Goal: Transaction & Acquisition: Purchase product/service

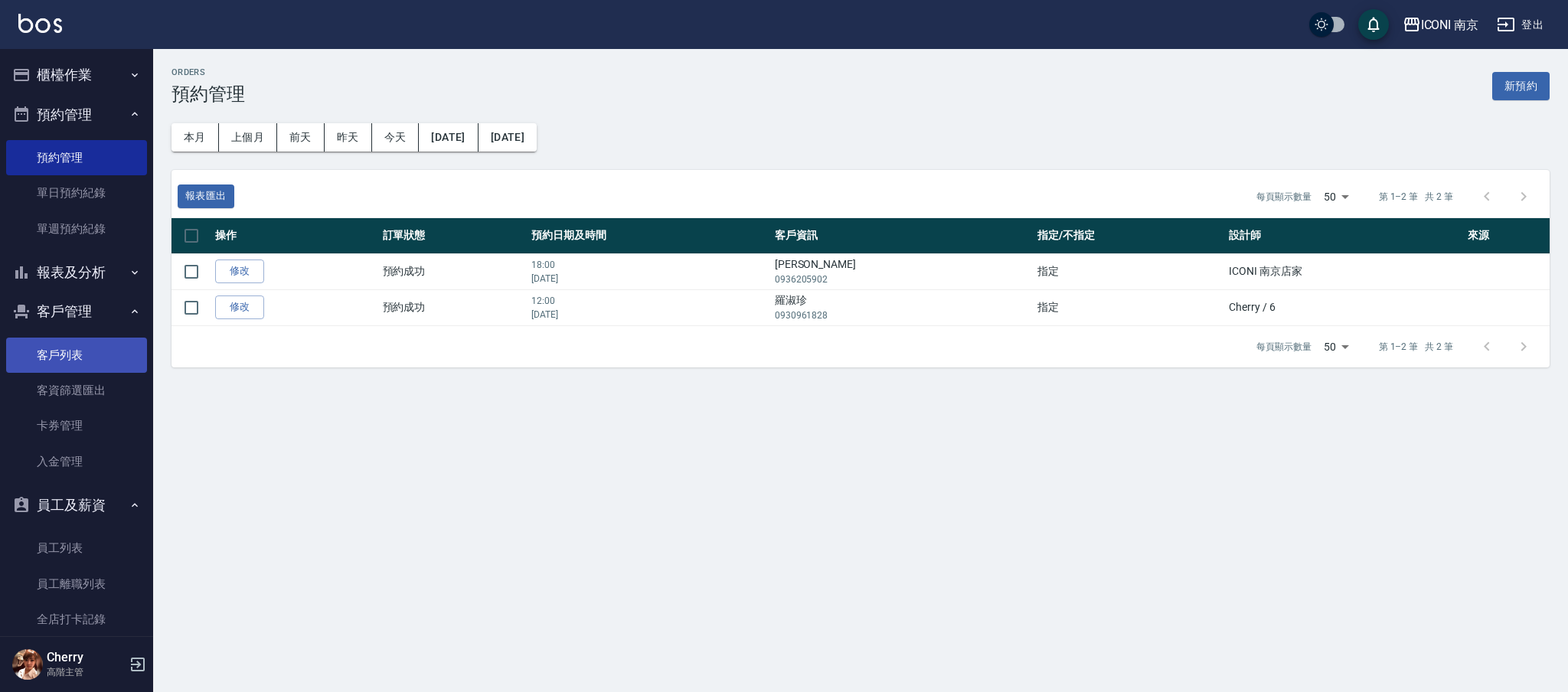
click at [40, 358] on link "客戶列表" at bounding box center [76, 355] width 141 height 36
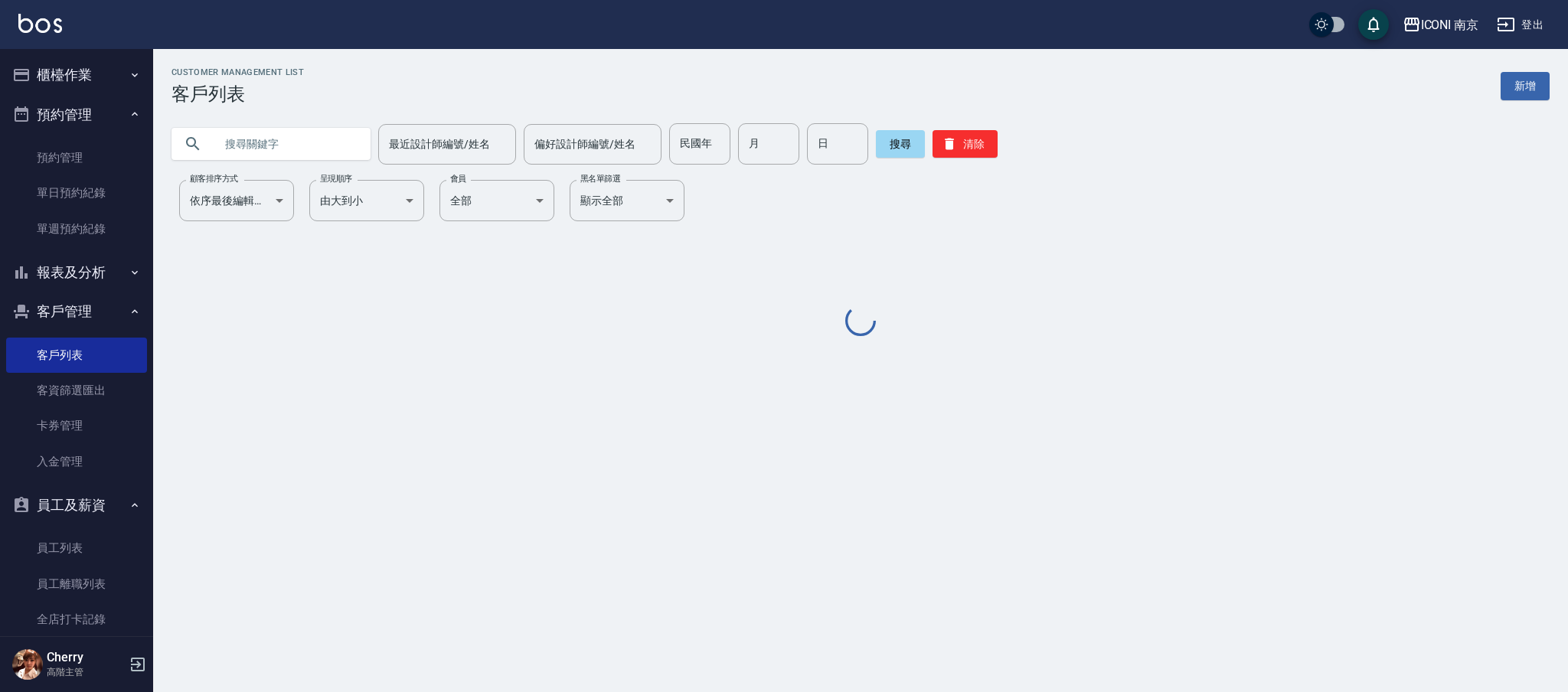
click at [297, 129] on input "text" at bounding box center [286, 143] width 144 height 41
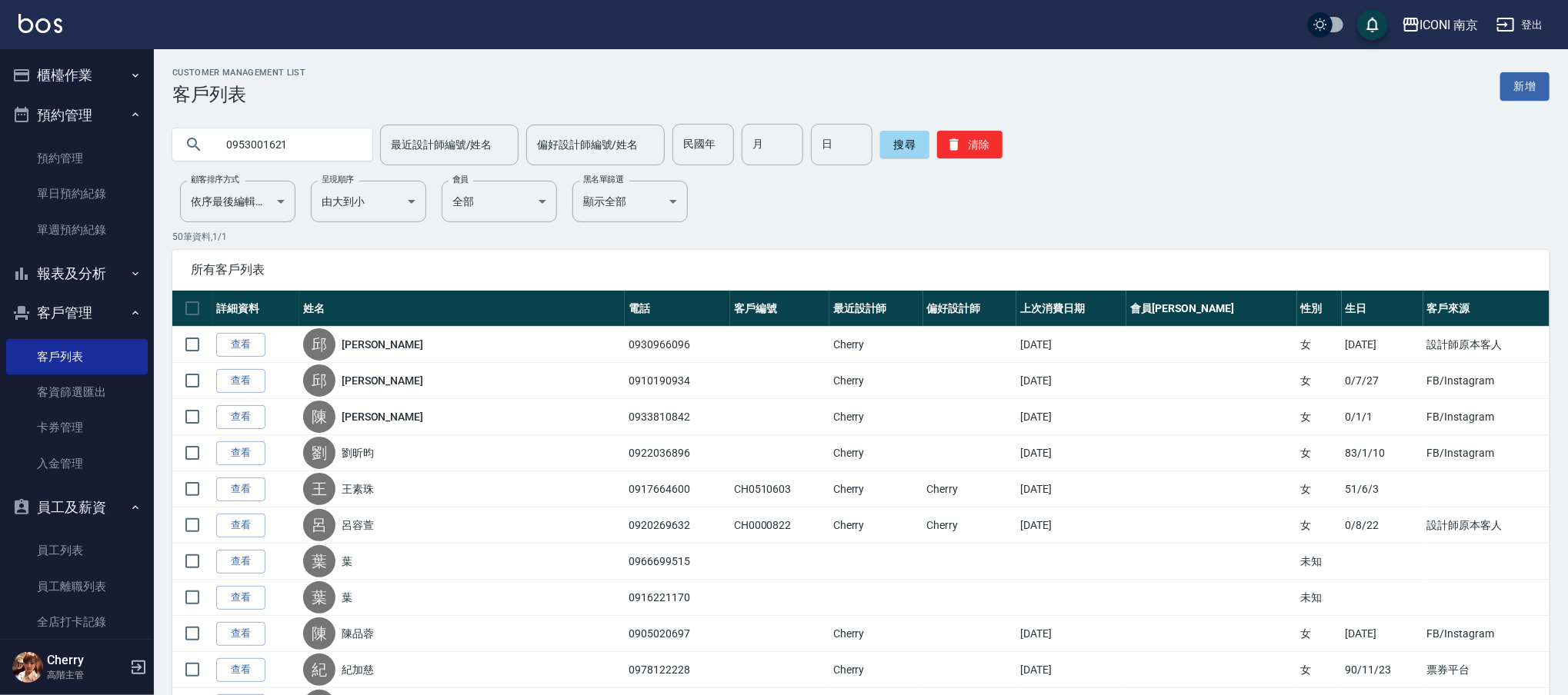
type input "0953001621"
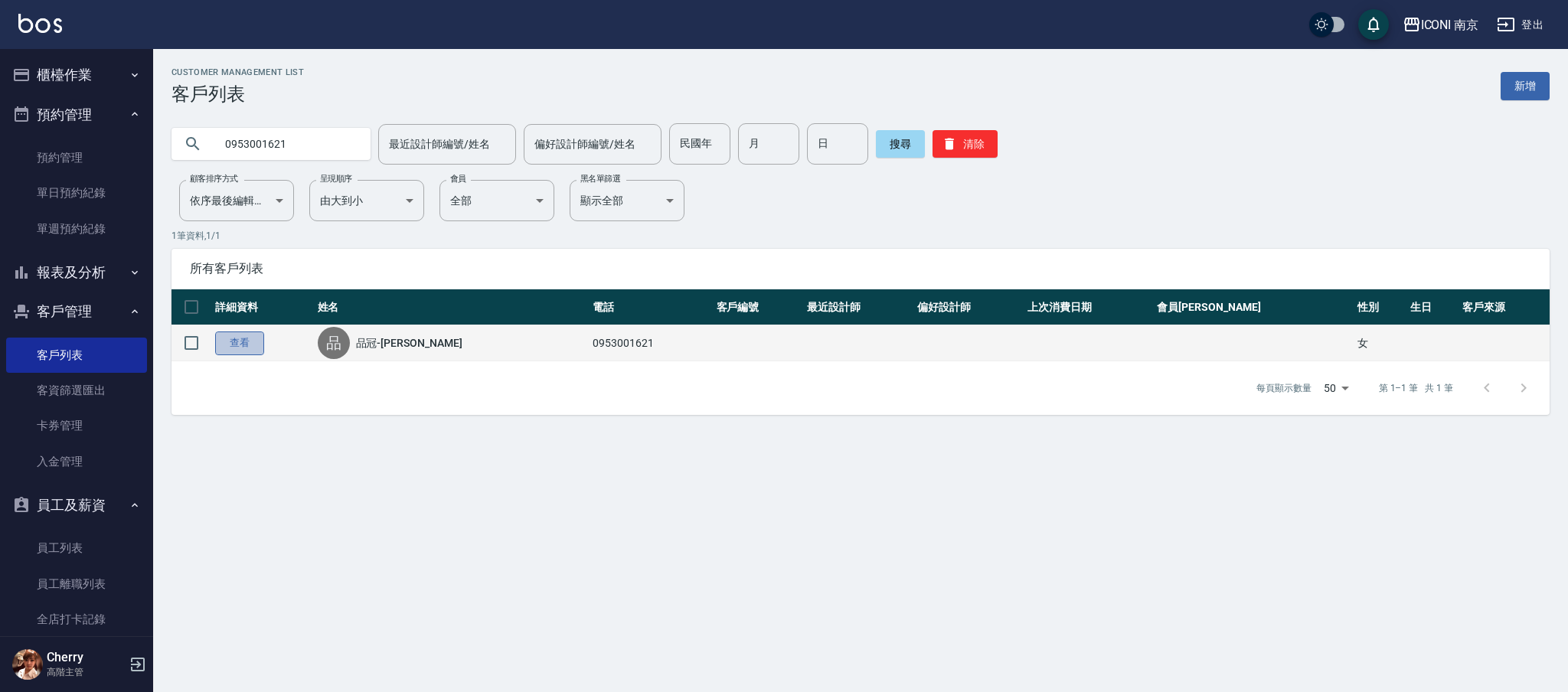
click at [218, 345] on link "查看" at bounding box center [239, 343] width 49 height 24
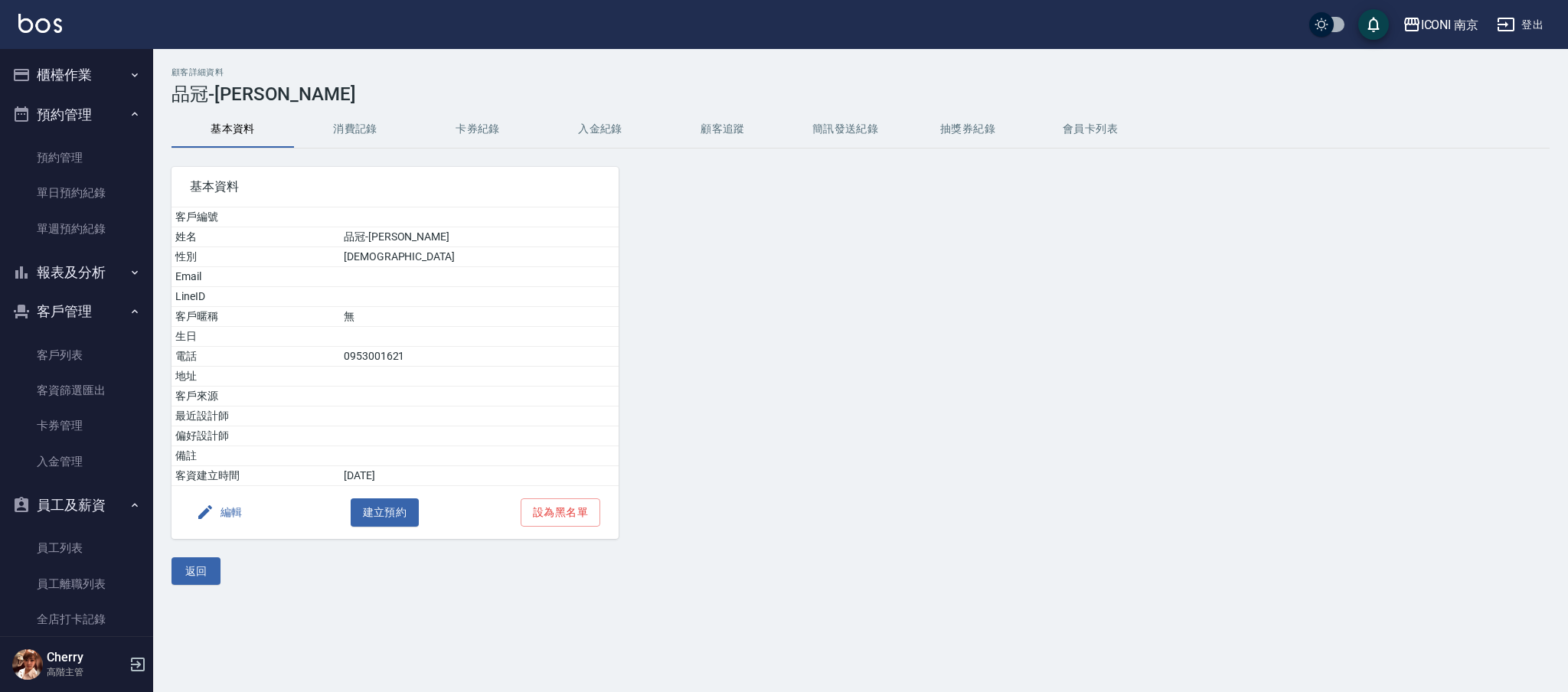
click at [337, 116] on button "消費記錄" at bounding box center [355, 130] width 123 height 36
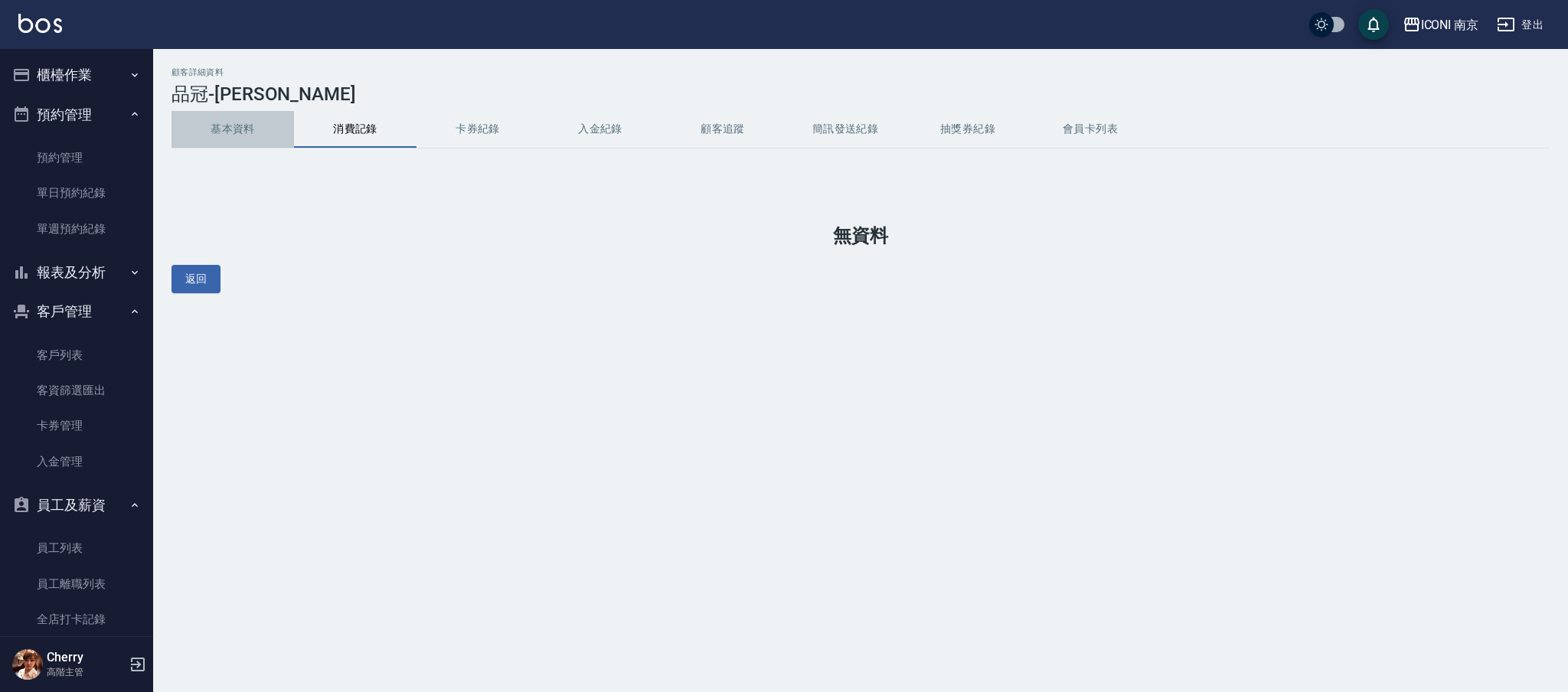
click at [235, 131] on button "基本資料" at bounding box center [233, 130] width 123 height 36
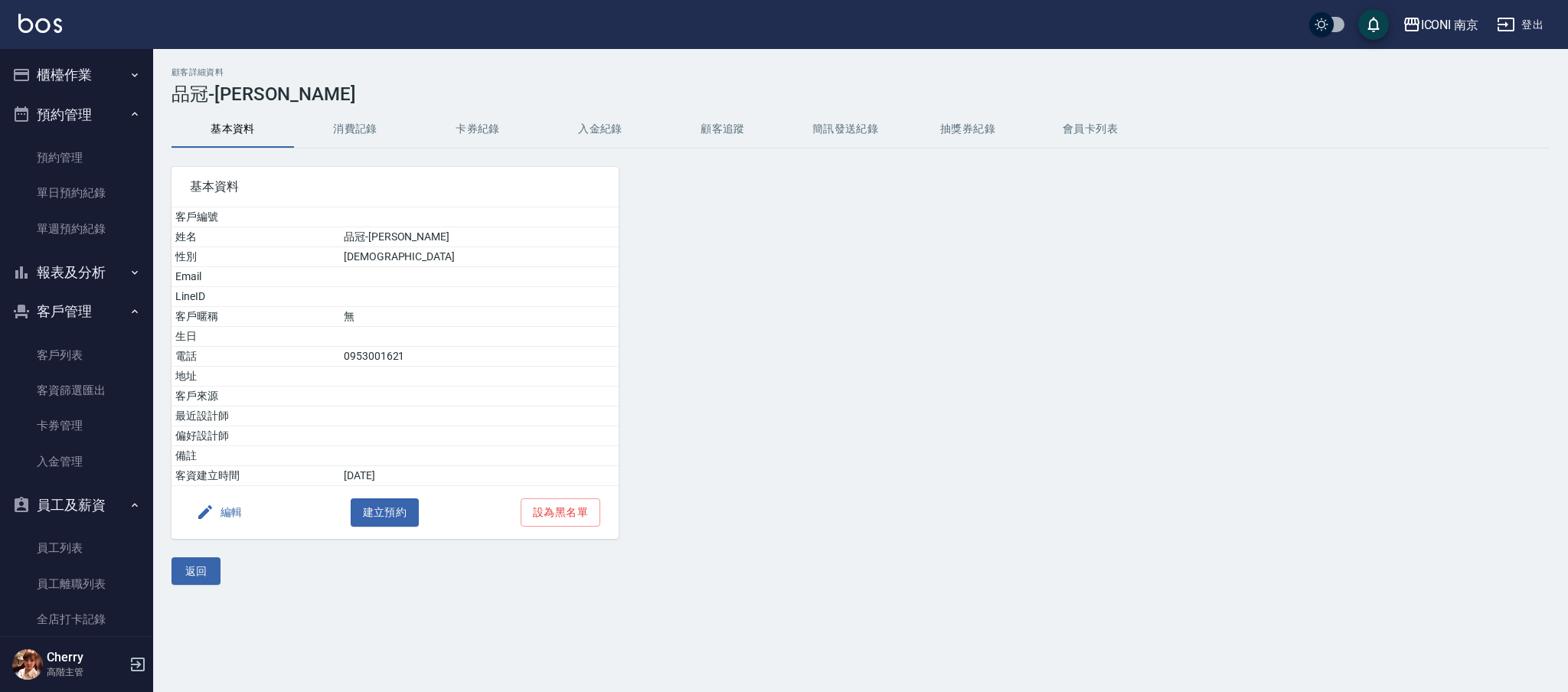
click at [350, 132] on button "消費記錄" at bounding box center [355, 130] width 123 height 36
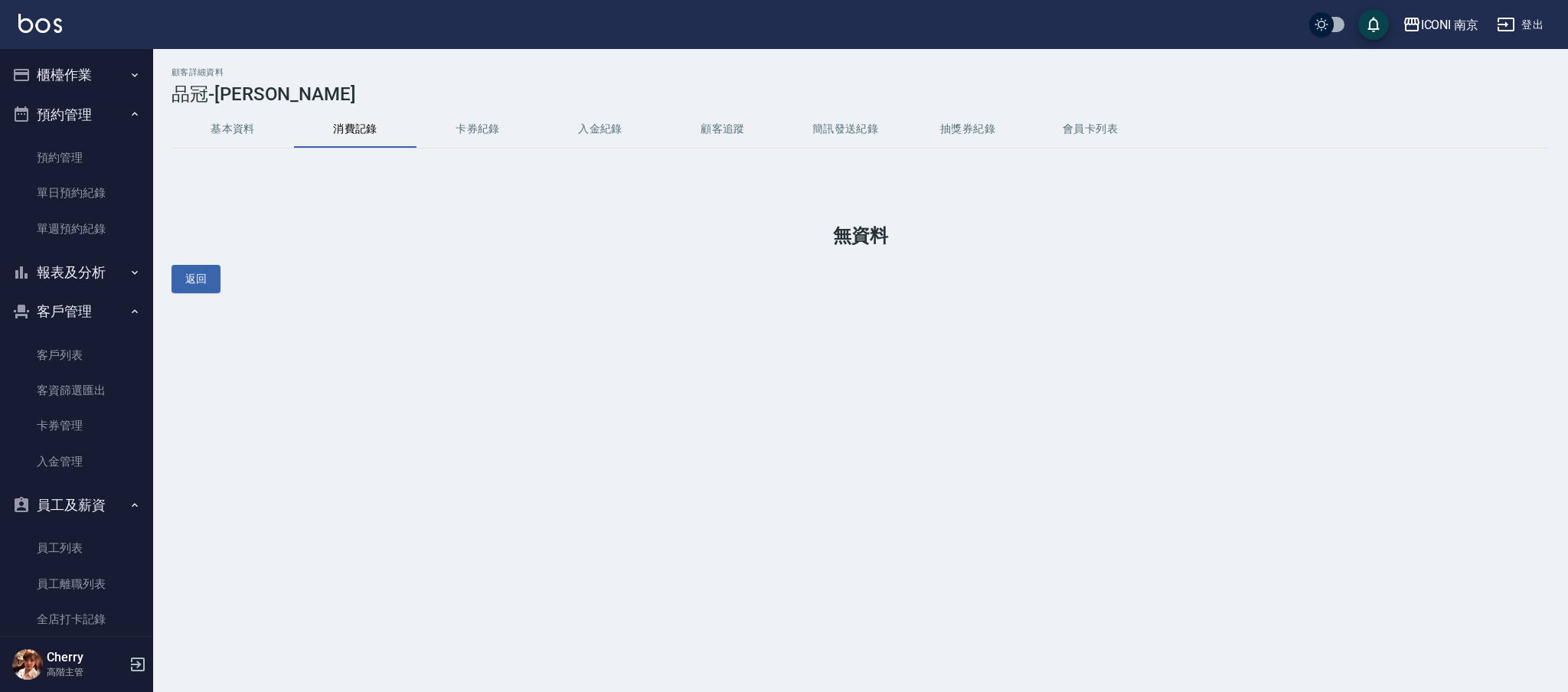
click at [492, 123] on button "卡券紀錄" at bounding box center [478, 130] width 123 height 36
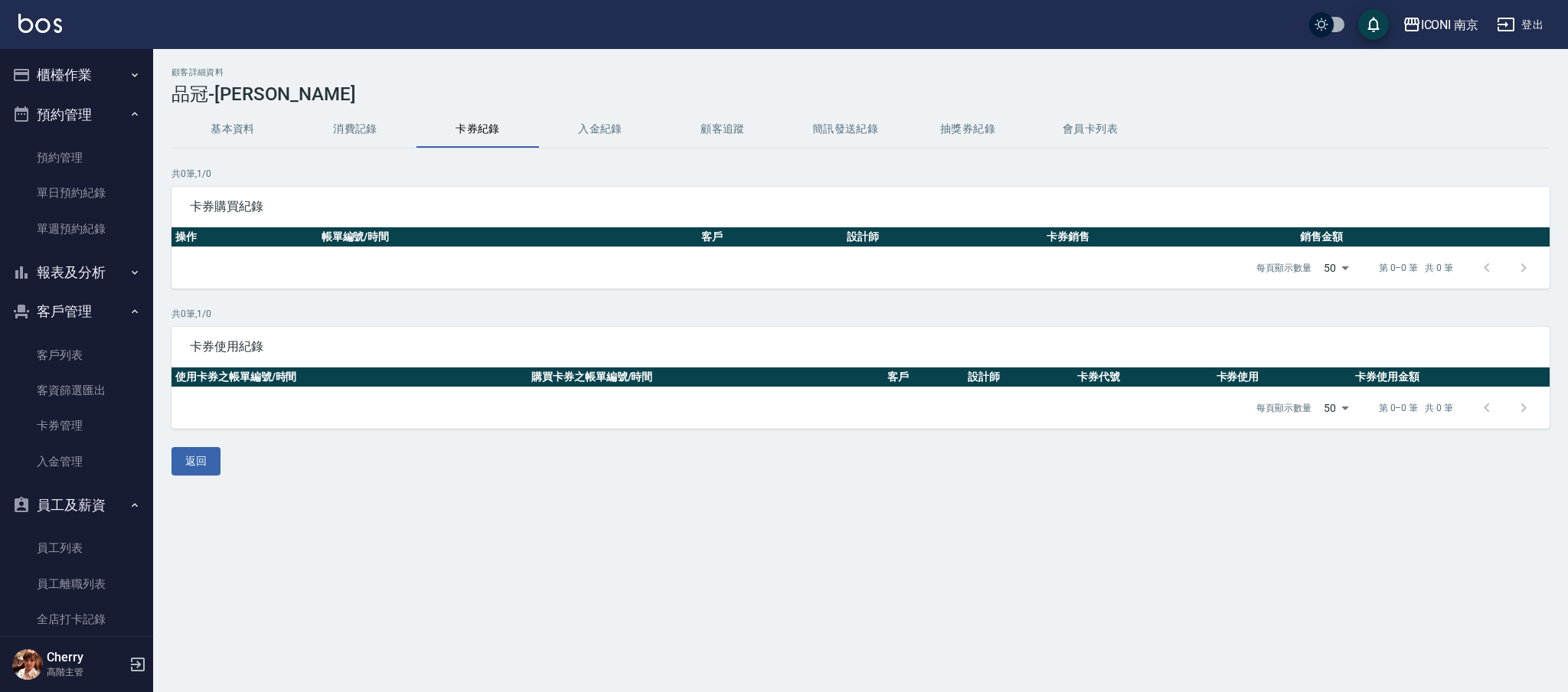
click at [579, 130] on button "入金紀錄" at bounding box center [601, 130] width 123 height 36
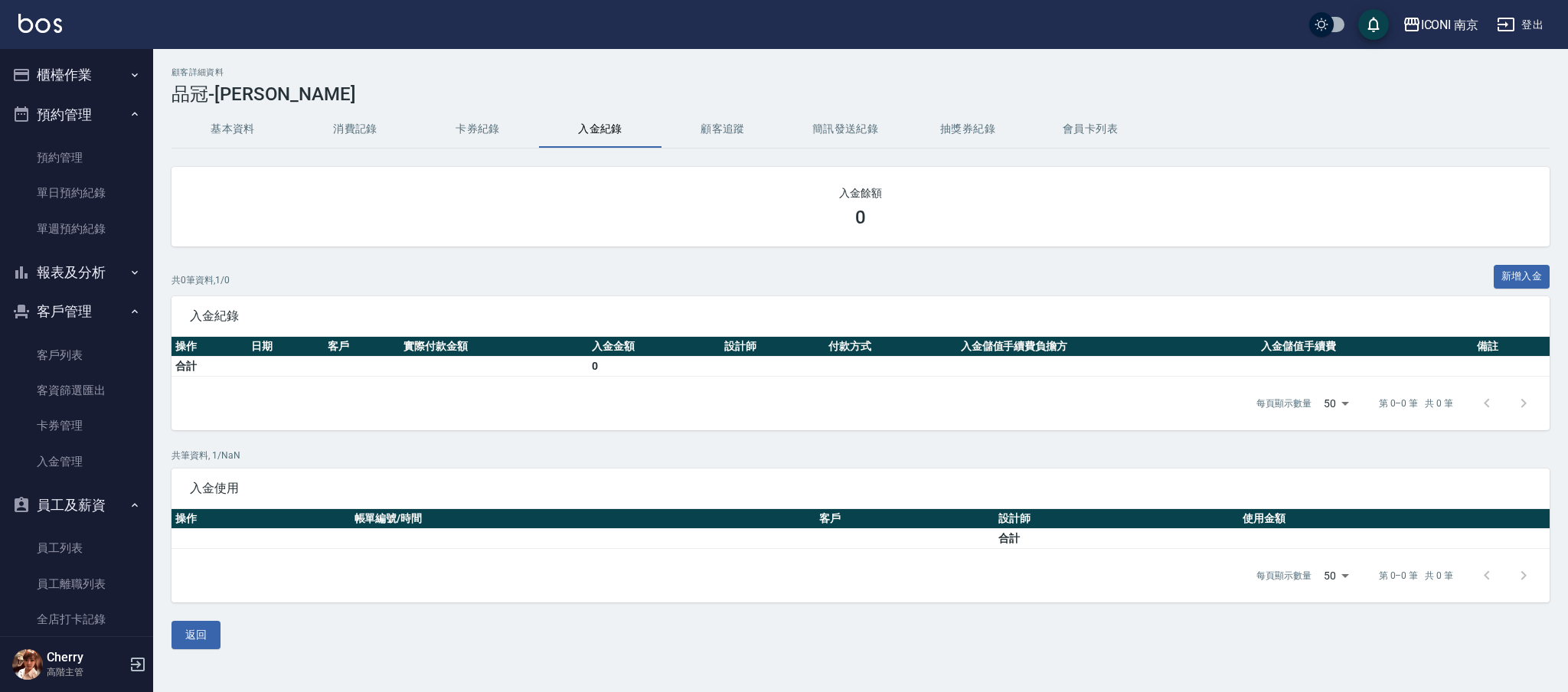
click at [718, 133] on button "顧客追蹤" at bounding box center [723, 130] width 123 height 36
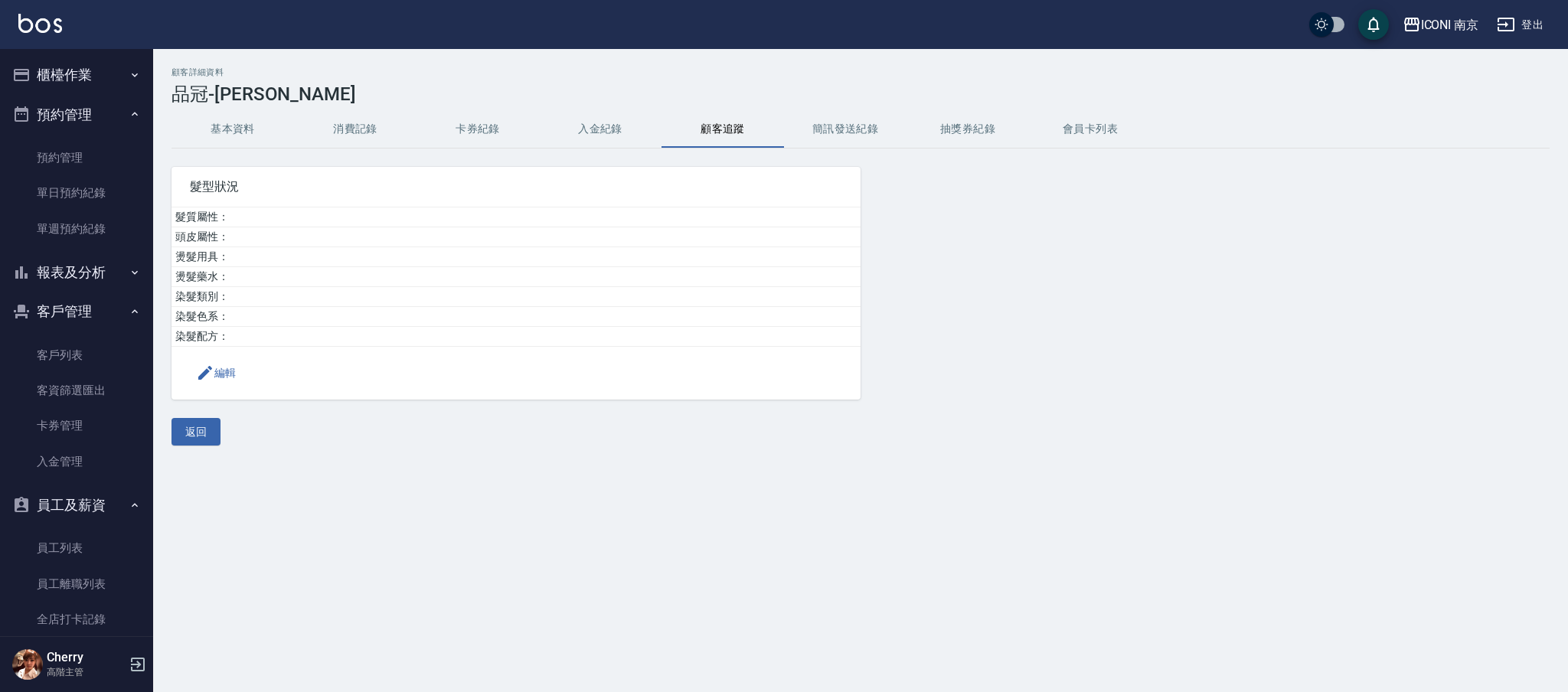
click at [831, 133] on button "簡訊發送紀錄" at bounding box center [845, 130] width 123 height 36
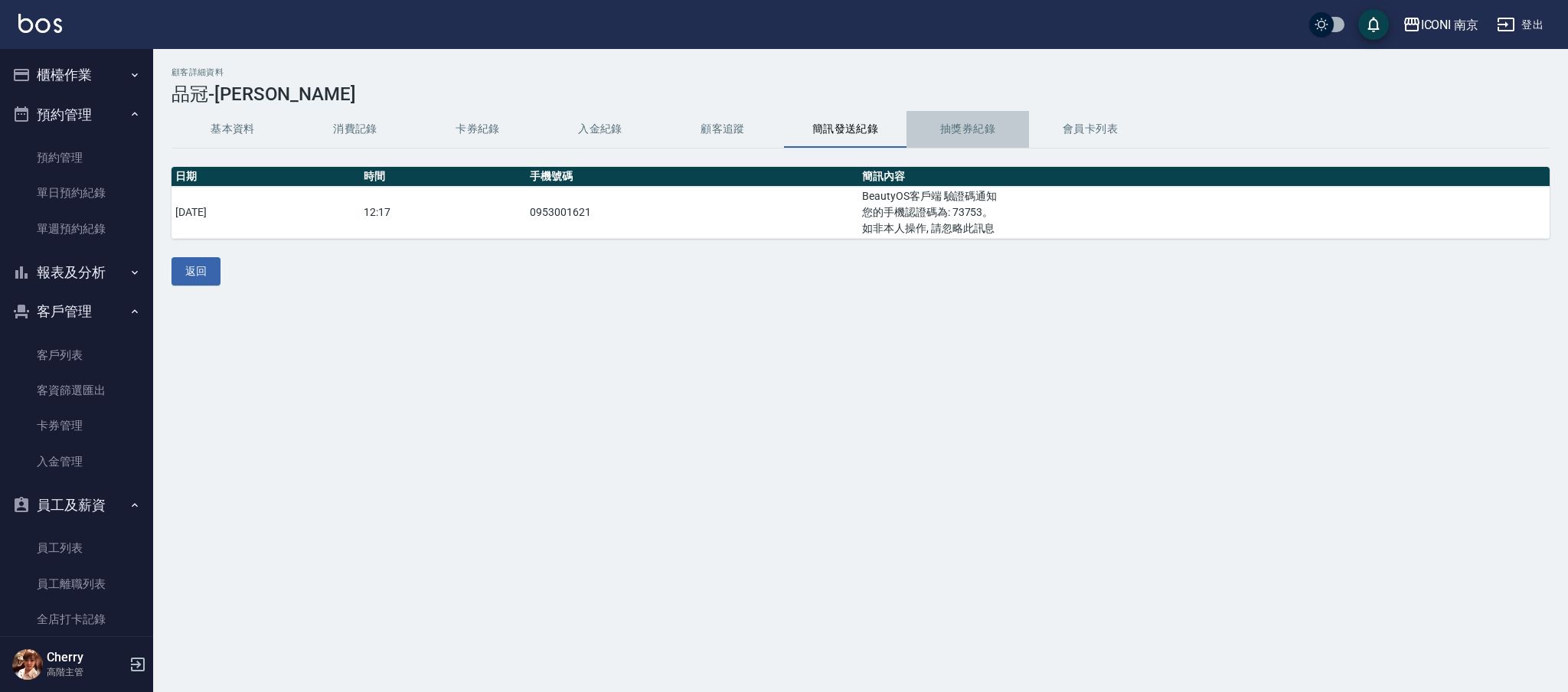
drag, startPoint x: 938, startPoint y: 126, endPoint x: 1076, endPoint y: 126, distance: 138.0
click at [957, 126] on button "抽獎券紀錄" at bounding box center [968, 130] width 123 height 36
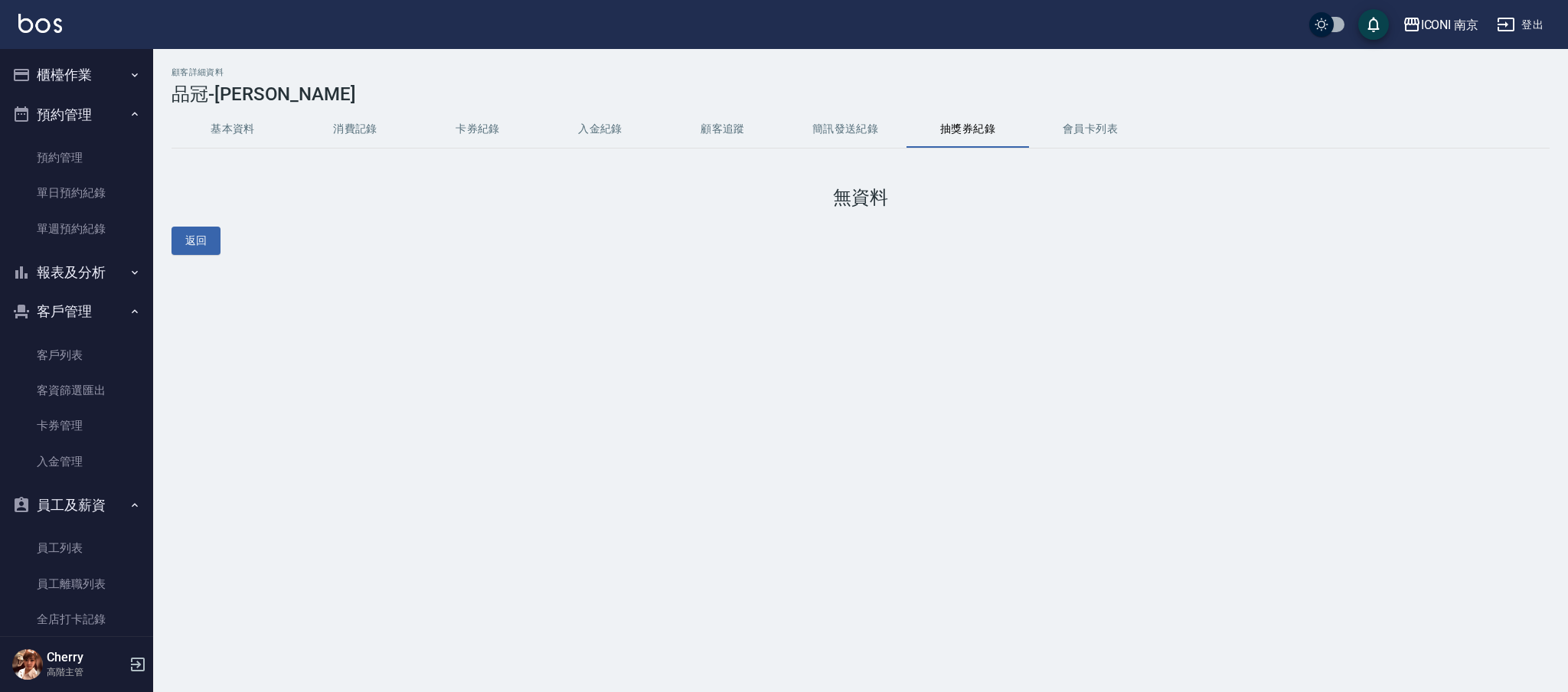
click at [854, 138] on button "簡訊發送紀錄" at bounding box center [845, 130] width 123 height 36
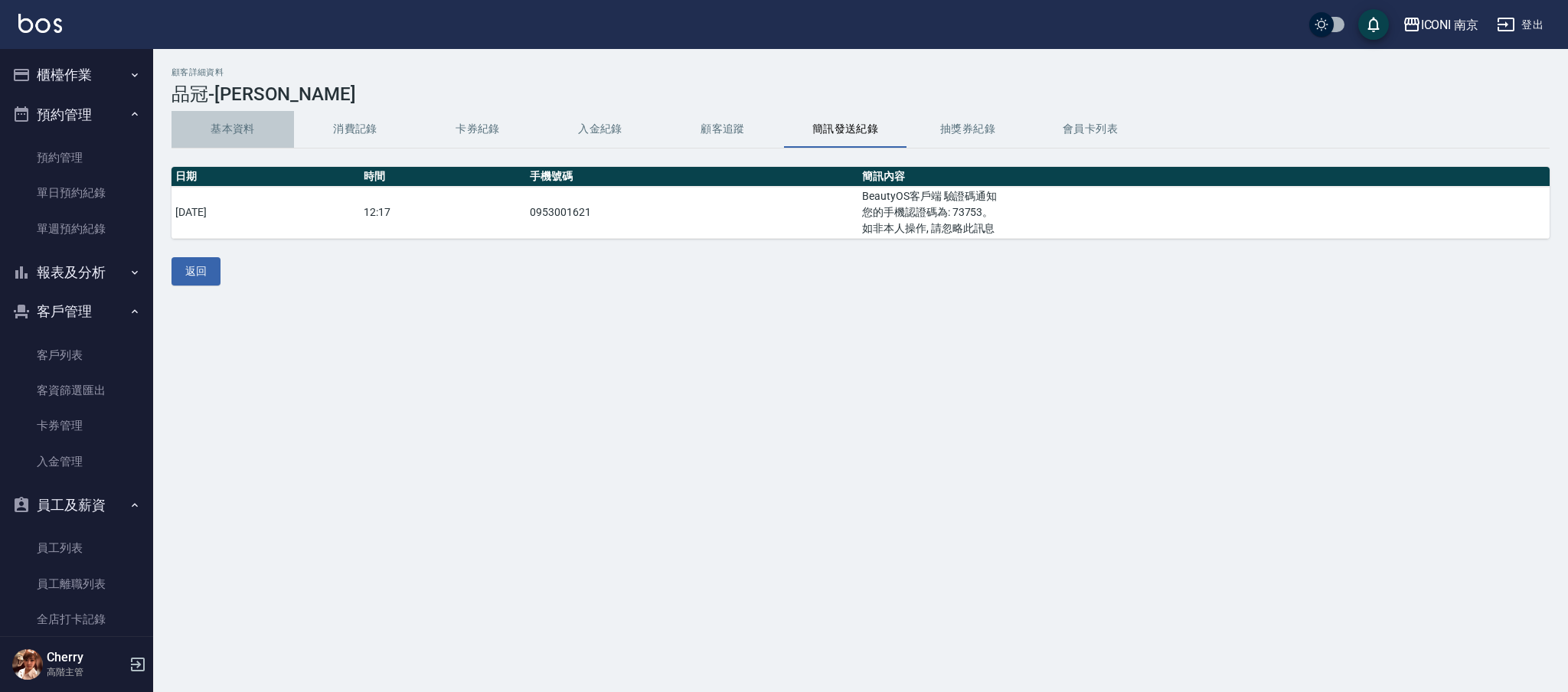
click at [217, 128] on button "基本資料" at bounding box center [233, 130] width 123 height 36
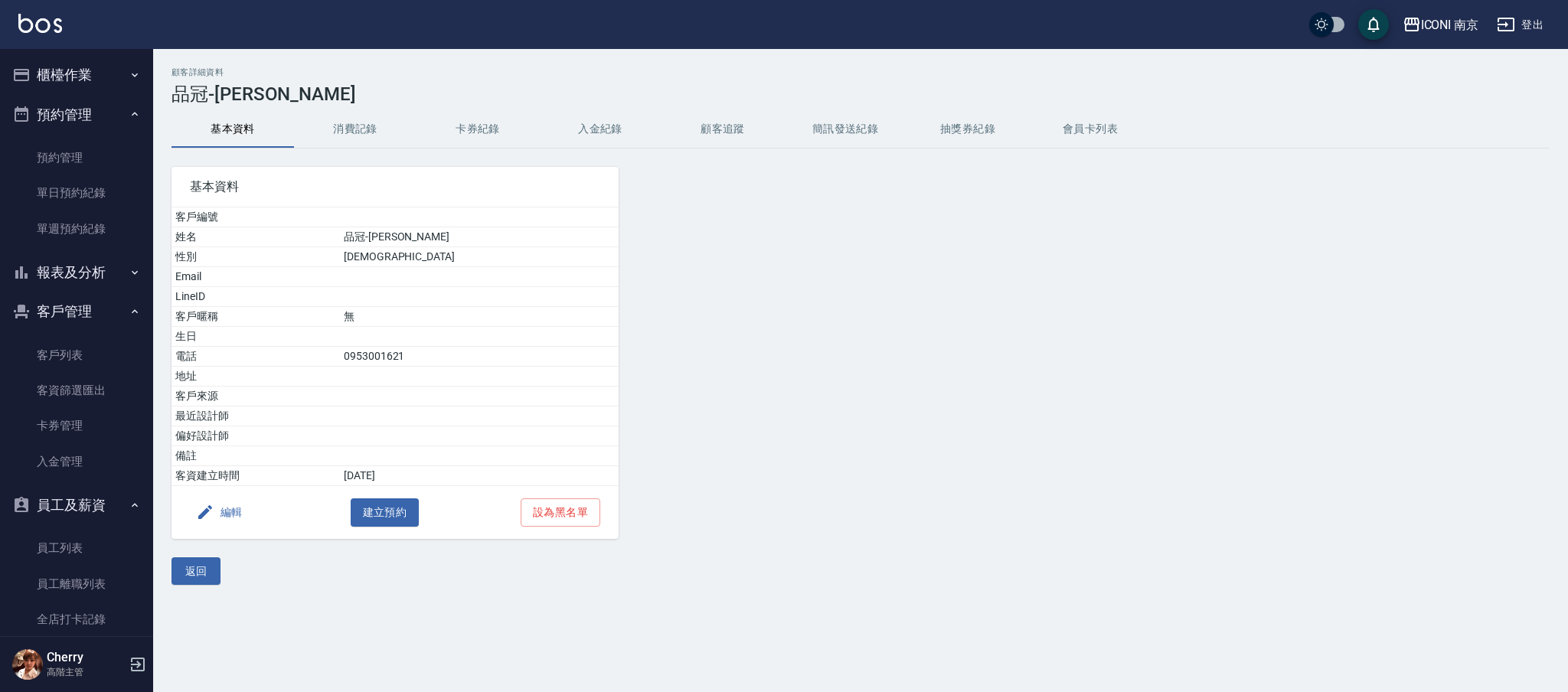
click at [172, 111] on button "基本資料" at bounding box center [233, 130] width 123 height 36
drag, startPoint x: 679, startPoint y: 419, endPoint x: 681, endPoint y: 409, distance: 10.2
click at [680, 410] on div at bounding box center [794, 344] width 349 height 391
drag, startPoint x: 67, startPoint y: 81, endPoint x: 77, endPoint y: 87, distance: 11.7
click at [65, 79] on button "櫃檯作業" at bounding box center [76, 74] width 141 height 39
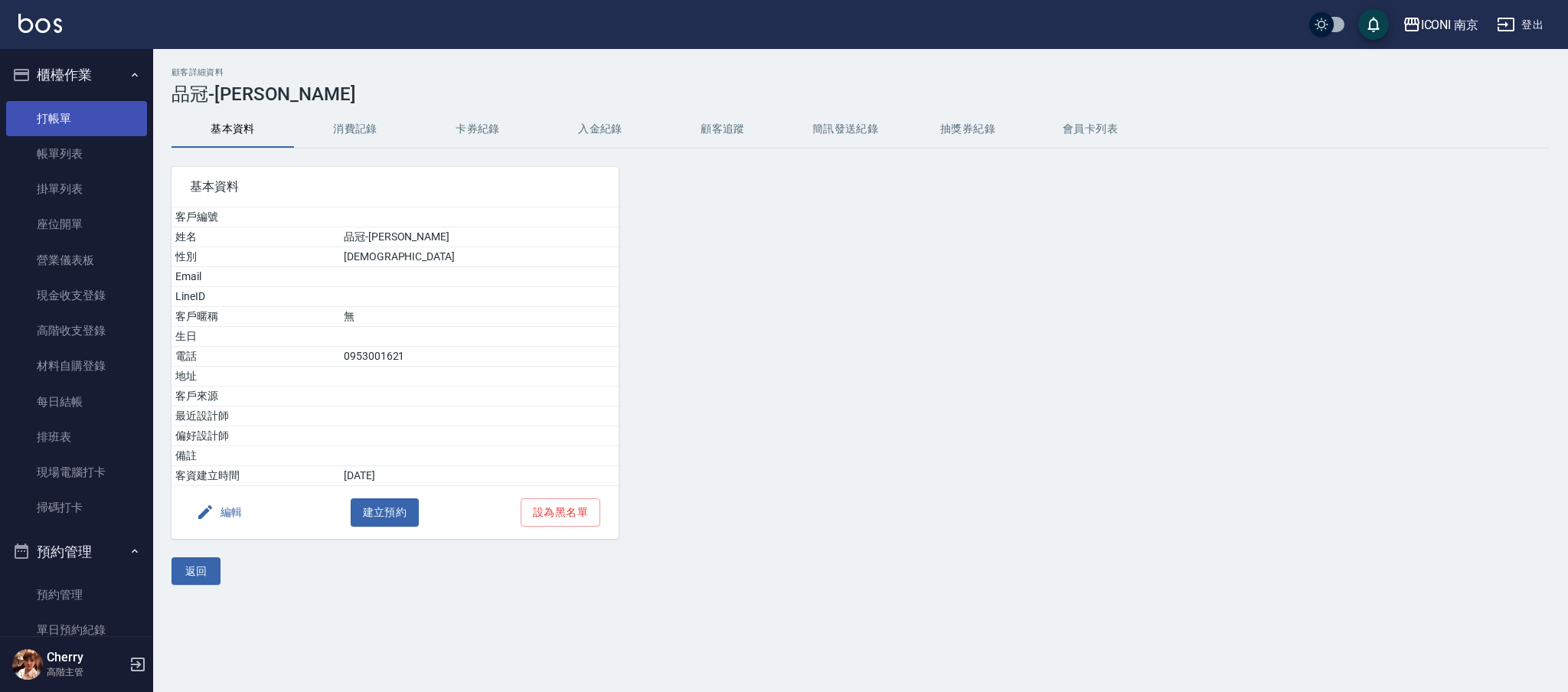
click at [78, 131] on link "打帳單" at bounding box center [76, 118] width 141 height 36
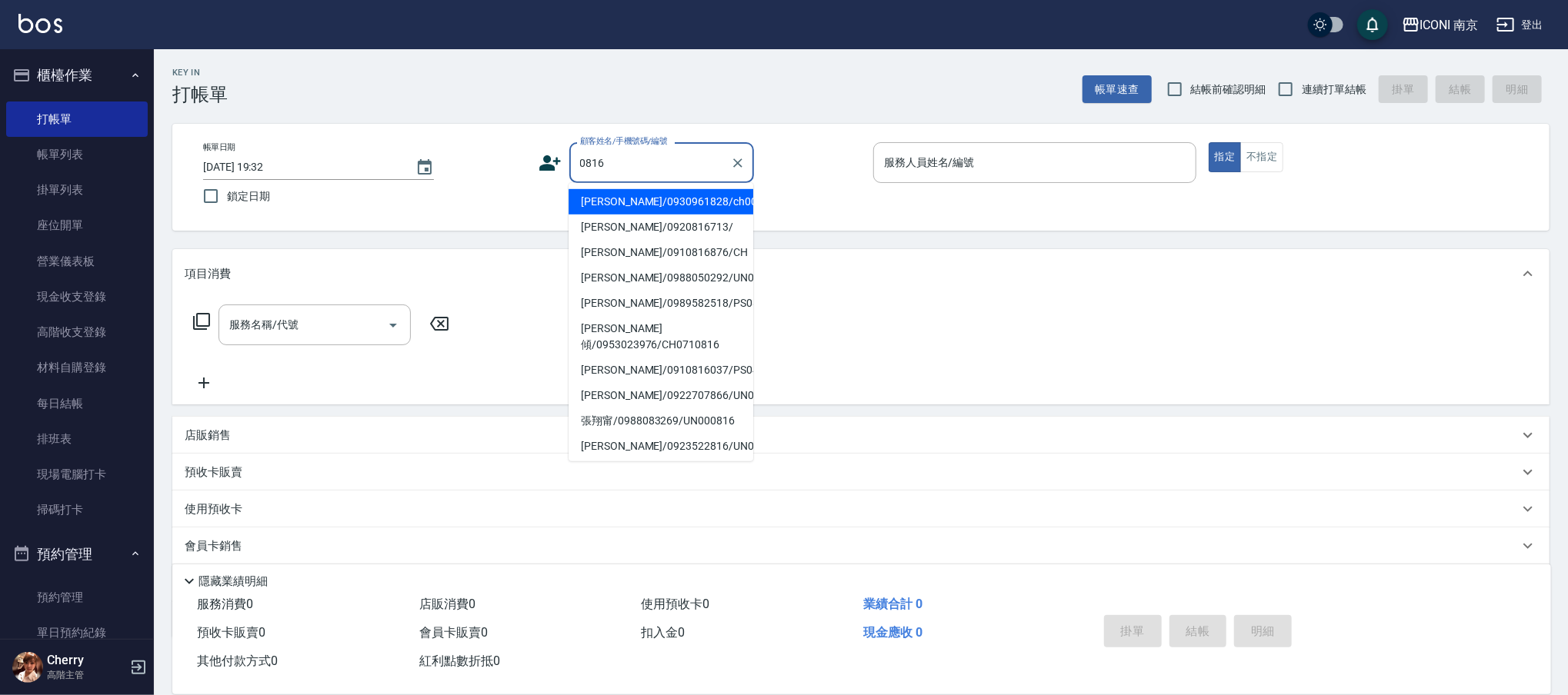
click at [679, 198] on li "羅淑珍/0930961828/ch0000816" at bounding box center [661, 201] width 184 height 25
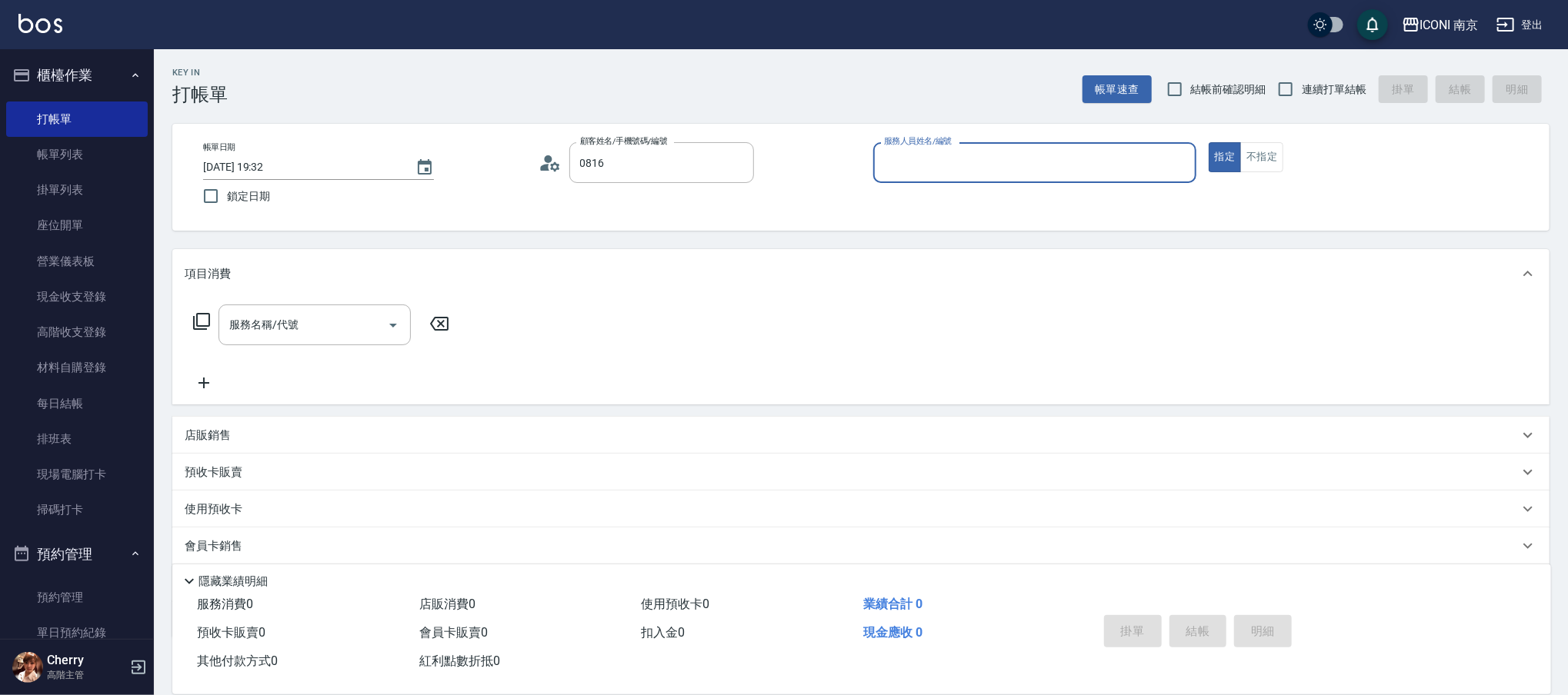
type input "羅淑珍/0930961828/ch0000816"
click at [1208, 143] on button "指定" at bounding box center [1225, 157] width 33 height 30
type input "Cherry-6"
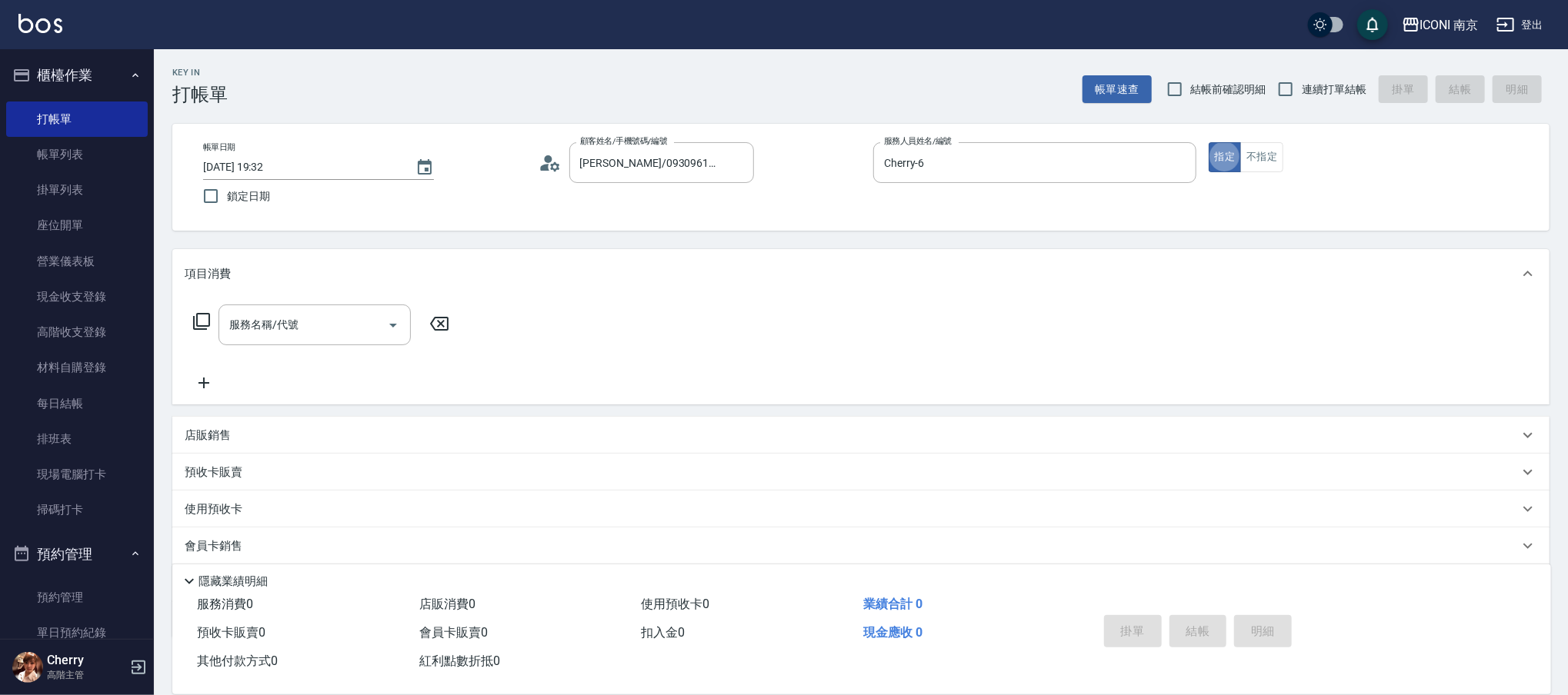
type button "true"
click at [1312, 96] on span "連續打單結帳" at bounding box center [1334, 90] width 65 height 16
click at [1302, 96] on input "連續打單結帳" at bounding box center [1285, 90] width 33 height 33
checkbox input "true"
click at [207, 317] on icon at bounding box center [201, 321] width 18 height 18
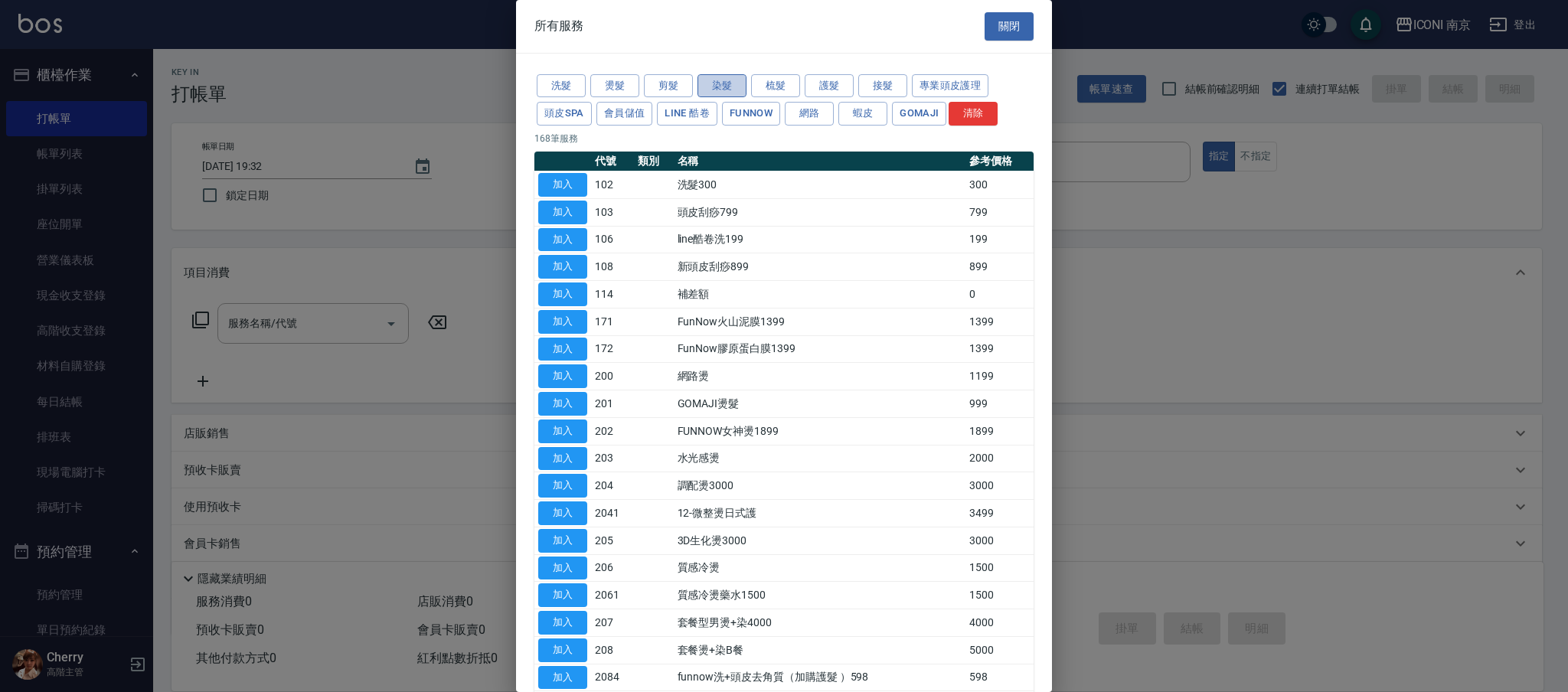
click at [735, 85] on button "染髮" at bounding box center [722, 85] width 49 height 24
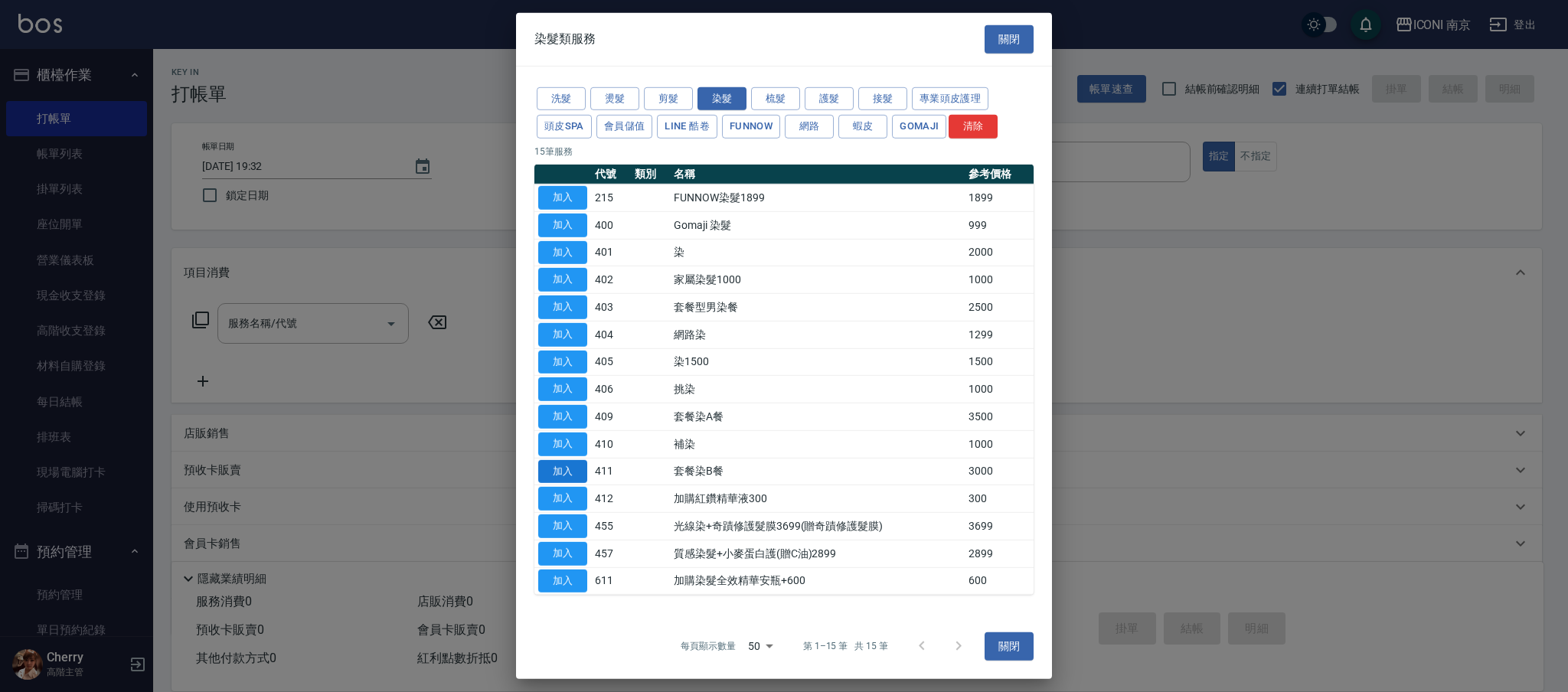
click at [568, 460] on button "加入" at bounding box center [562, 471] width 49 height 24
type input "套餐染B餐(411)"
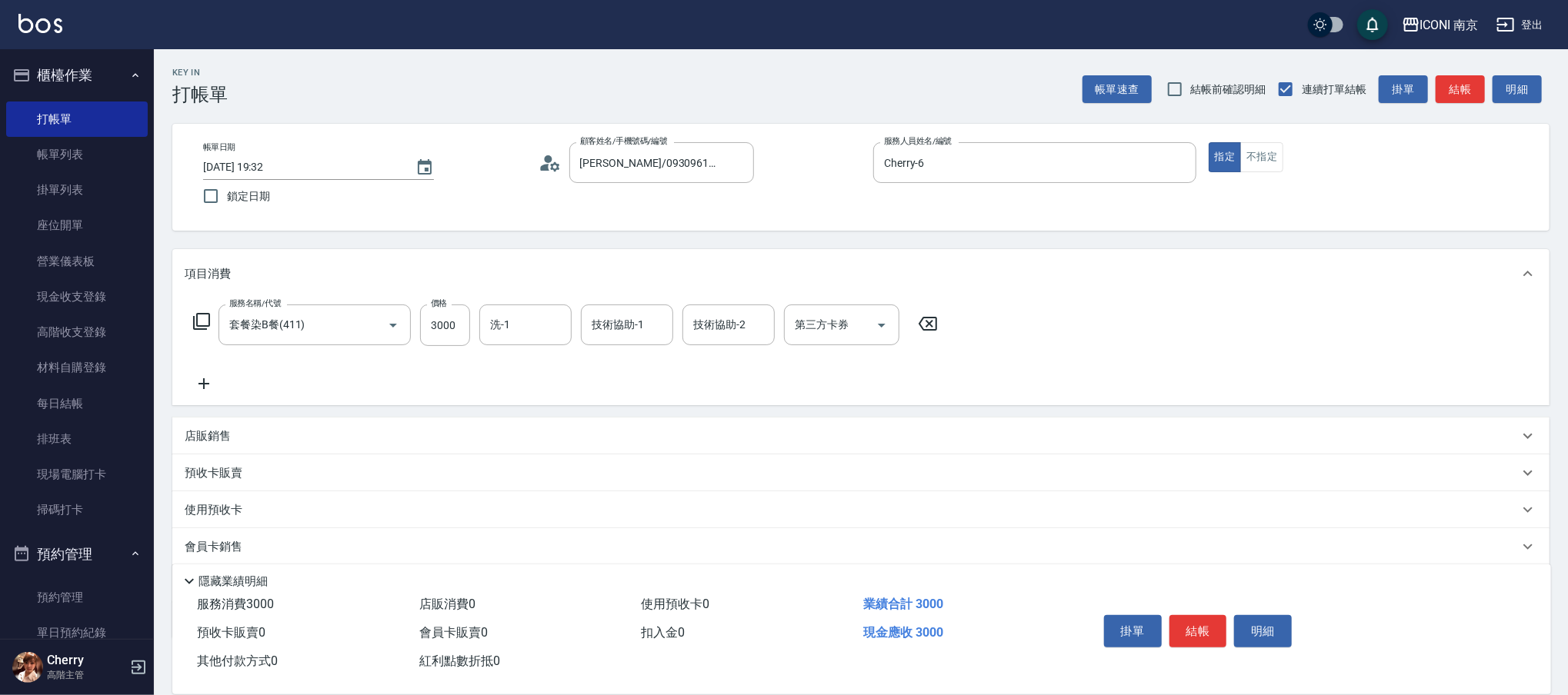
click at [926, 331] on icon at bounding box center [928, 323] width 39 height 18
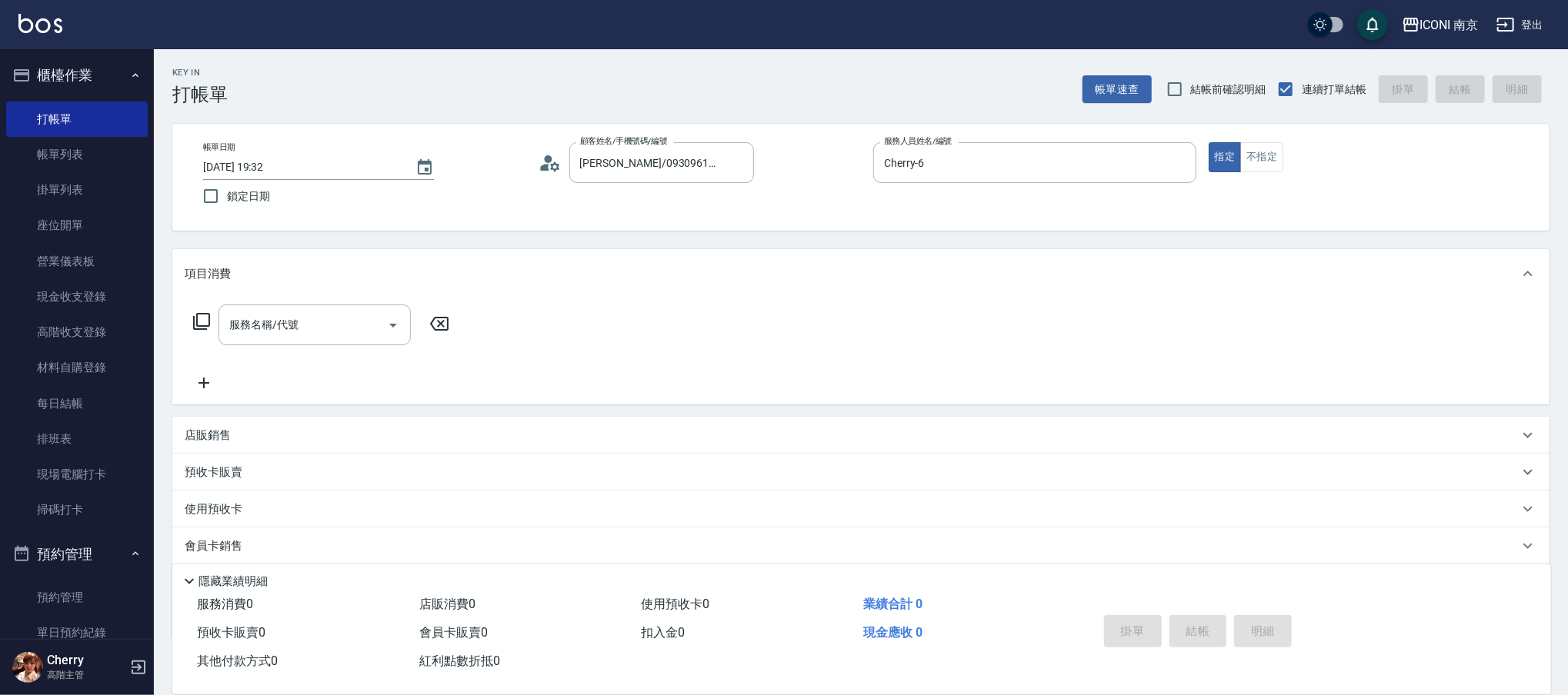
click at [201, 313] on icon at bounding box center [202, 322] width 17 height 17
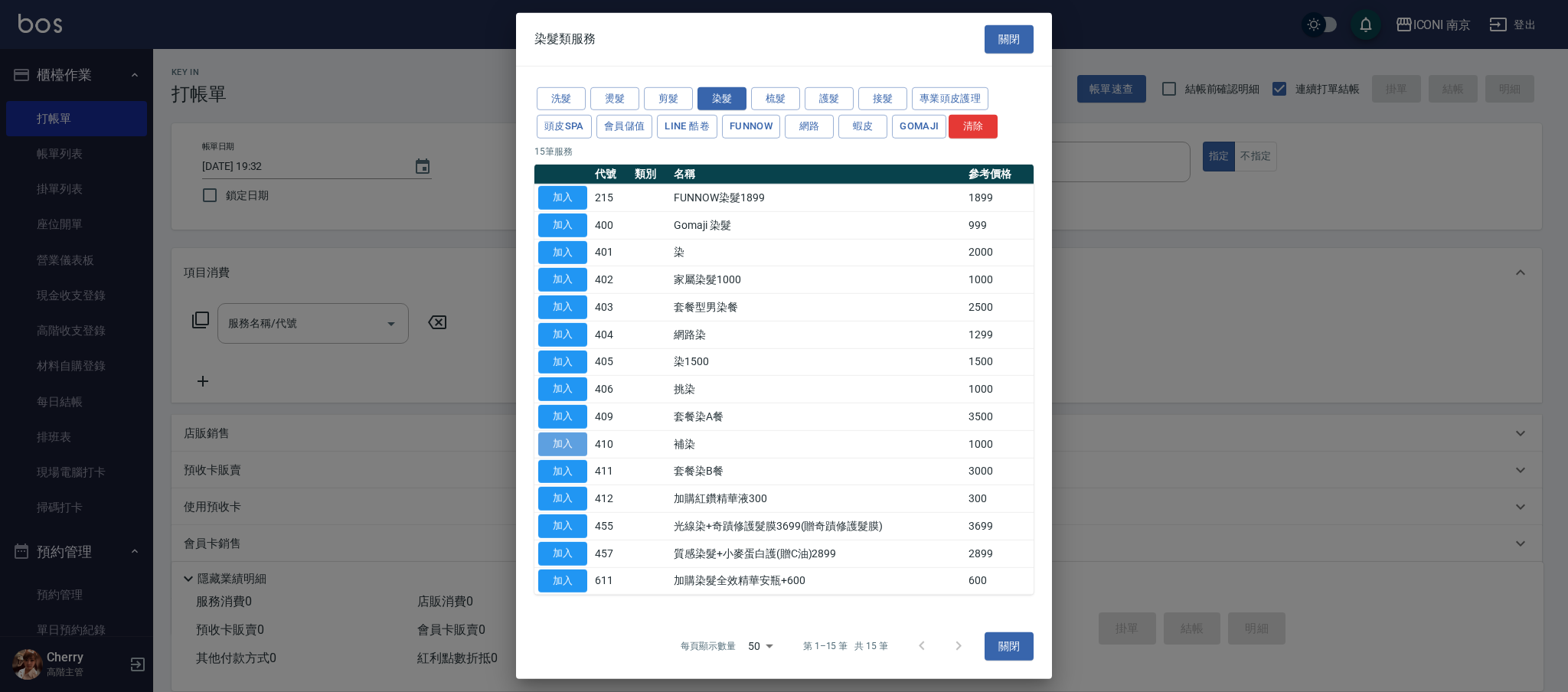
click at [545, 434] on button "加入" at bounding box center [562, 444] width 49 height 24
type input "補染(410)"
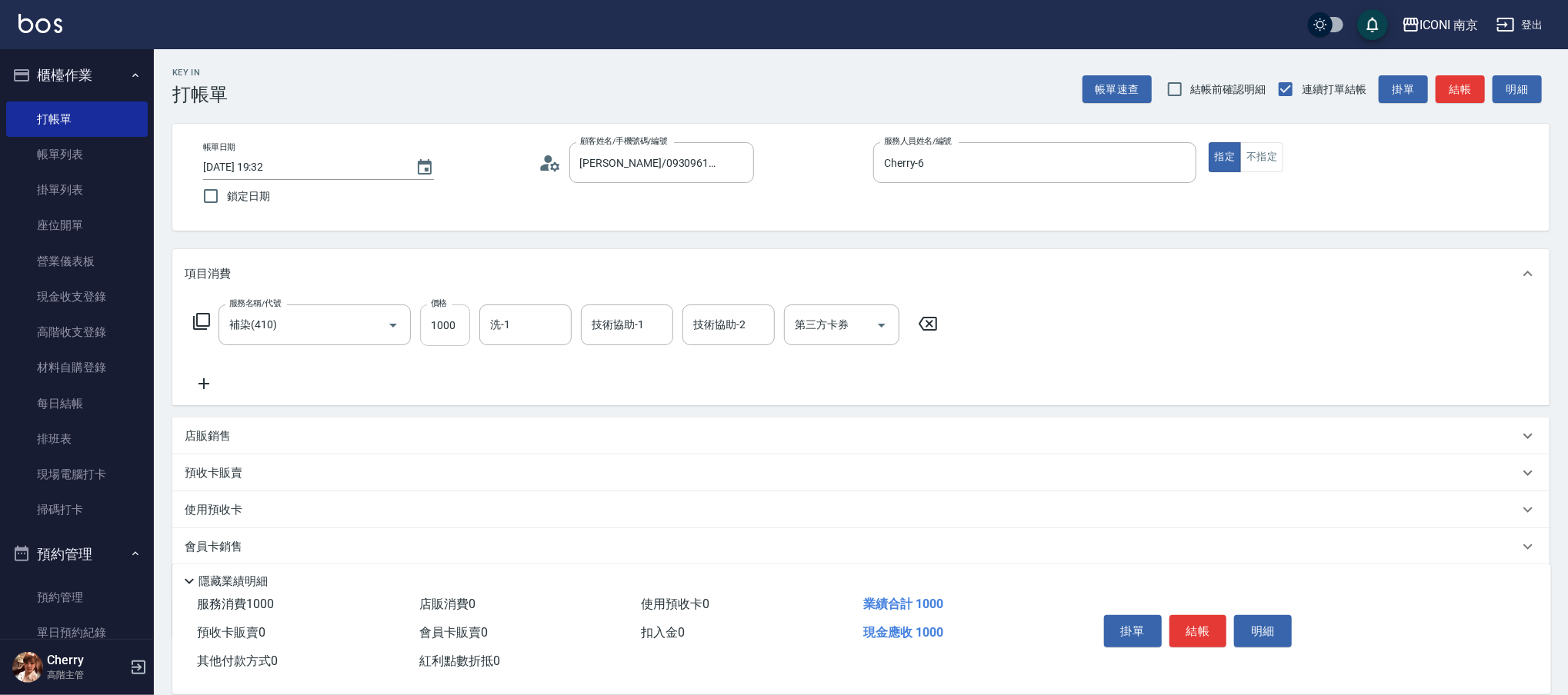
click at [439, 335] on input "1000" at bounding box center [446, 325] width 50 height 41
type input "1600"
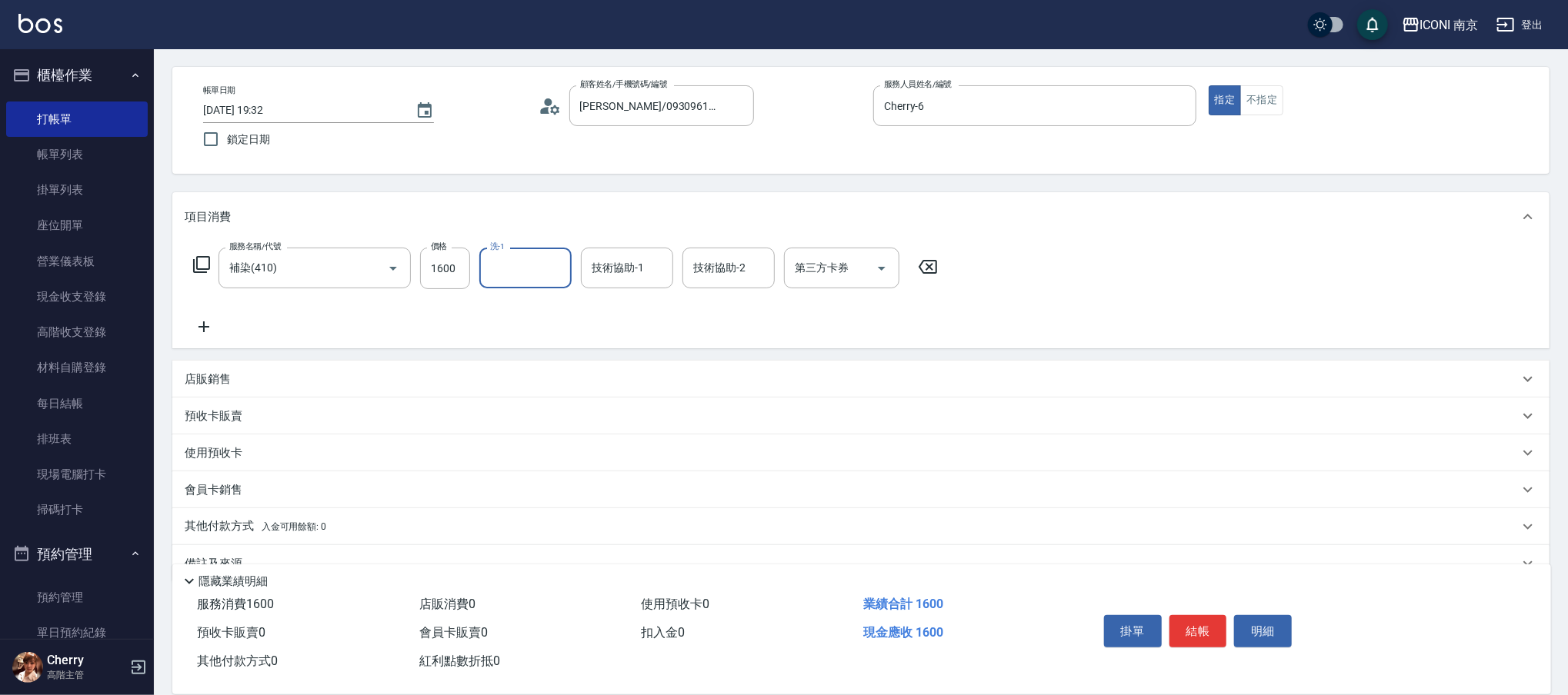
scroll to position [88, 0]
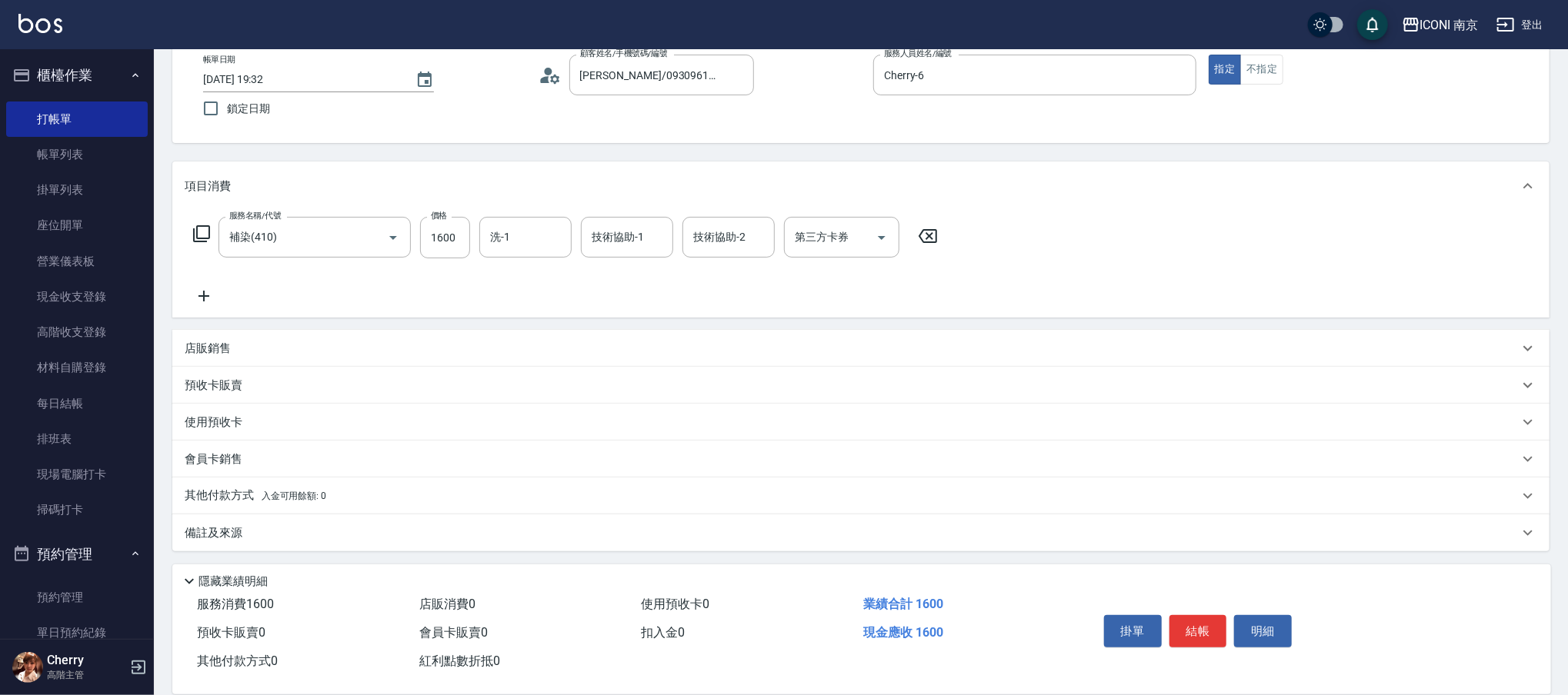
click at [222, 528] on p "備註及來源" at bounding box center [213, 533] width 58 height 16
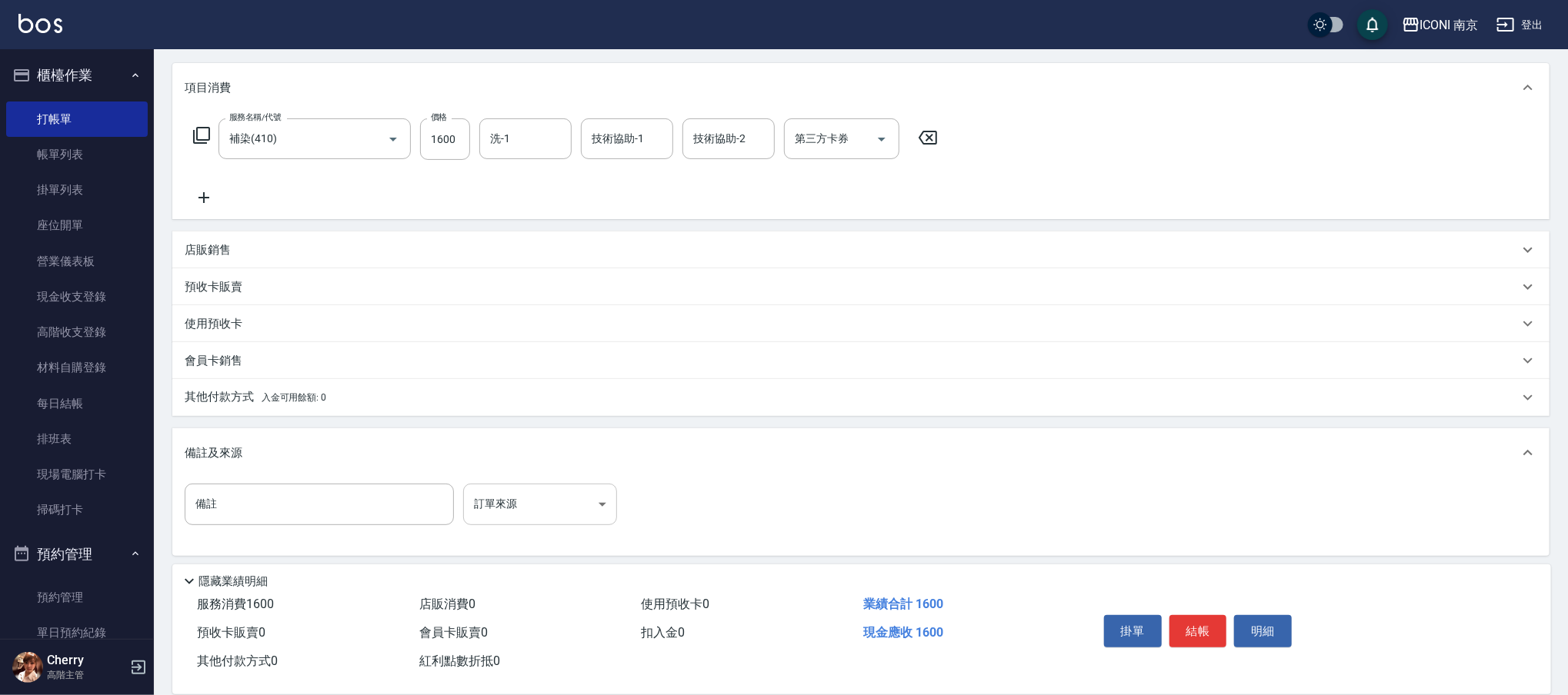
scroll to position [190, 0]
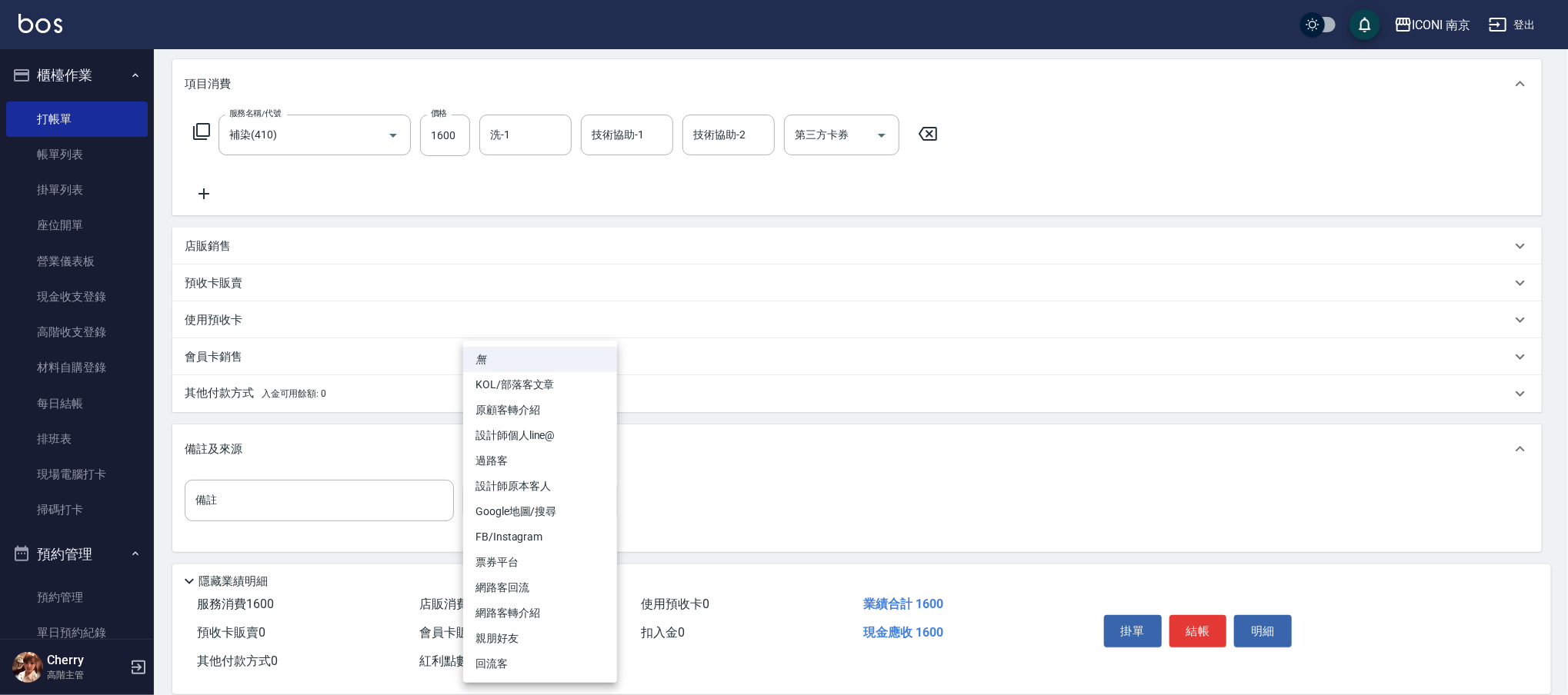
click at [561, 493] on body "ICONI 南京 登出 櫃檯作業 打帳單 帳單列表 掛單列表 座位開單 營業儀表板 現金收支登錄 高階收支登錄 材料自購登錄 每日結帳 排班表 現場電腦打卡 …" at bounding box center [784, 253] width 1568 height 886
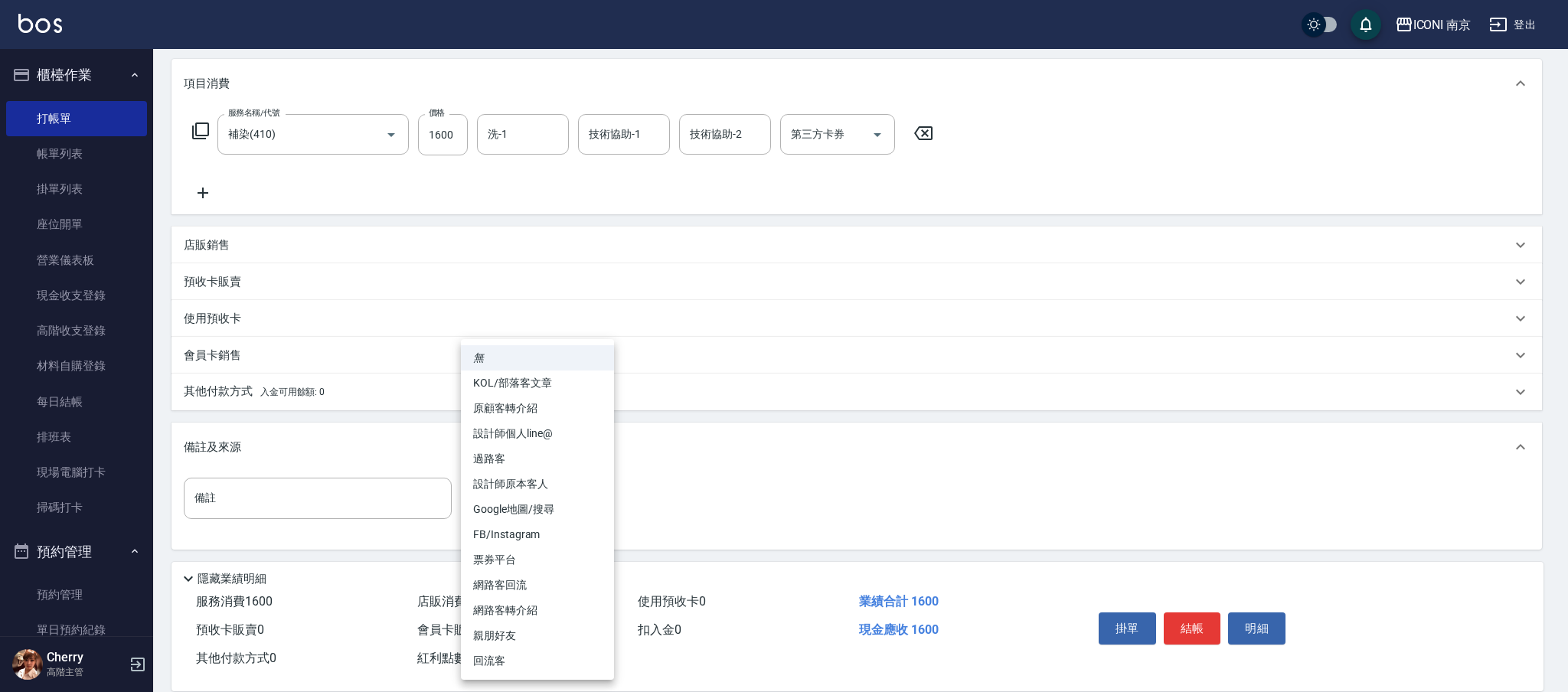
click at [578, 480] on li "設計師原本客人" at bounding box center [537, 484] width 154 height 25
type input "設計師原本客人"
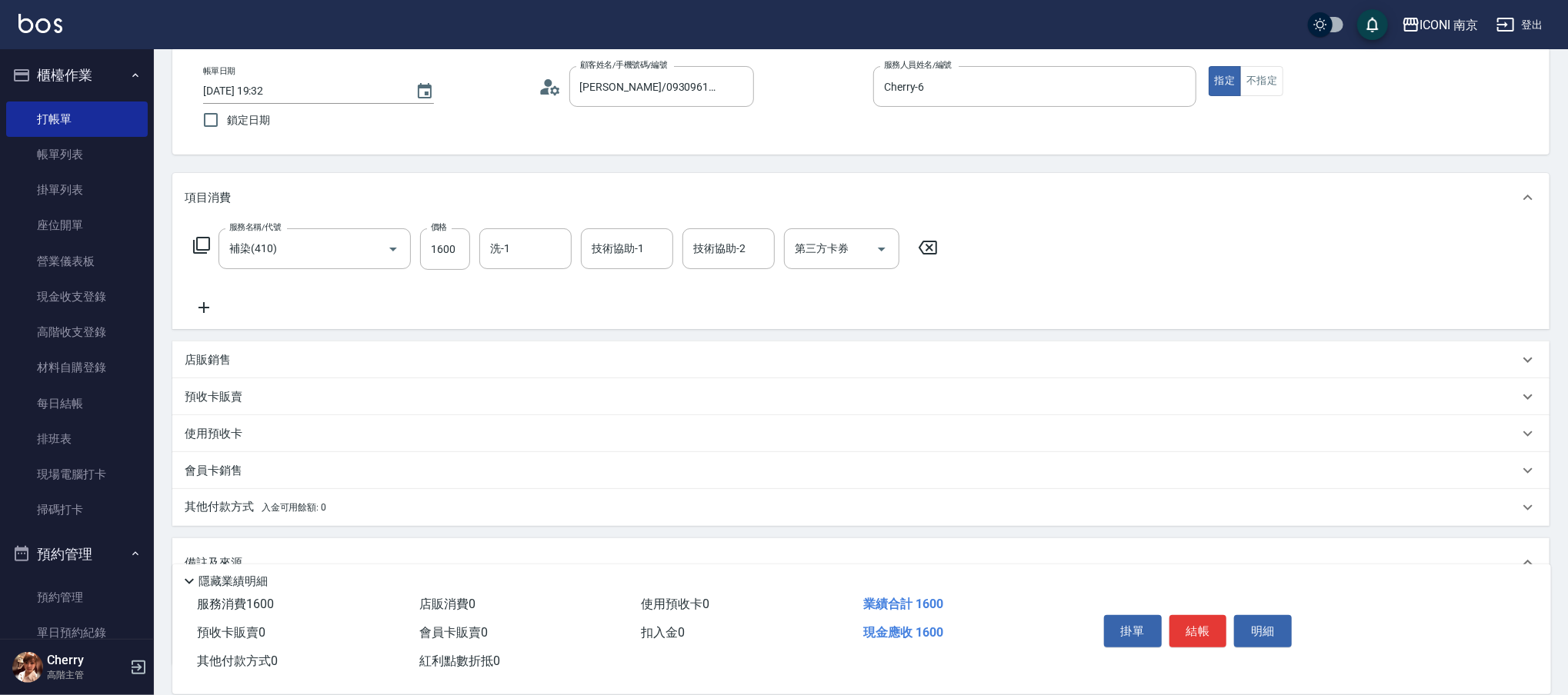
scroll to position [0, 0]
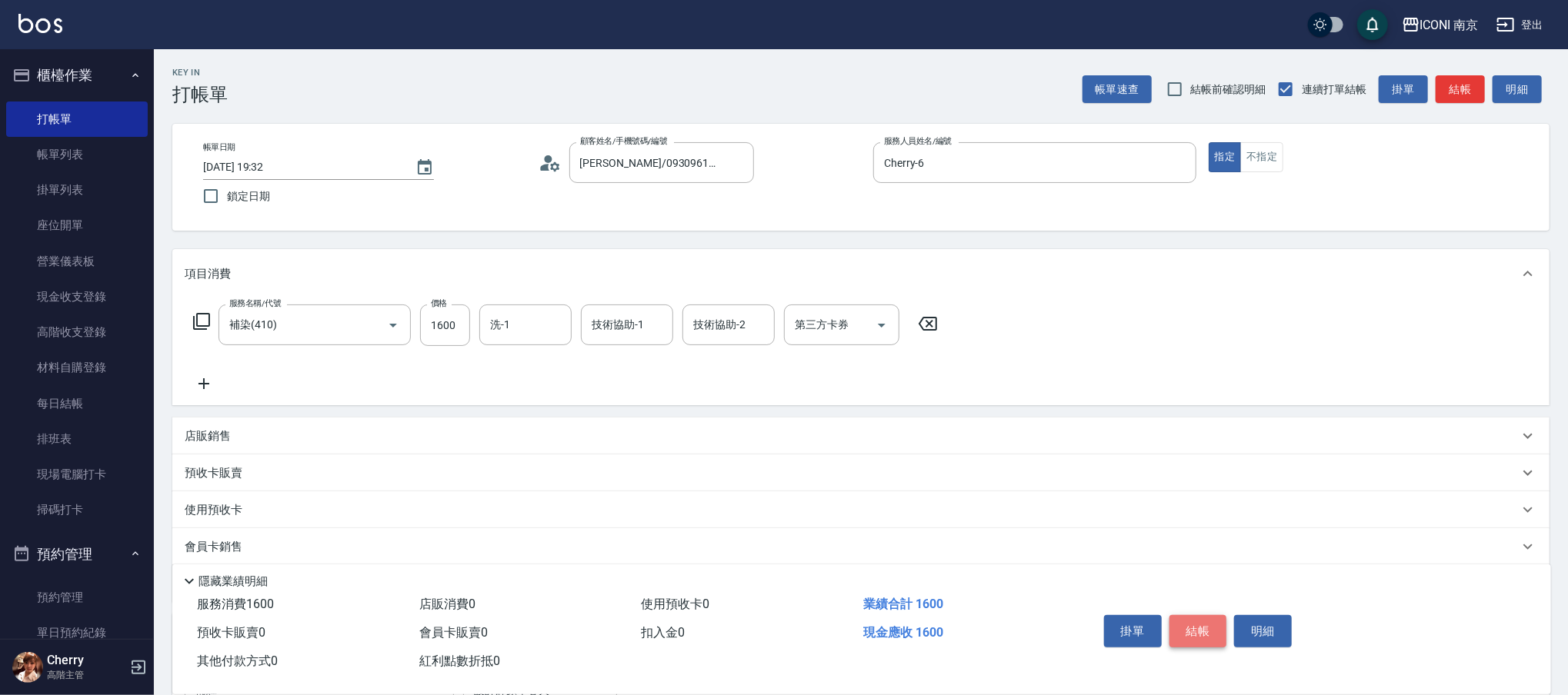
click at [1199, 628] on button "結帳" at bounding box center [1199, 631] width 58 height 33
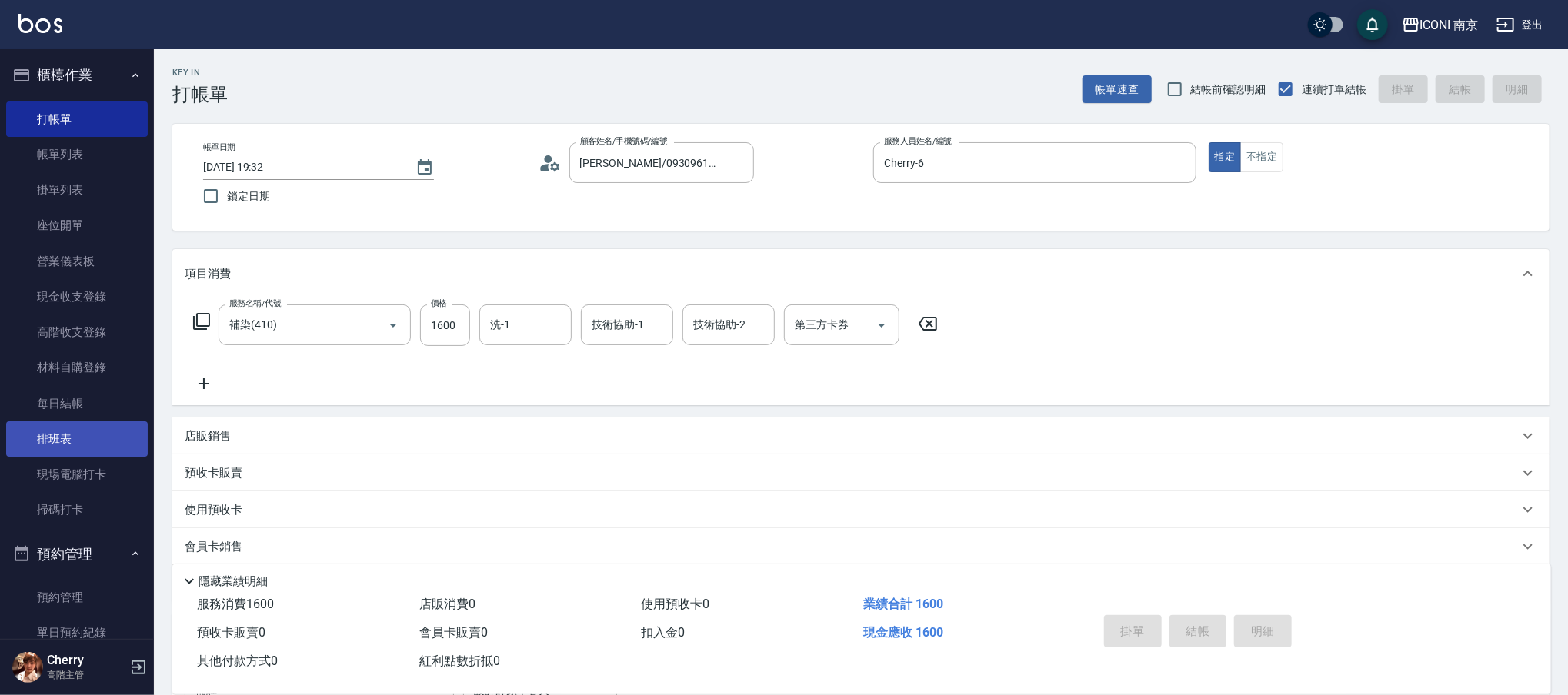
type input "2025/10/15 19:34"
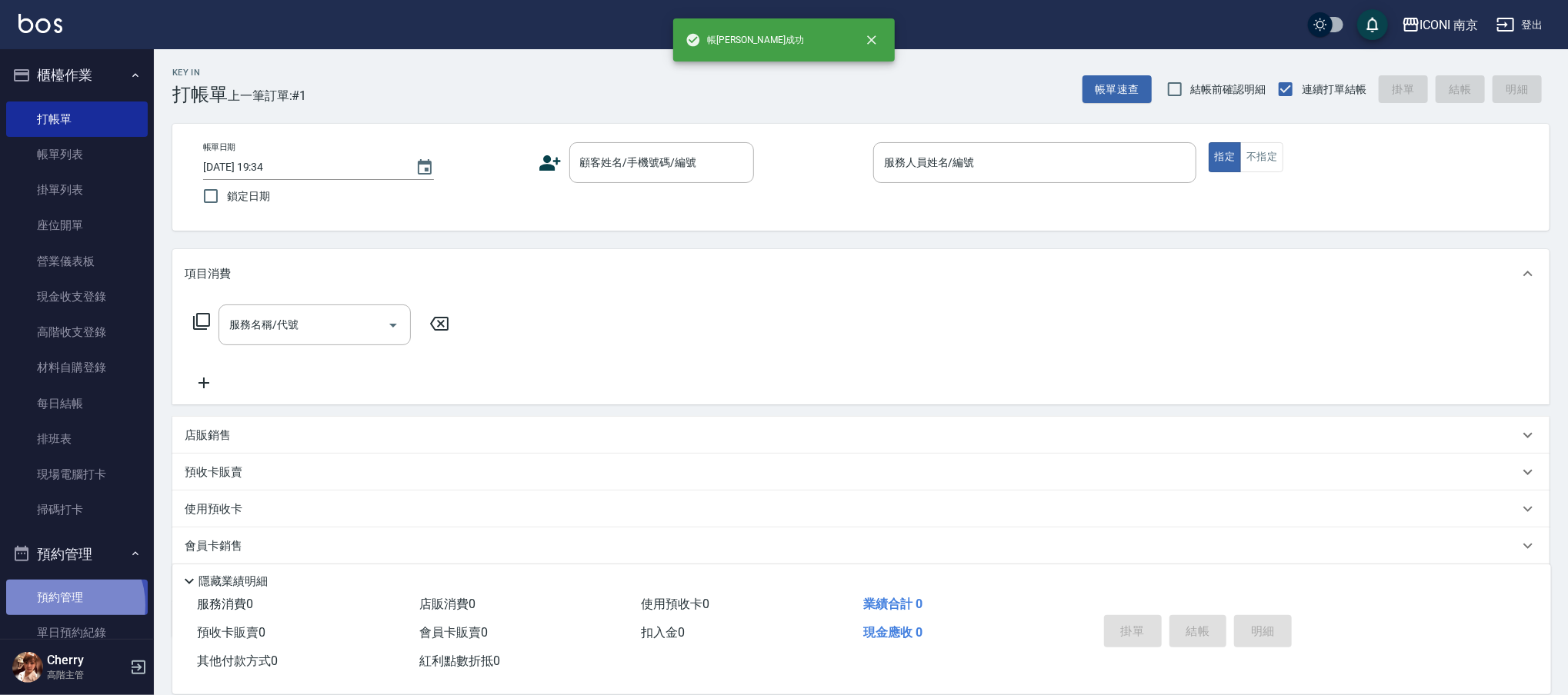
click at [63, 605] on link "預約管理" at bounding box center [76, 598] width 142 height 36
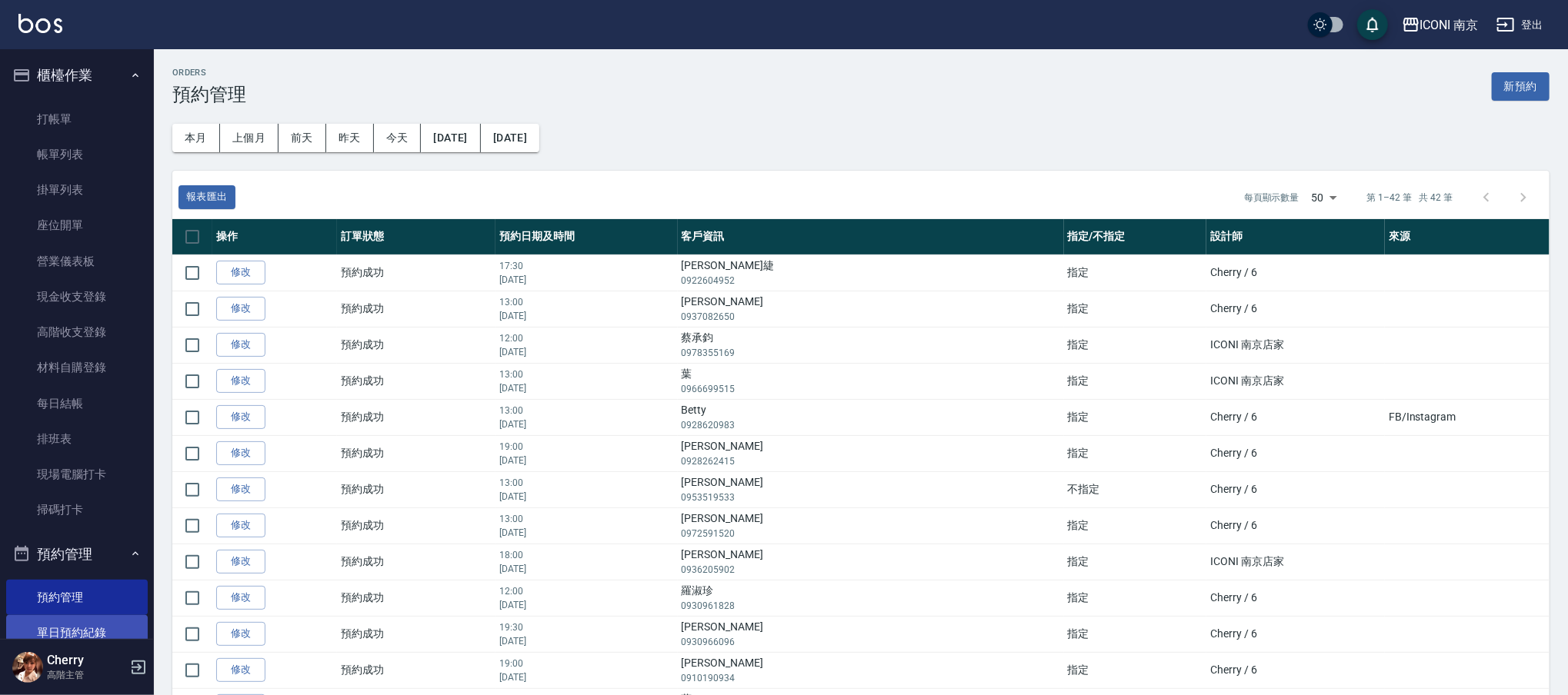
click at [93, 635] on link "單日預約紀錄" at bounding box center [76, 632] width 142 height 36
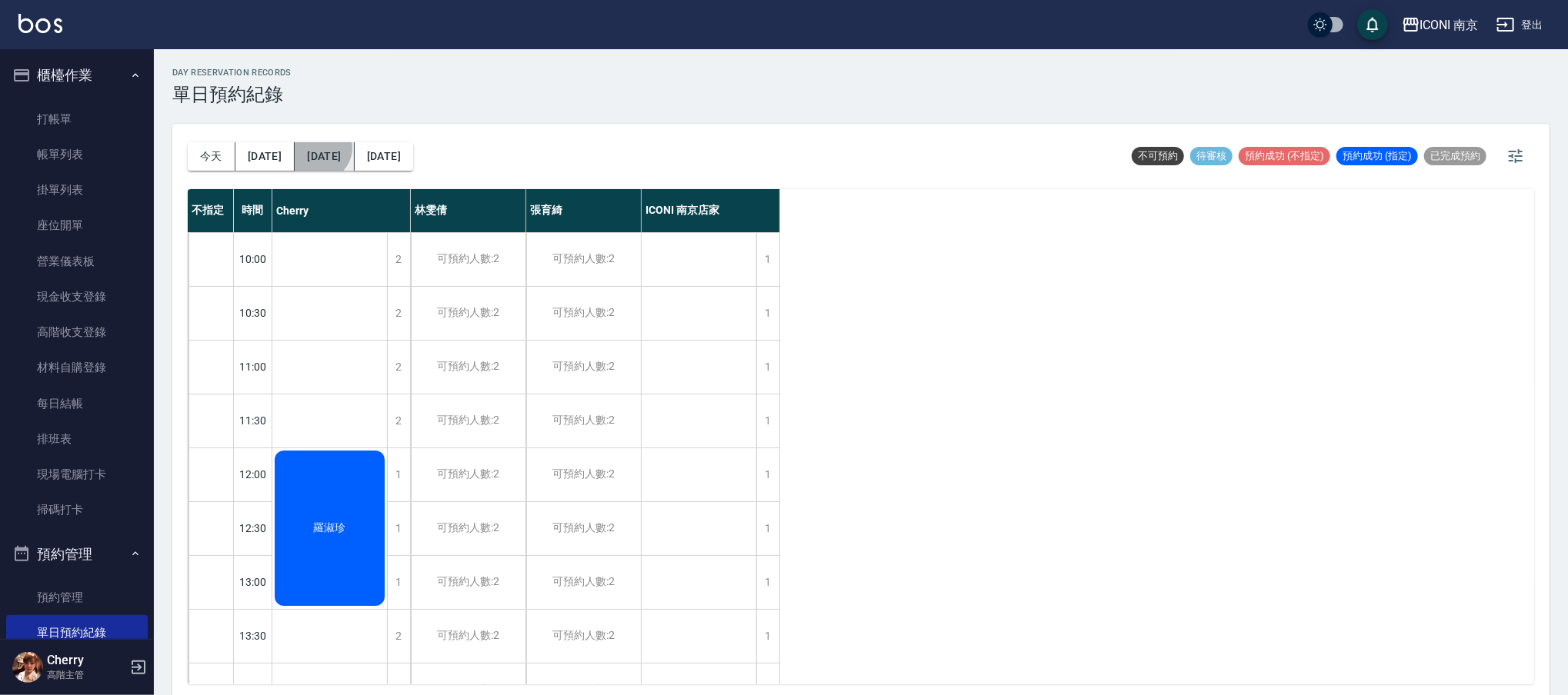
click at [305, 147] on button "後天" at bounding box center [324, 157] width 59 height 29
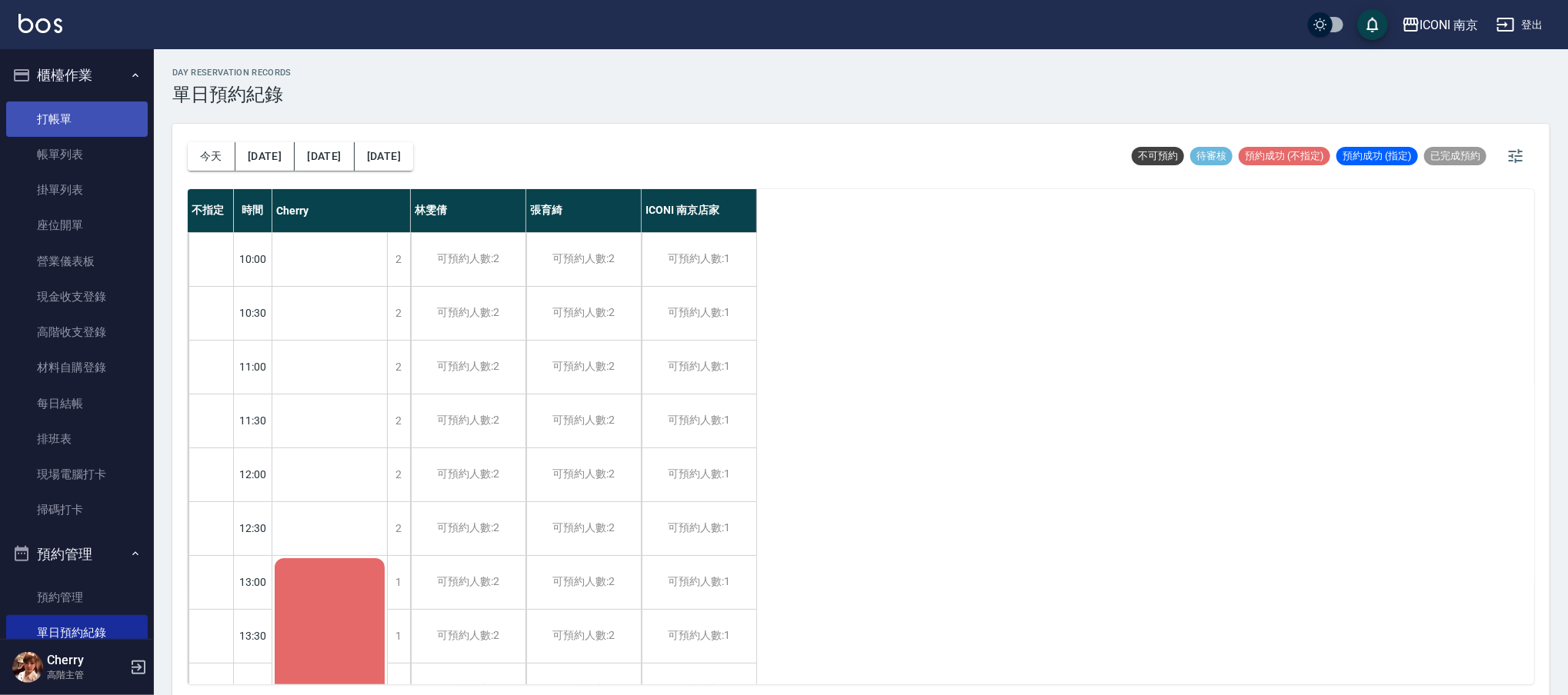
click at [85, 123] on link "打帳單" at bounding box center [76, 119] width 142 height 36
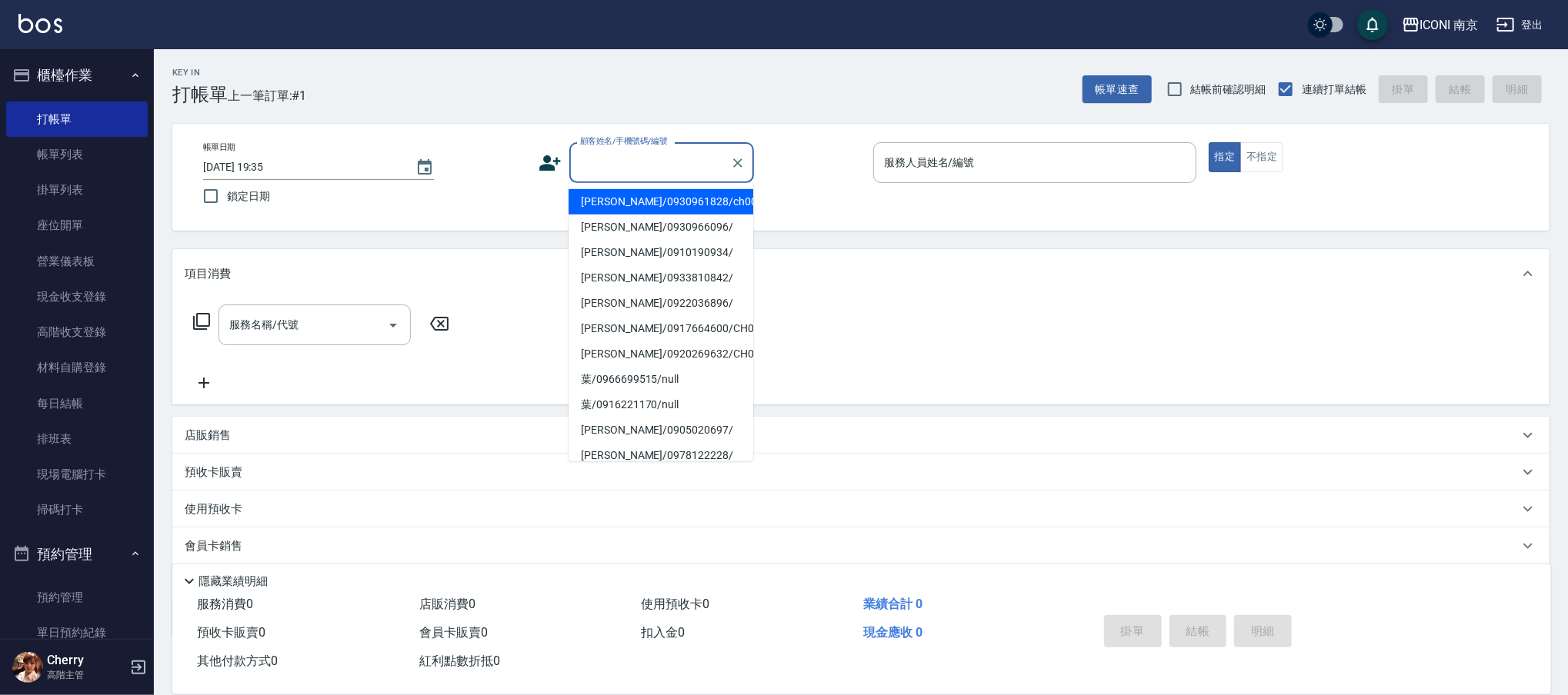
click at [644, 159] on input "顧客姓名/手機號碼/編號" at bounding box center [650, 163] width 148 height 27
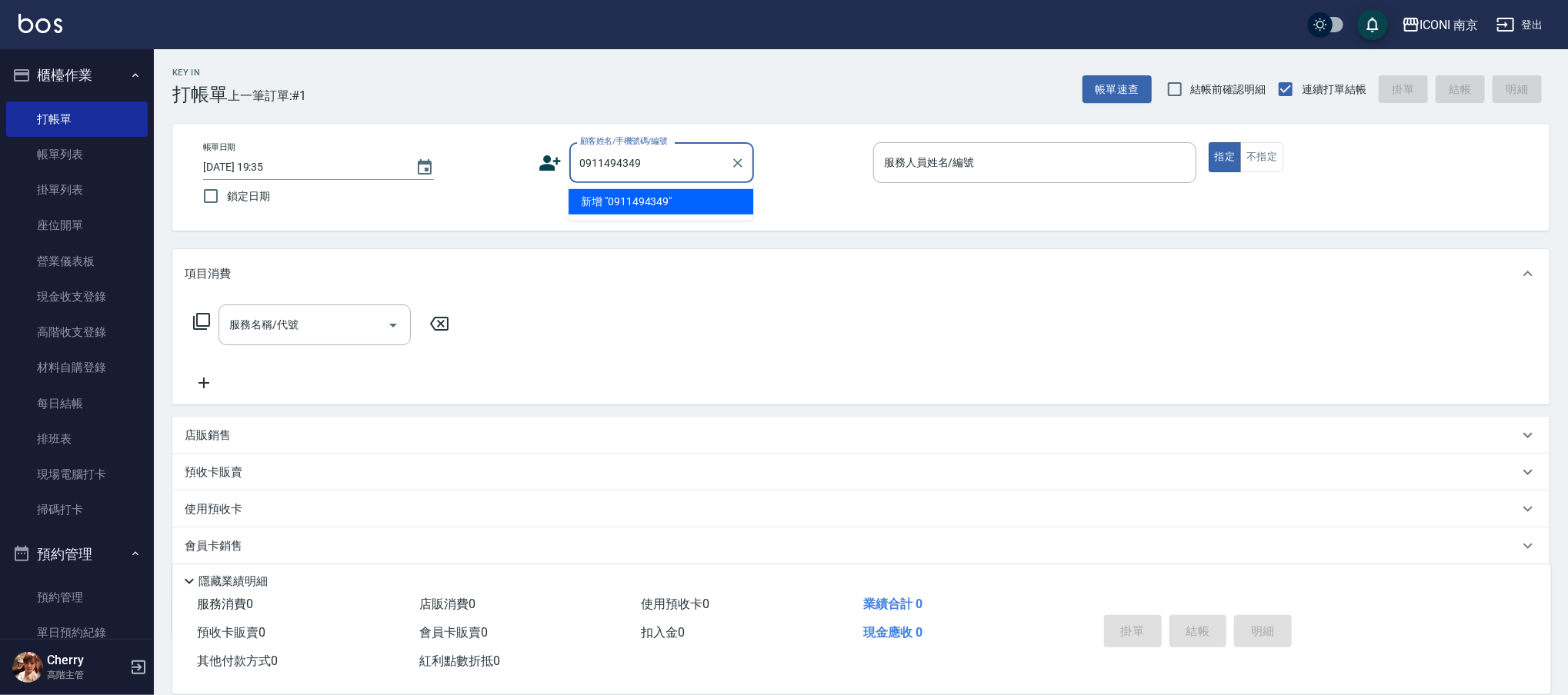
click at [617, 199] on li "新增 "0911494349"" at bounding box center [661, 201] width 184 height 25
type input "0911494349"
click at [545, 163] on icon at bounding box center [550, 163] width 23 height 23
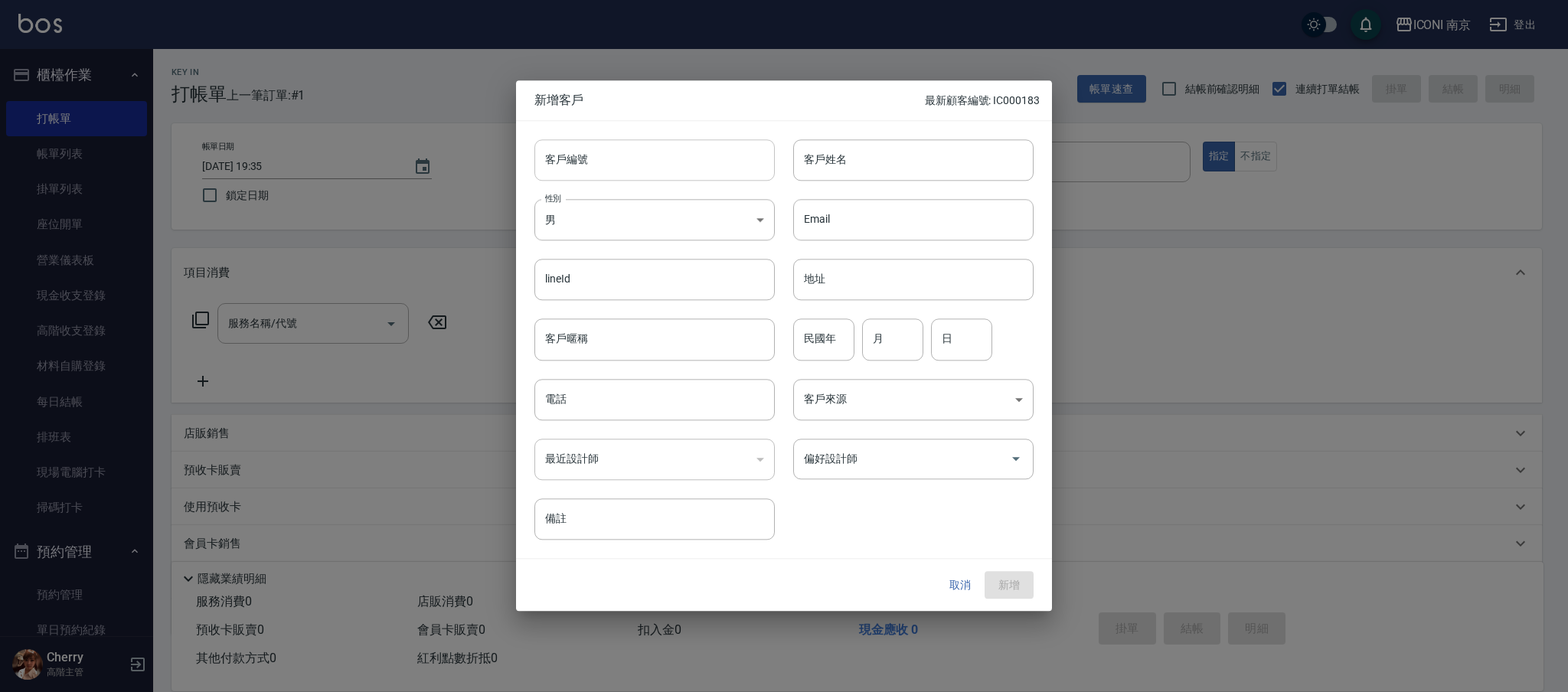
type input "0911494349"
click at [628, 166] on input "客戶編號" at bounding box center [654, 159] width 240 height 41
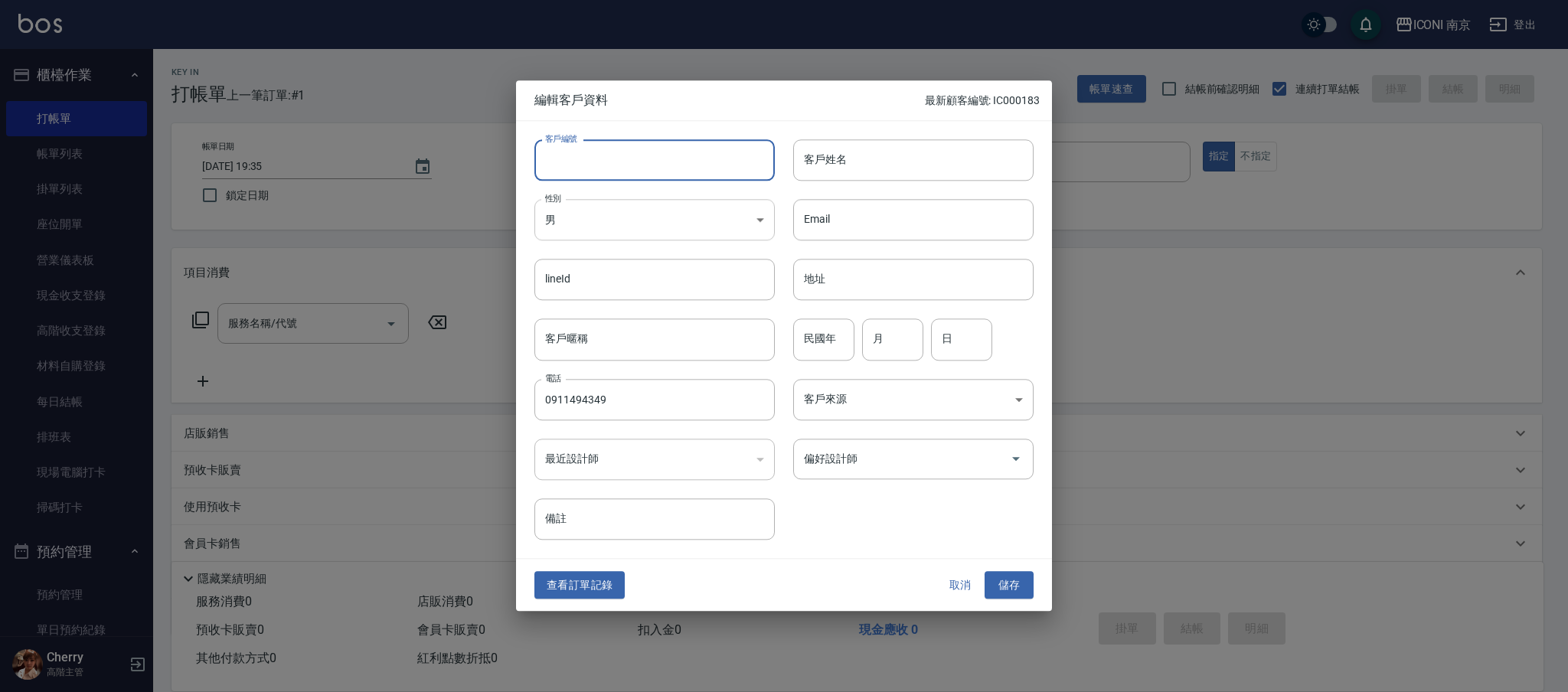
click at [578, 214] on body "ICONI 南京 登出 櫃檯作業 打帳單 帳單列表 掛單列表 座位開單 營業儀表板 現金收支登錄 高階收支登錄 材料自購登錄 每日結帳 排班表 現場電腦打卡 …" at bounding box center [784, 389] width 1568 height 778
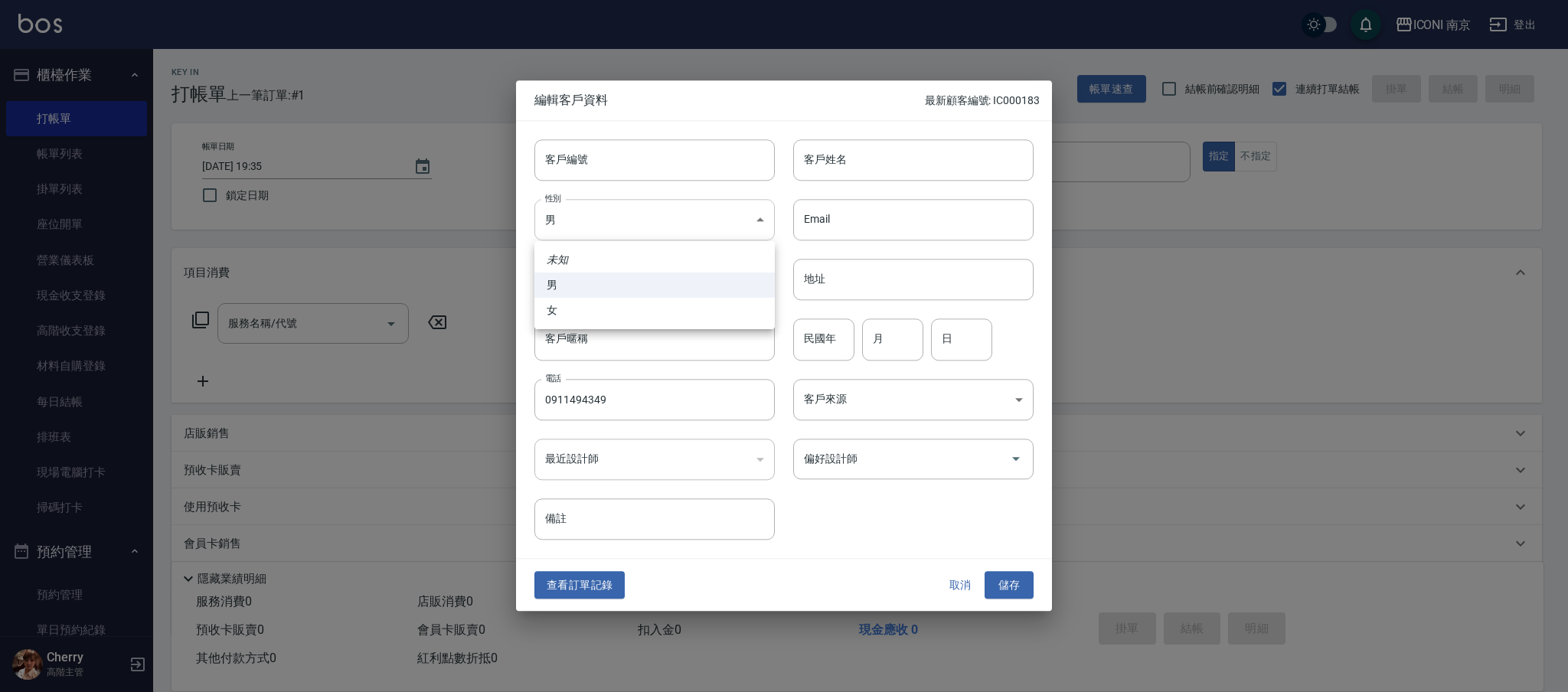
click at [578, 214] on div at bounding box center [784, 346] width 1568 height 692
click at [596, 221] on body "ICONI 南京 登出 櫃檯作業 打帳單 帳單列表 掛單列表 座位開單 營業儀表板 現金收支登錄 高階收支登錄 材料自購登錄 每日結帳 排班表 現場電腦打卡 …" at bounding box center [784, 389] width 1568 height 778
click at [584, 305] on li "女" at bounding box center [654, 310] width 240 height 25
type input "FEMALE"
click at [839, 144] on div "客戶姓名 客戶姓名" at bounding box center [913, 159] width 240 height 41
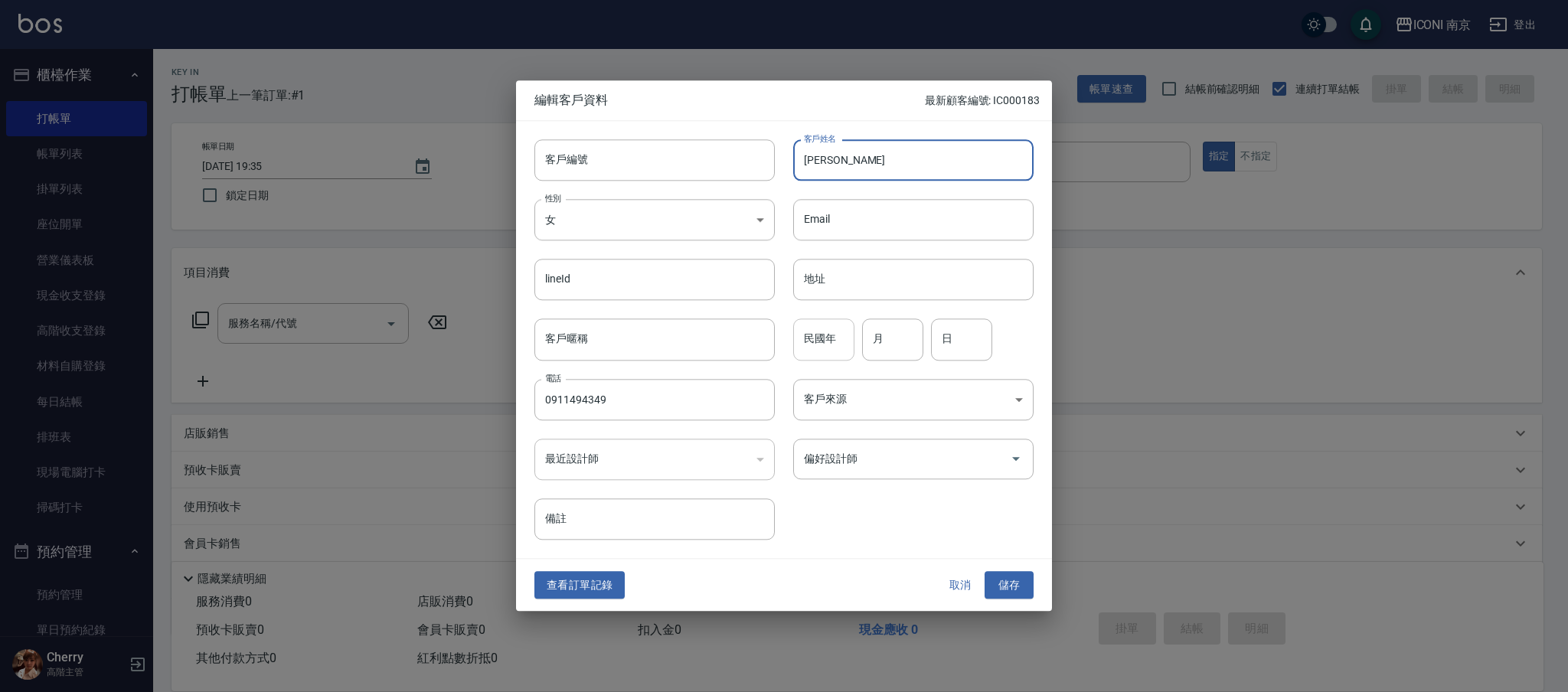
type input "鍾心嵐"
click at [835, 344] on input "民國年" at bounding box center [823, 340] width 61 height 41
type input "51"
type input "0"
type input "11"
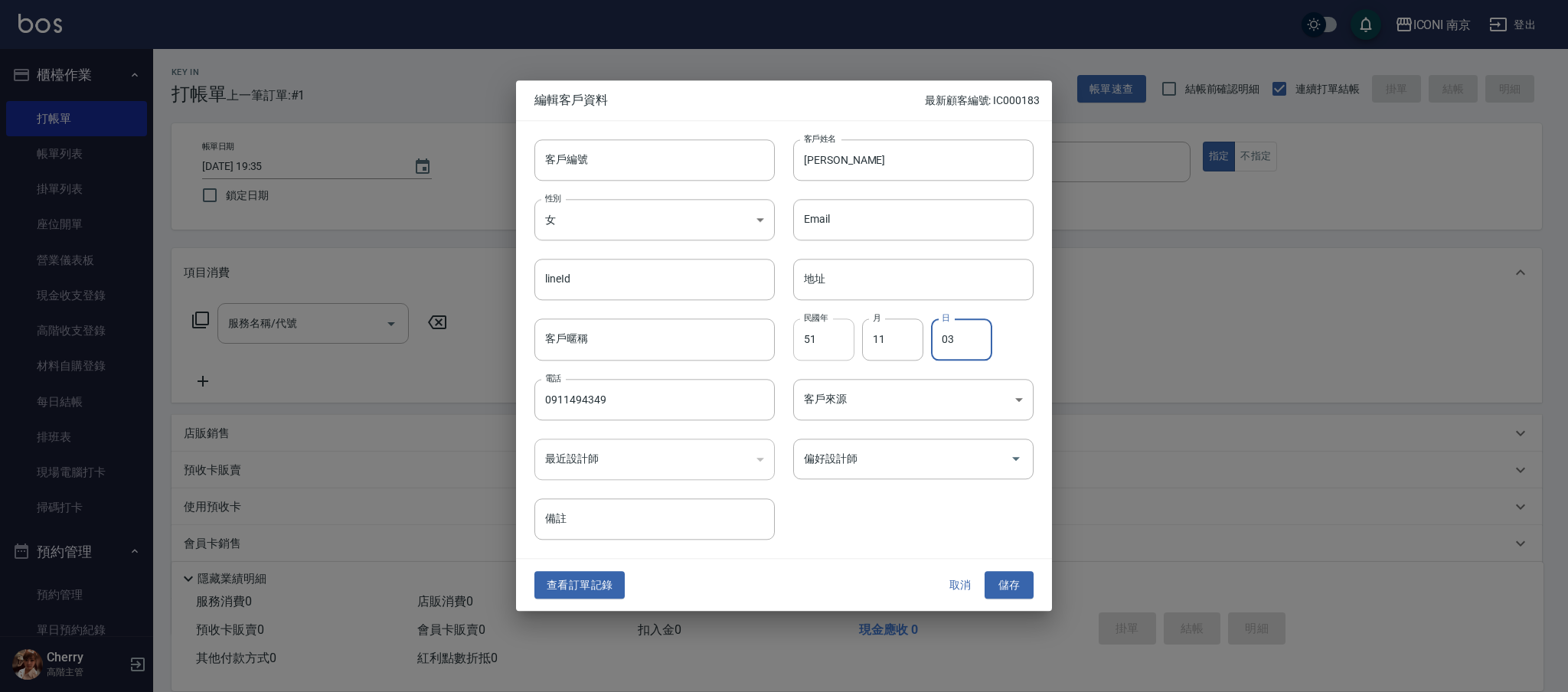
type input "03"
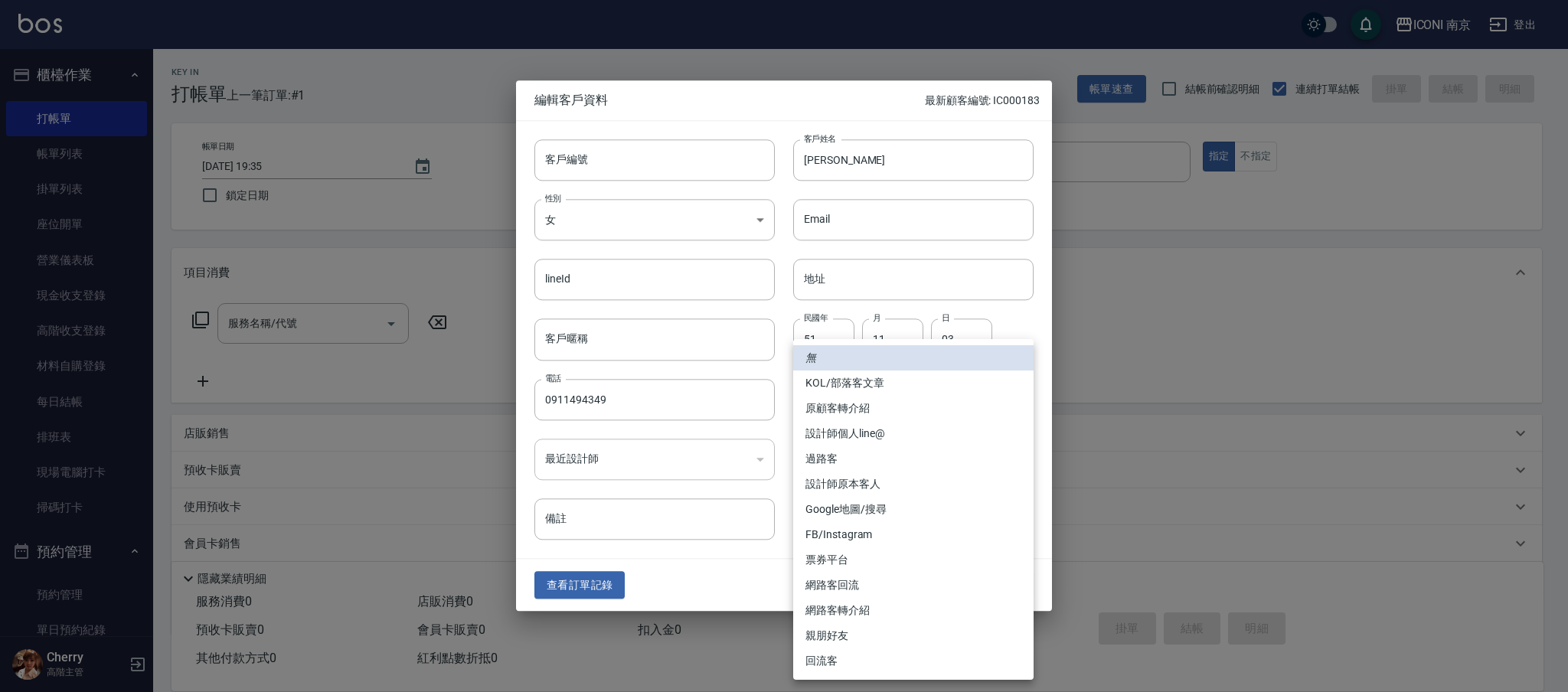
click at [908, 393] on body "ICONI 南京 登出 櫃檯作業 打帳單 帳單列表 掛單列表 座位開單 營業儀表板 現金收支登錄 高階收支登錄 材料自購登錄 每日結帳 排班表 現場電腦打卡 …" at bounding box center [784, 389] width 1568 height 778
click at [907, 394] on li "KOL/部落客文章" at bounding box center [913, 383] width 240 height 25
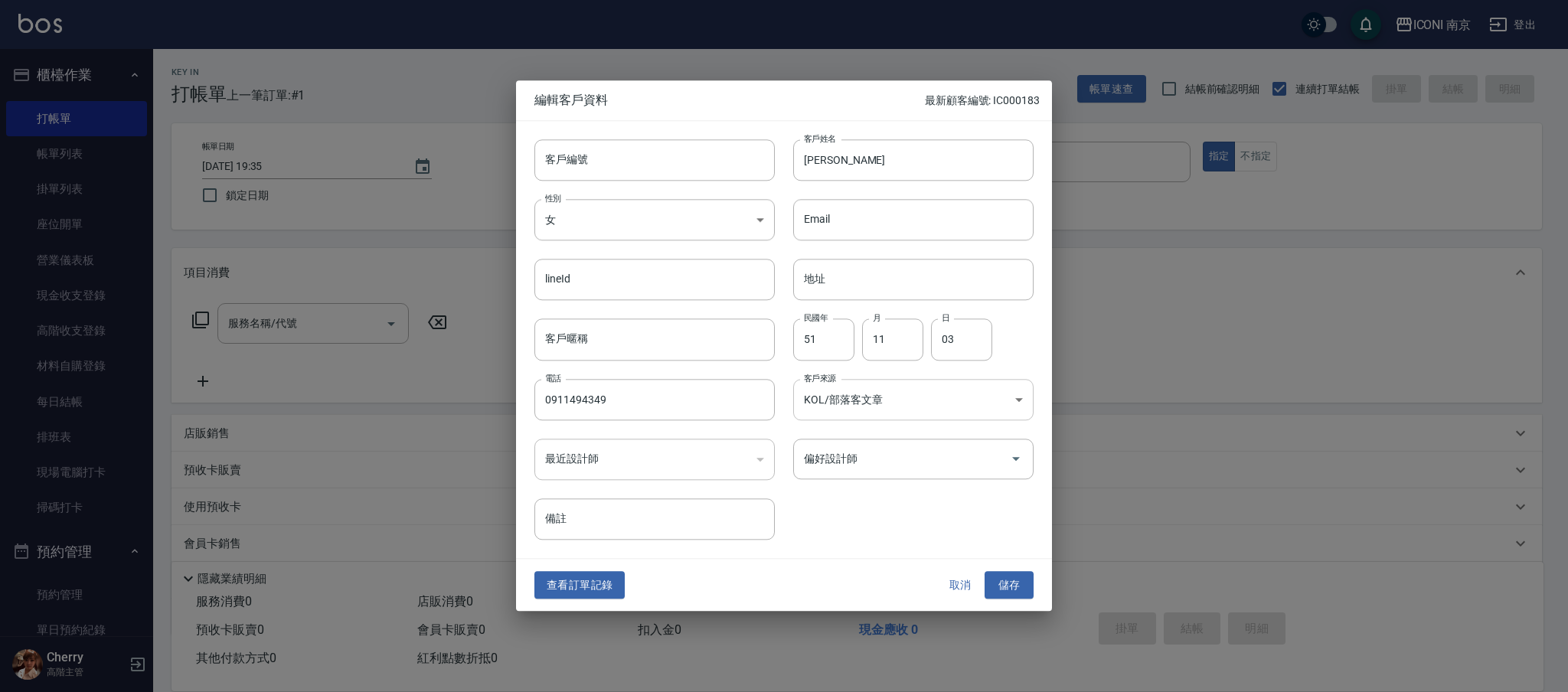
click at [901, 415] on body "ICONI 南京 登出 櫃檯作業 打帳單 帳單列表 掛單列表 座位開單 營業儀表板 現金收支登錄 高階收支登錄 材料自購登錄 每日結帳 排班表 現場電腦打卡 …" at bounding box center [784, 389] width 1568 height 778
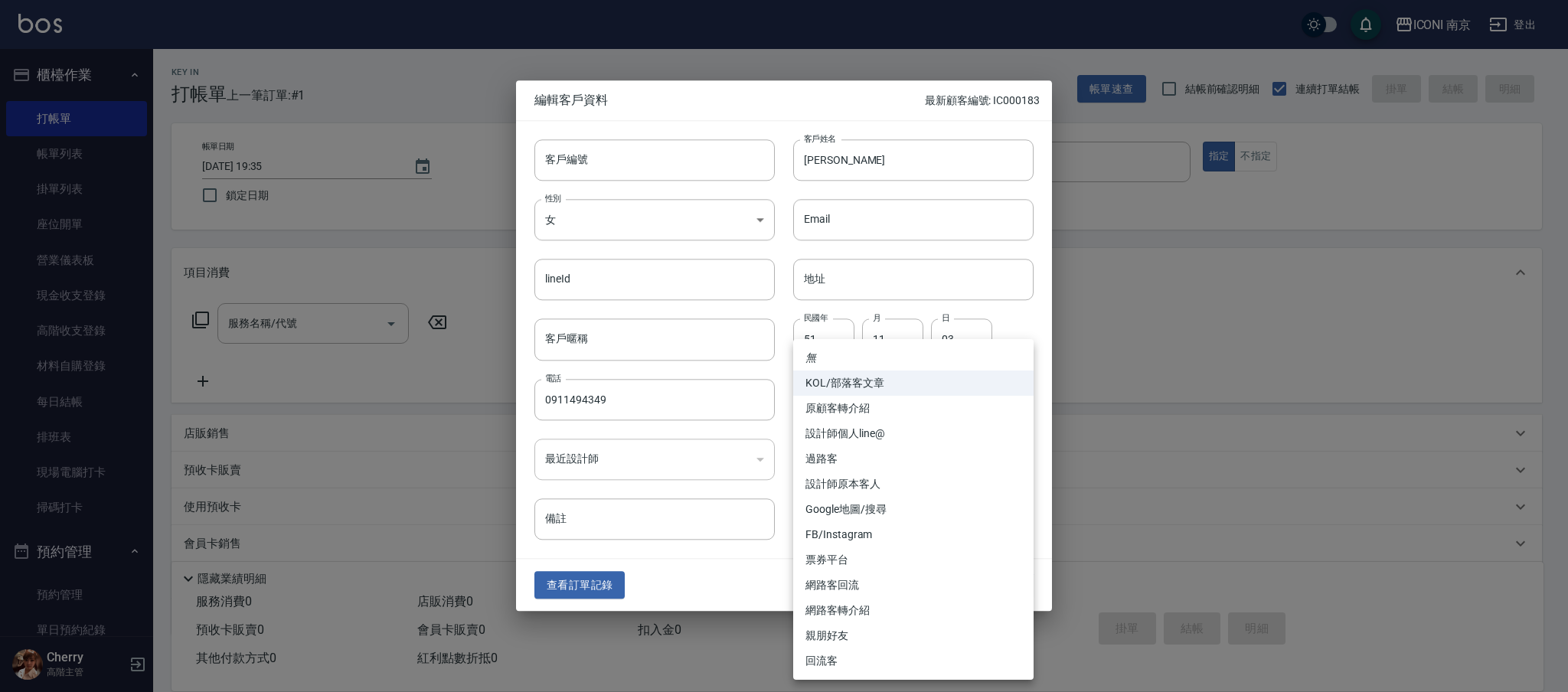
click at [867, 565] on li "票券平台" at bounding box center [913, 560] width 240 height 25
type input "票券平台"
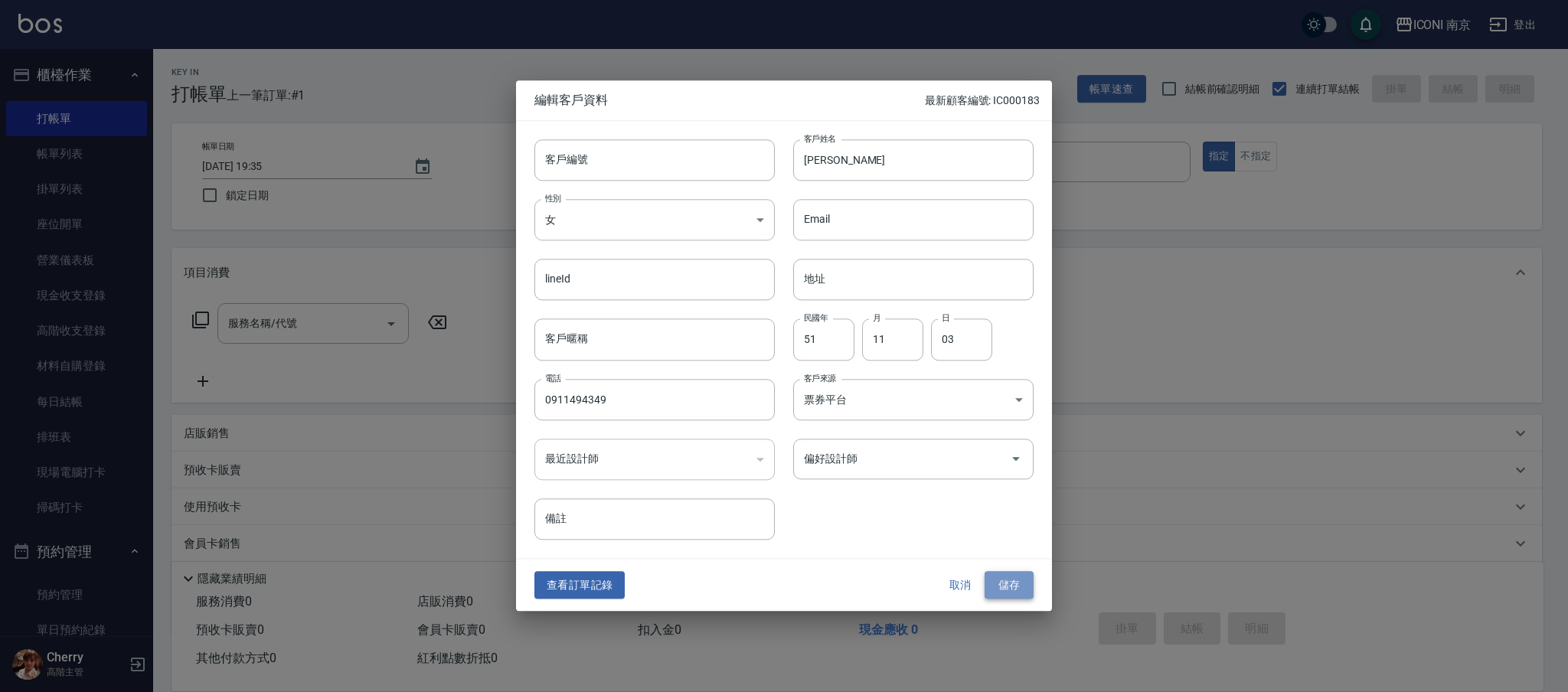
click at [1007, 584] on button "儲存" at bounding box center [1009, 585] width 49 height 29
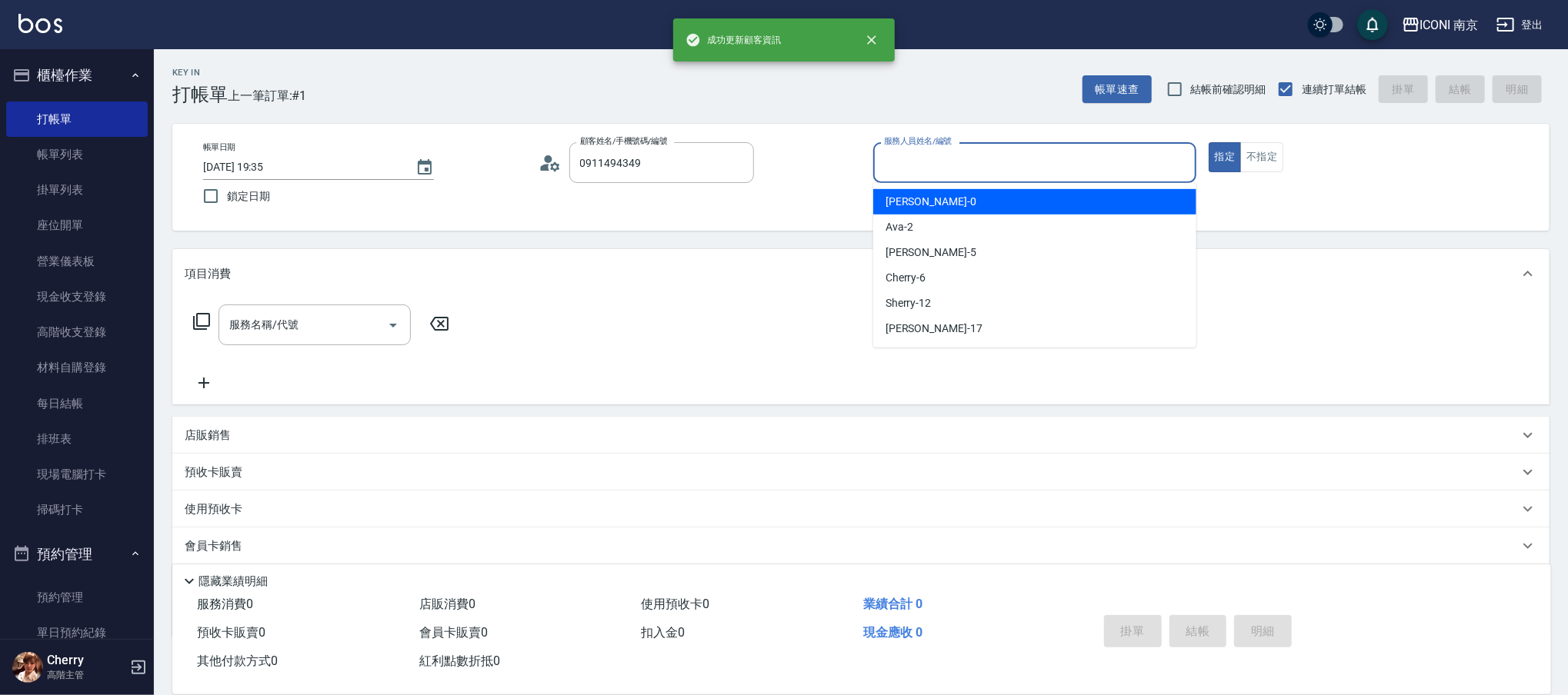
click at [941, 172] on input "服務人員姓名/編號" at bounding box center [1035, 163] width 310 height 27
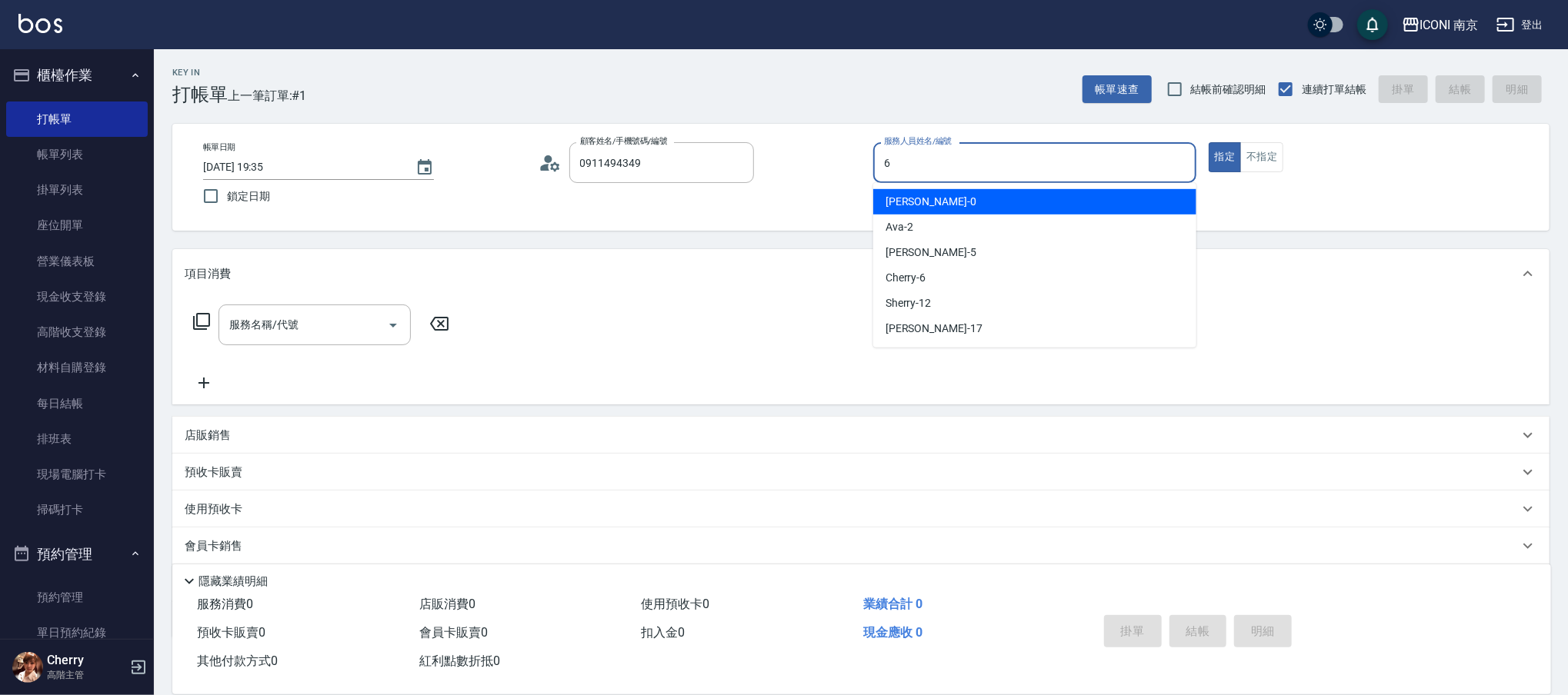
type input "Cherry-6"
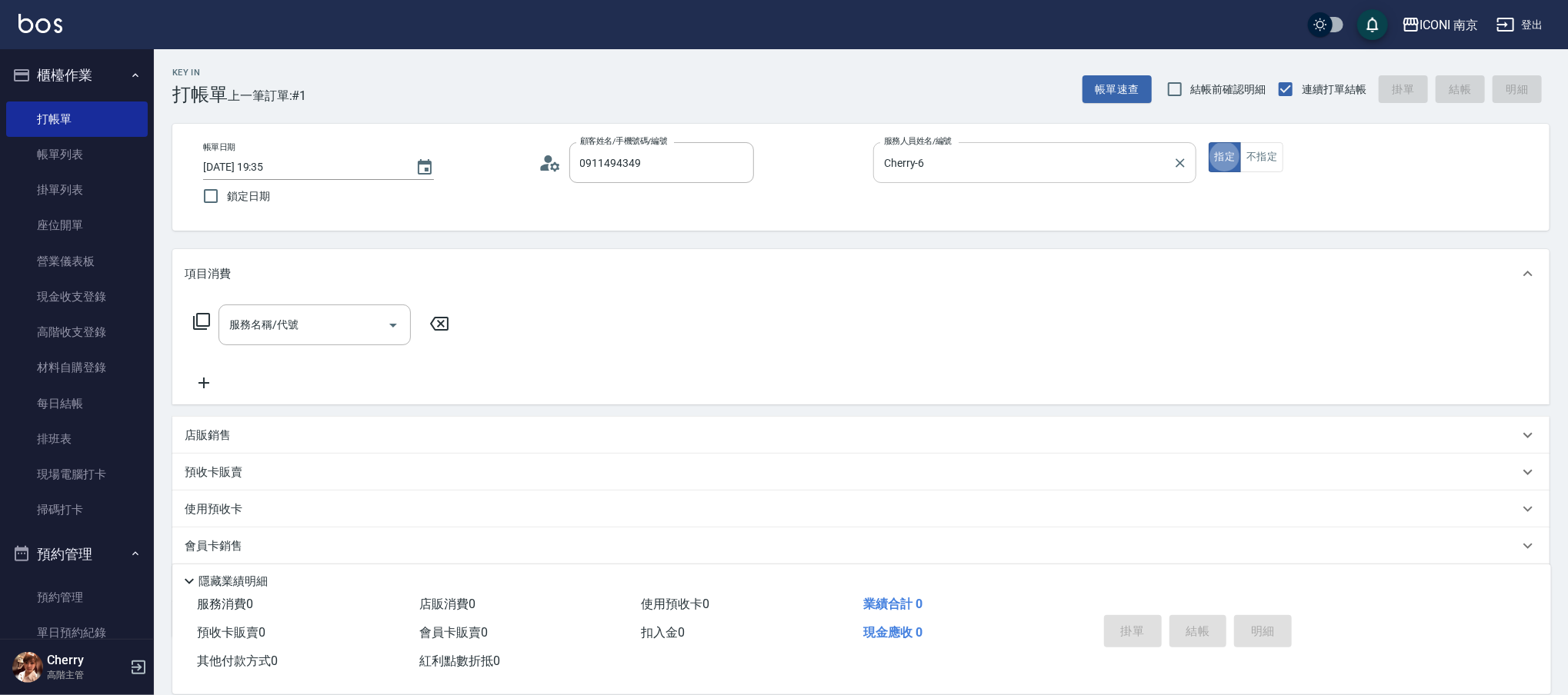
type button "true"
click at [203, 319] on icon at bounding box center [201, 321] width 18 height 18
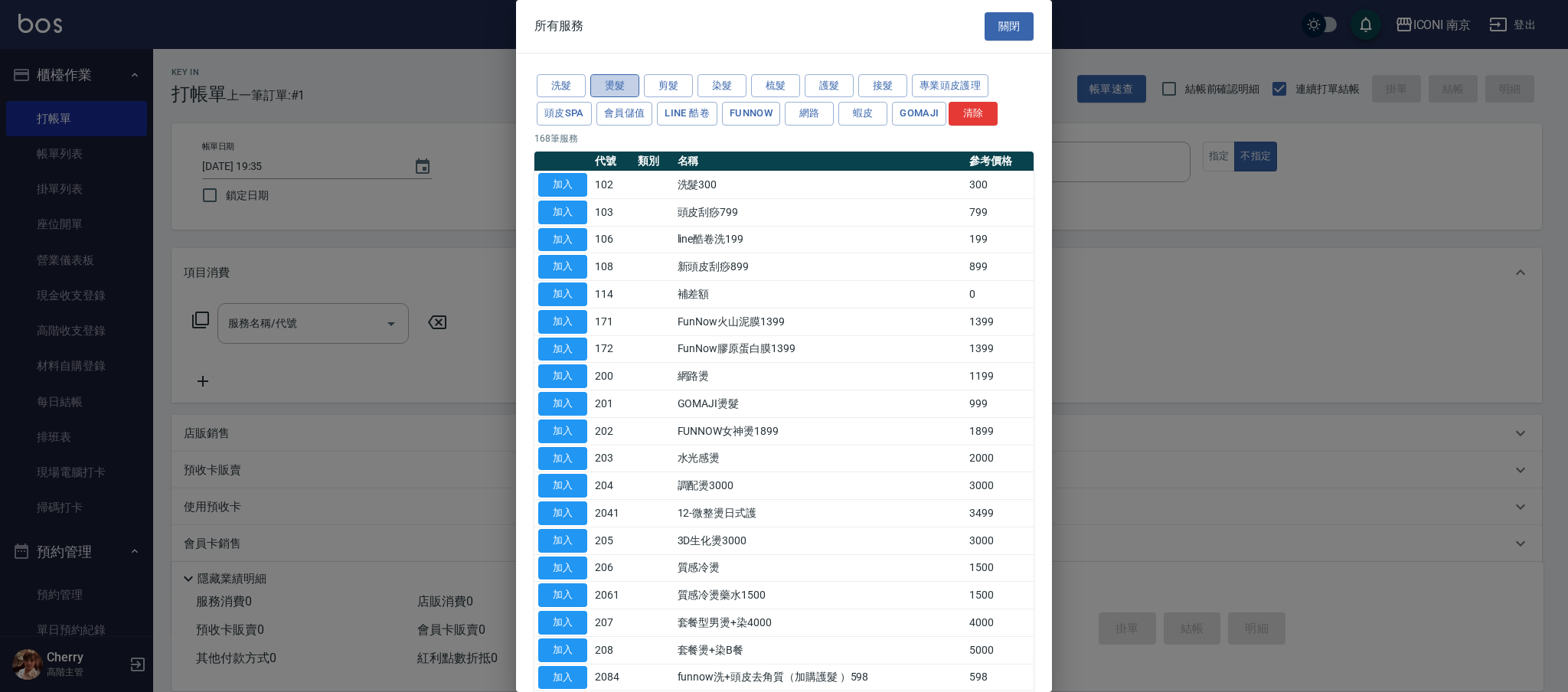
click at [626, 89] on button "燙髮" at bounding box center [614, 85] width 49 height 24
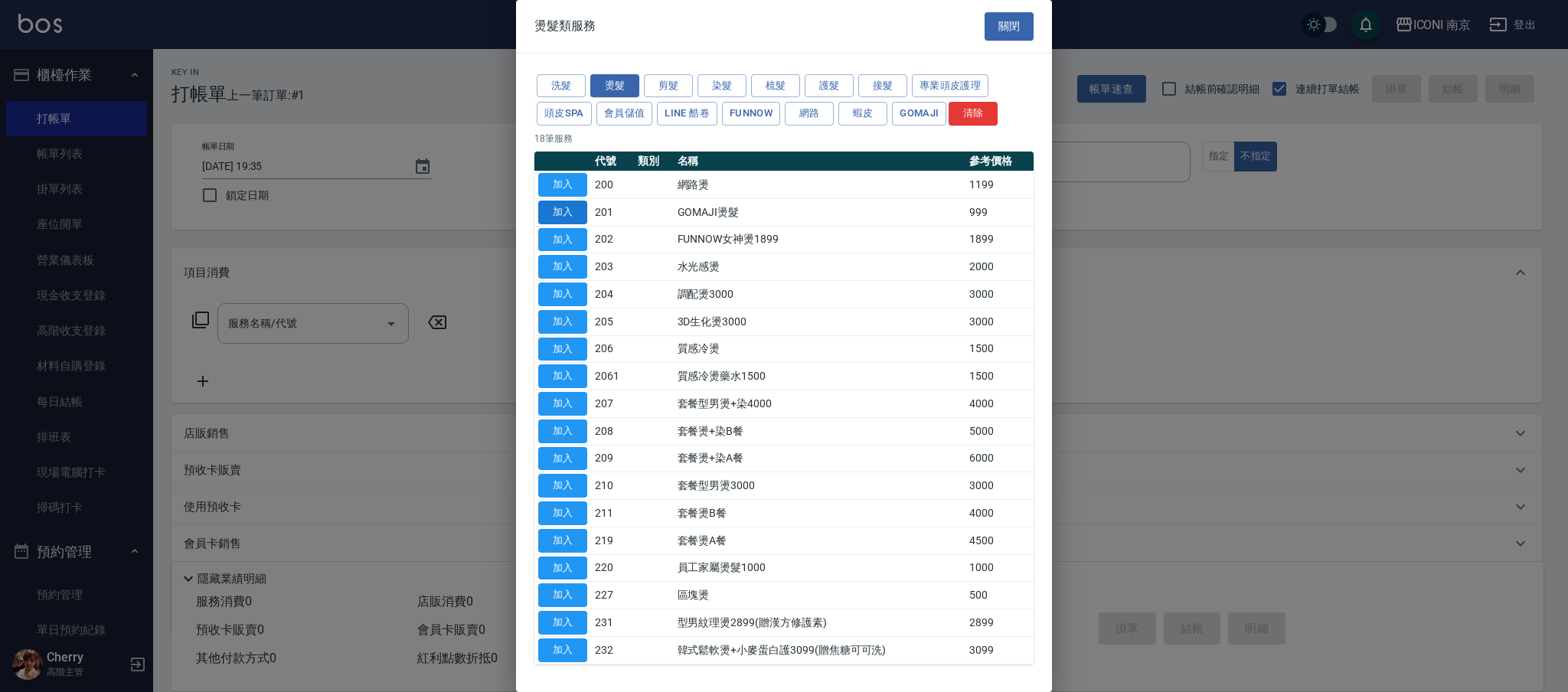
click at [561, 209] on button "加入" at bounding box center [562, 212] width 49 height 24
type input "GOMAJI燙髮(201)"
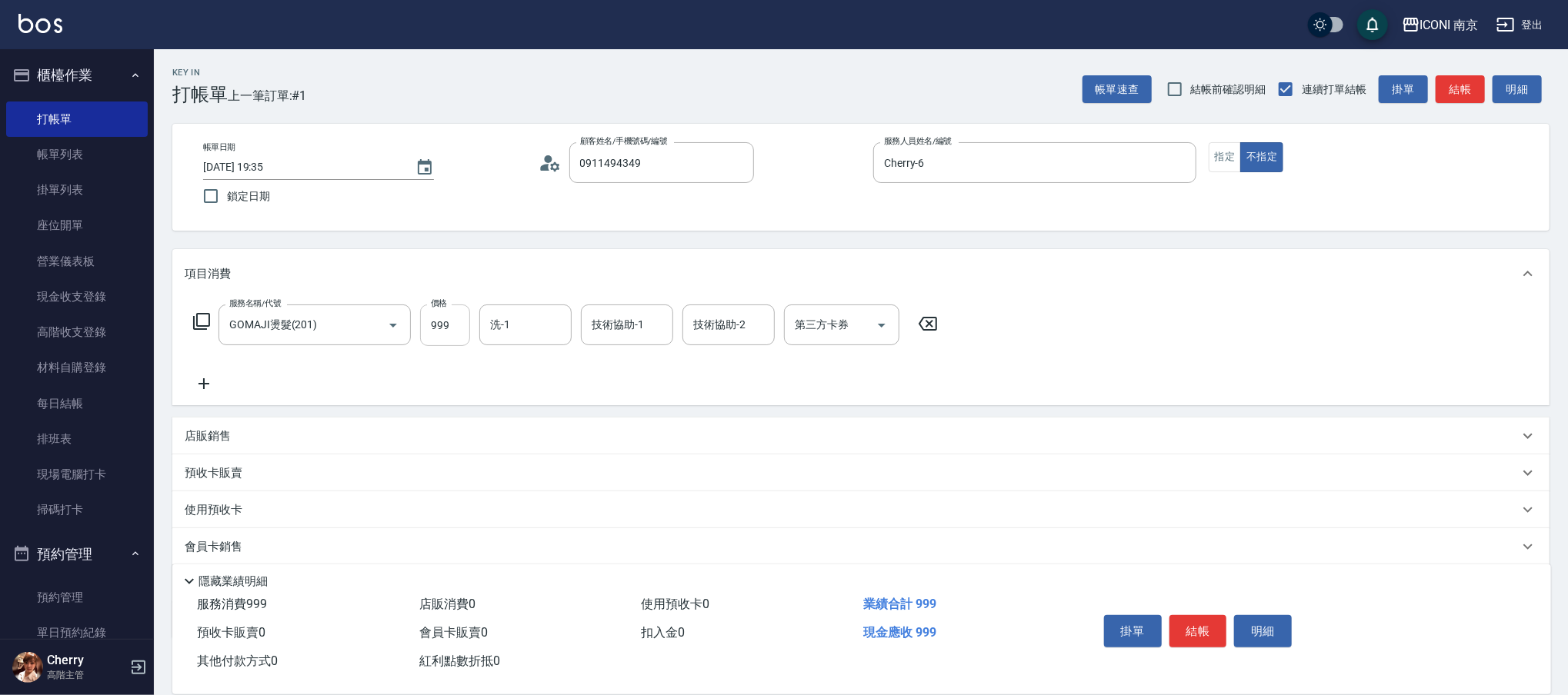
drag, startPoint x: 447, startPoint y: 330, endPoint x: 438, endPoint y: 313, distance: 19.2
click at [444, 329] on input "999" at bounding box center [446, 325] width 50 height 41
type input "1299"
click at [203, 325] on icon at bounding box center [202, 322] width 17 height 17
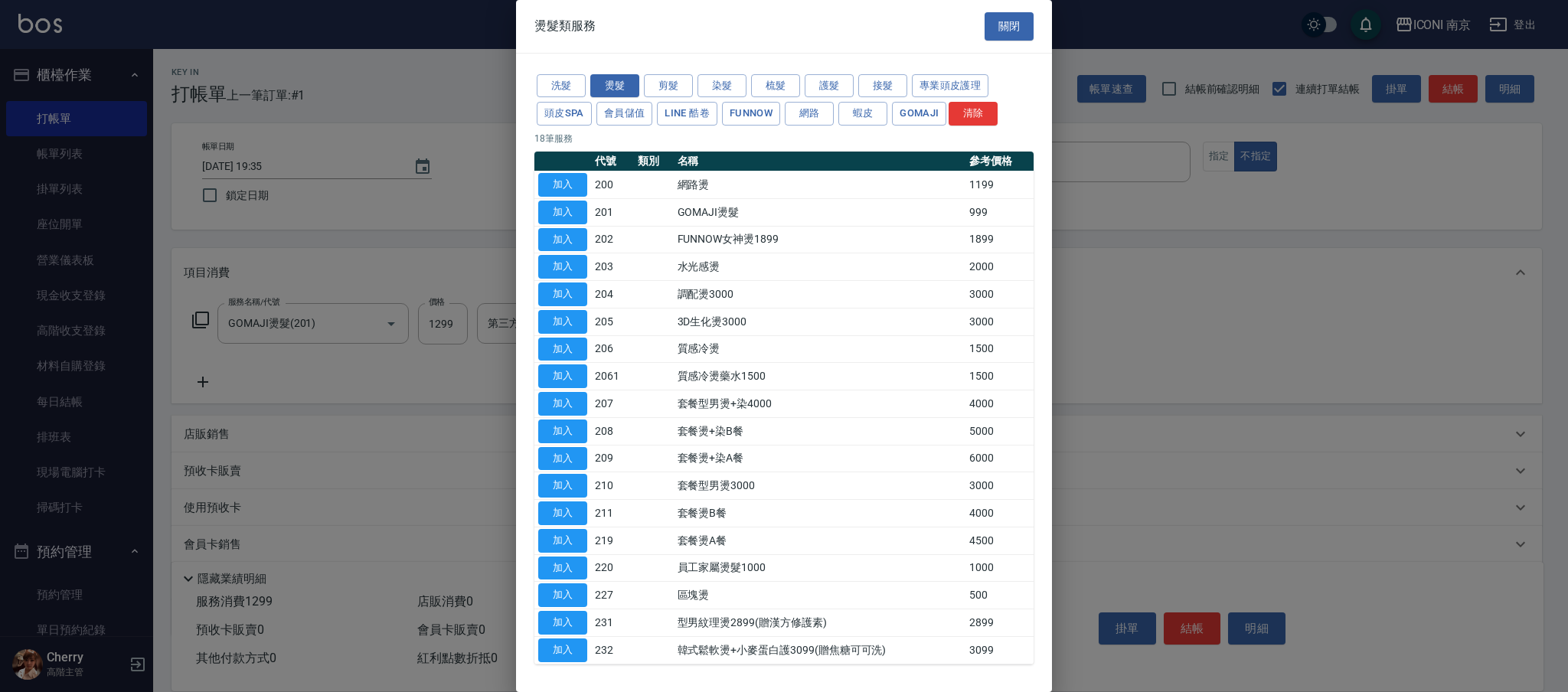
drag, startPoint x: 570, startPoint y: 598, endPoint x: 463, endPoint y: 493, distance: 149.9
click at [570, 596] on button "加入" at bounding box center [562, 595] width 49 height 24
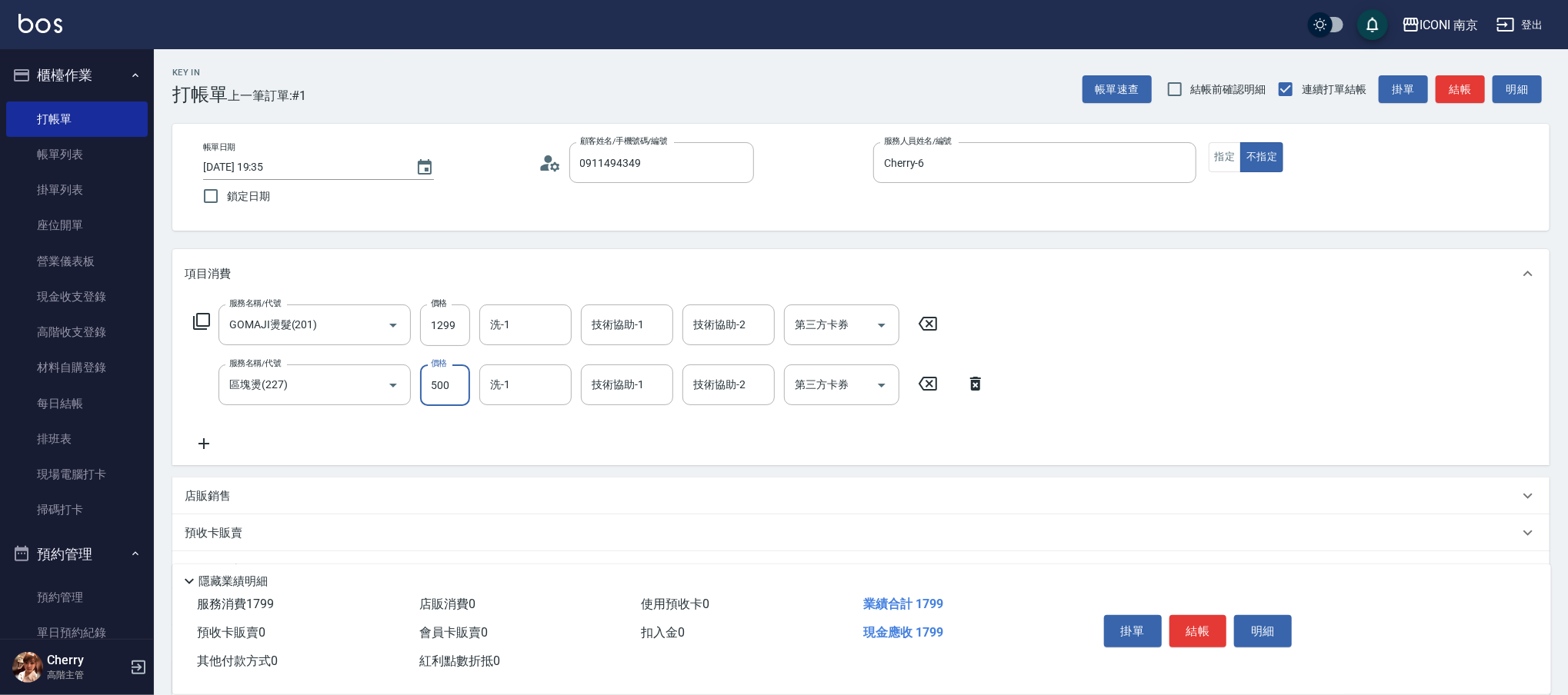
click at [447, 388] on input "500" at bounding box center [446, 385] width 50 height 41
click at [876, 321] on icon "Open" at bounding box center [881, 325] width 18 height 18
type input "1300"
click at [876, 321] on icon "Open" at bounding box center [881, 325] width 18 height 18
click at [878, 324] on icon "Open" at bounding box center [881, 325] width 18 height 18
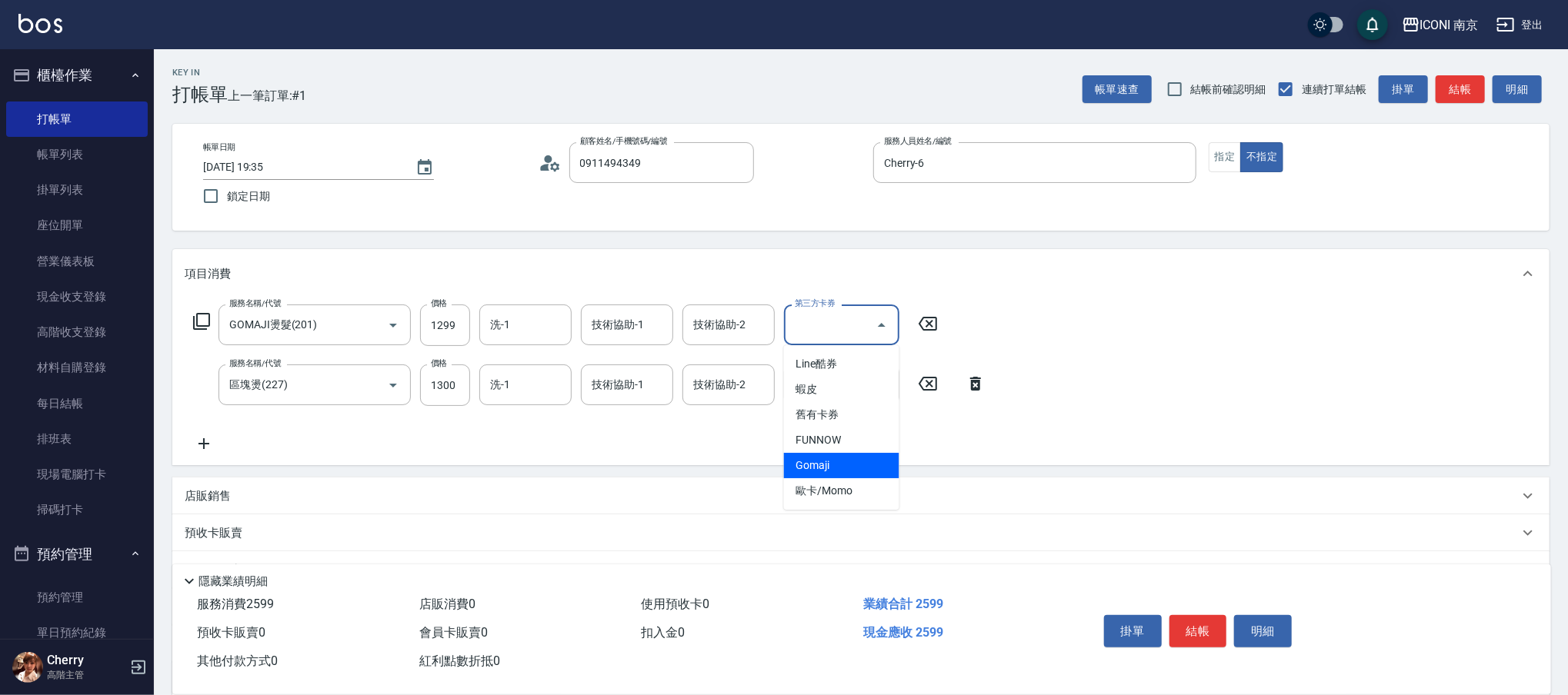
click at [850, 461] on span "Gomaji" at bounding box center [842, 466] width 116 height 25
type input "Gomaji"
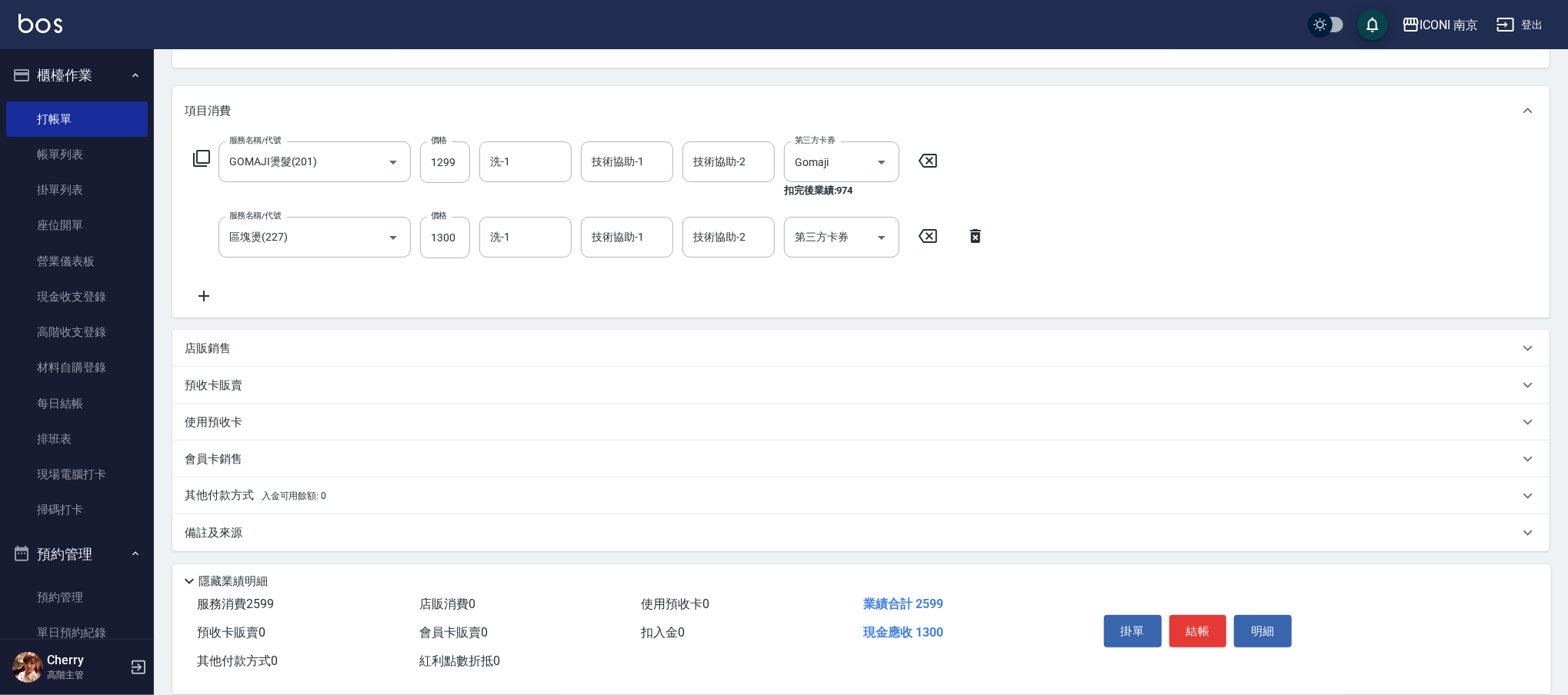
click at [287, 530] on div "備註及來源" at bounding box center [851, 533] width 1334 height 16
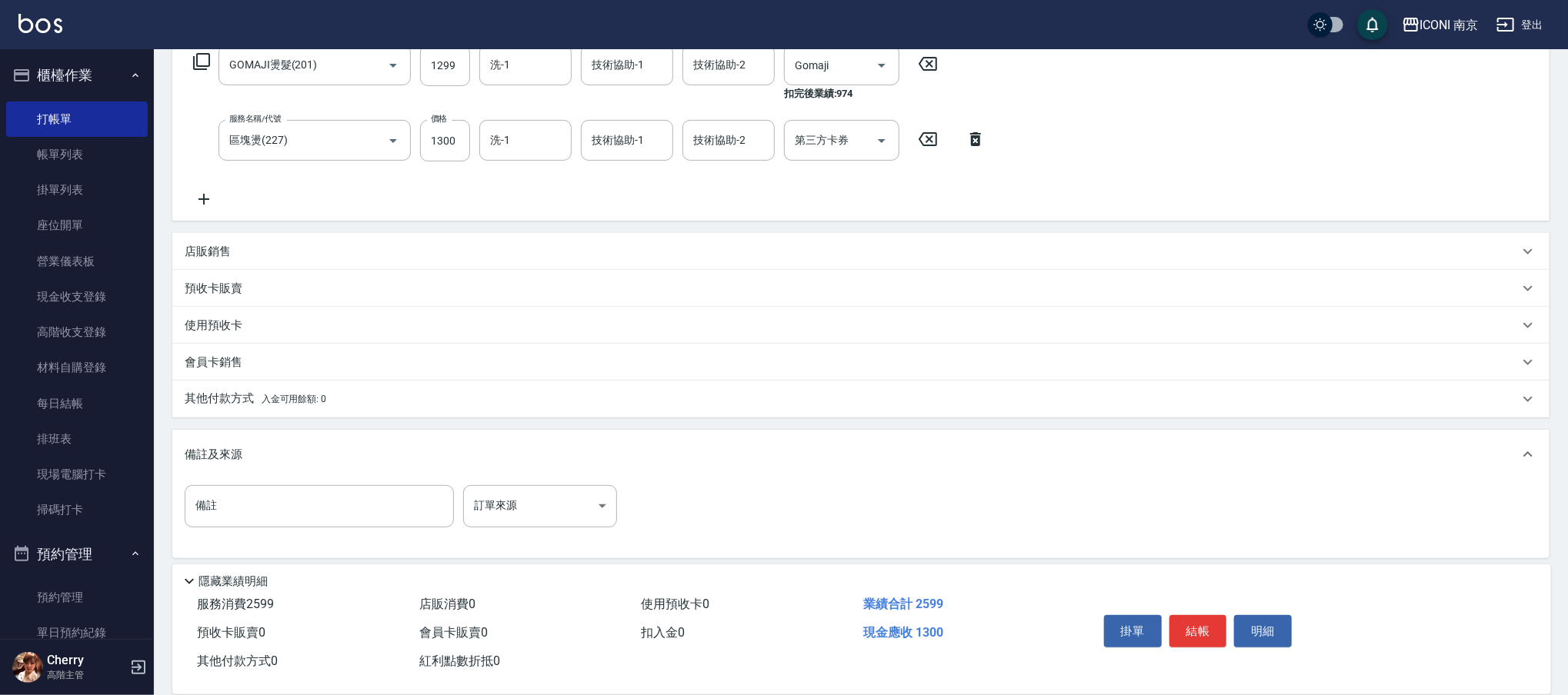
scroll to position [265, 0]
click at [587, 493] on body "ICONI 南京 登出 櫃檯作業 打帳單 帳單列表 掛單列表 座位開單 營業儀表板 現金收支登錄 高階收支登錄 材料自購登錄 每日結帳 排班表 現場電腦打卡 …" at bounding box center [784, 216] width 1568 height 962
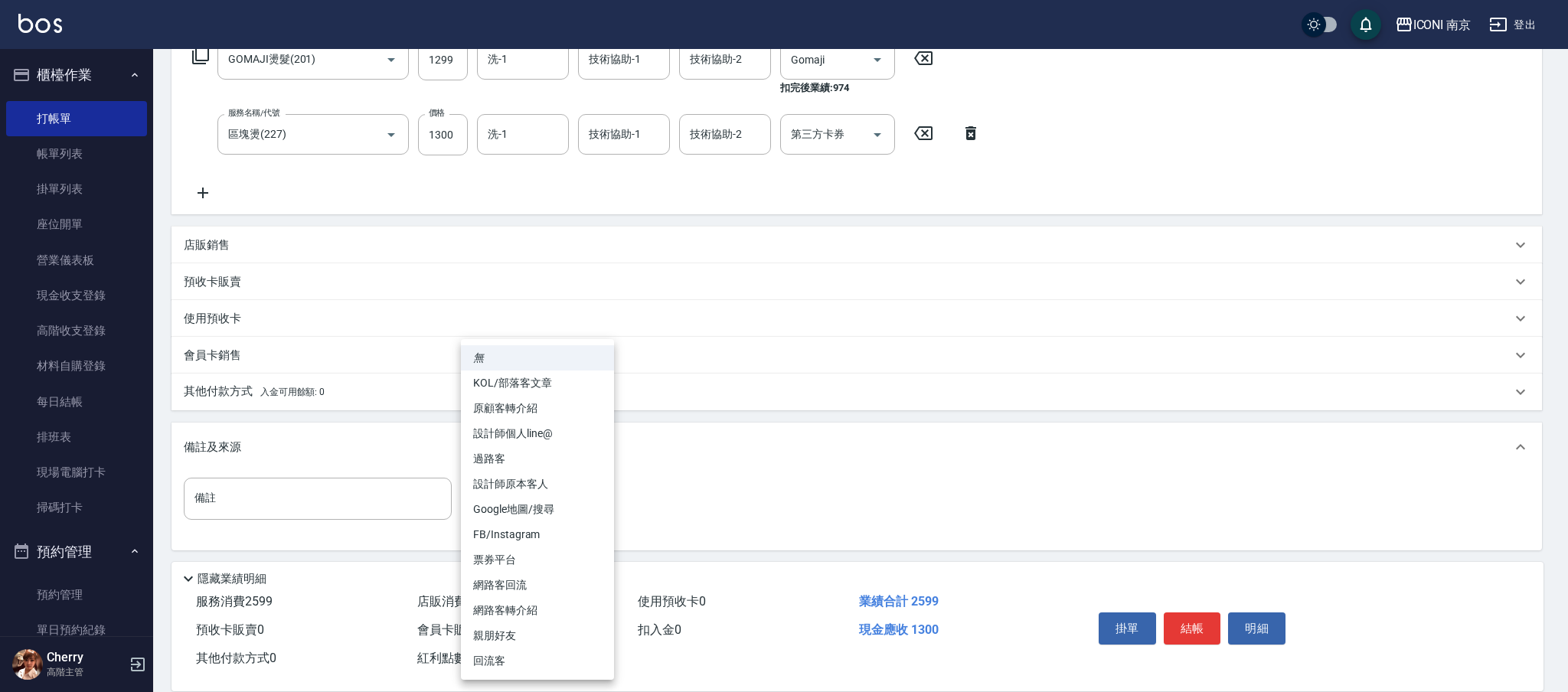
click at [545, 559] on li "票券平台" at bounding box center [537, 560] width 154 height 25
type input "票券平台"
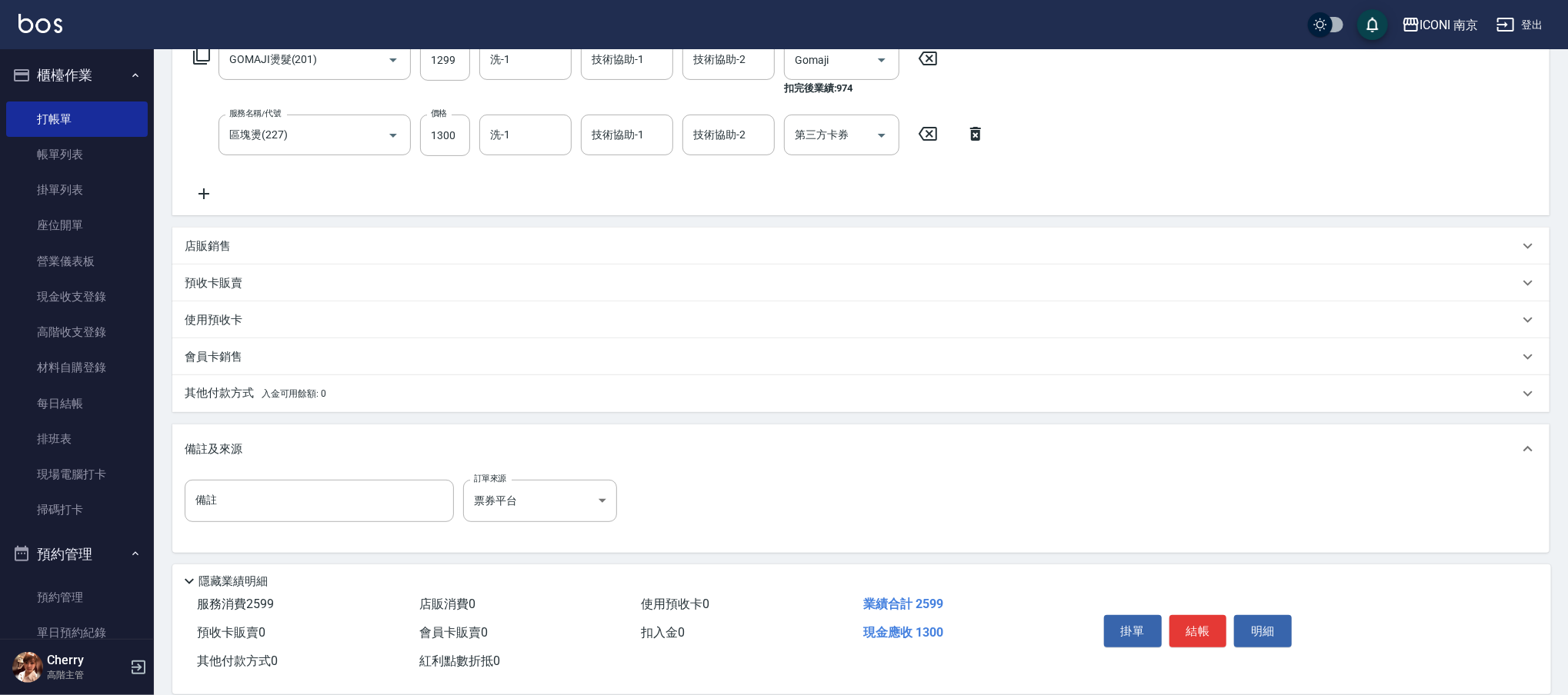
click at [386, 508] on input "備註" at bounding box center [318, 500] width 269 height 41
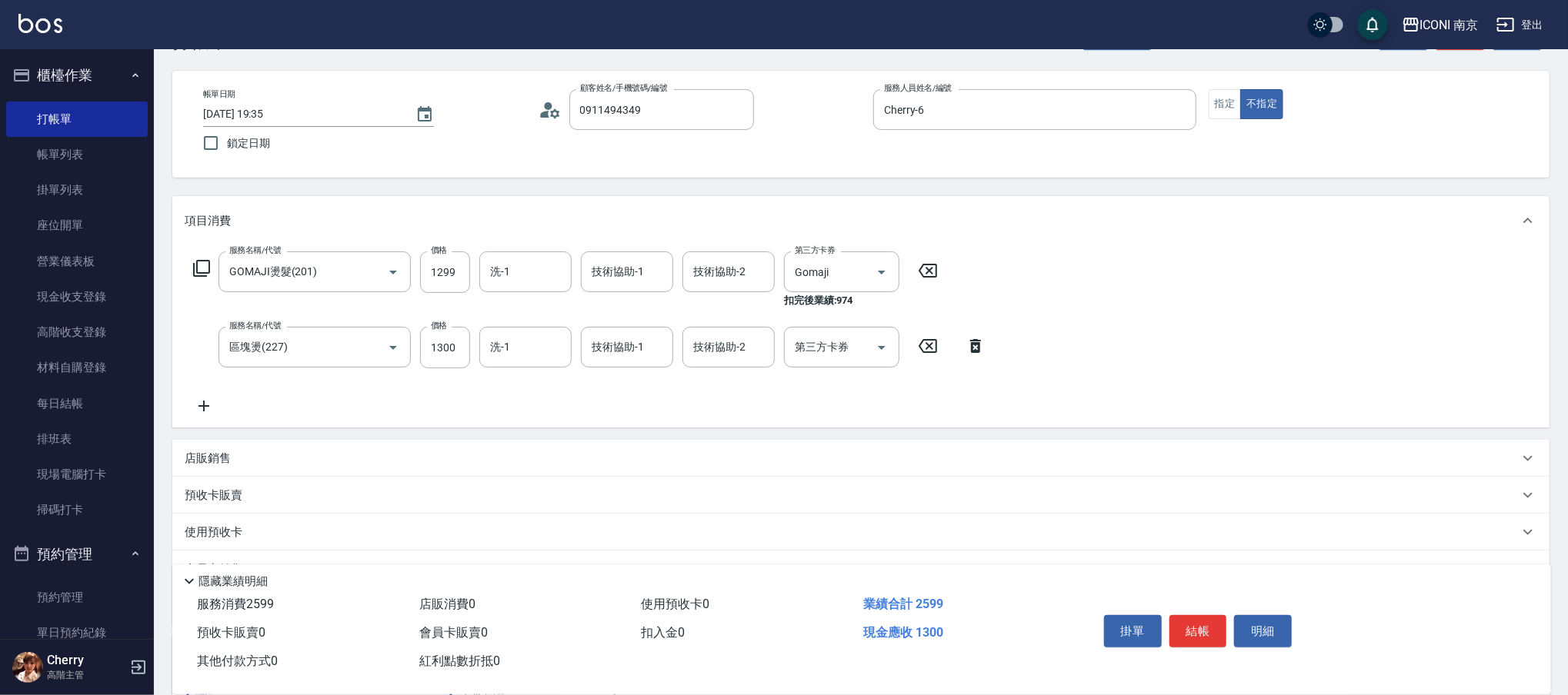
scroll to position [0, 0]
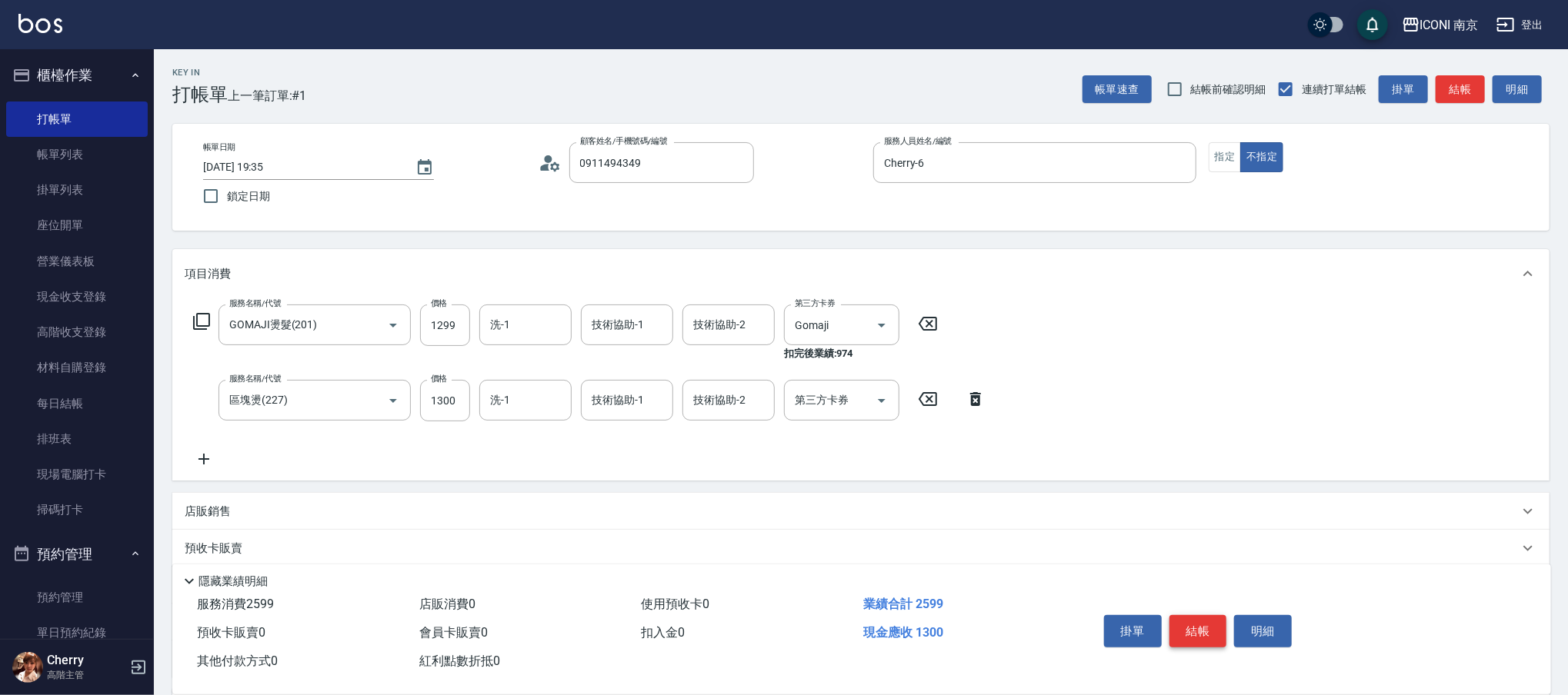
type input "開發換藥水、髮根燙"
click at [1190, 622] on button "結帳" at bounding box center [1199, 631] width 58 height 33
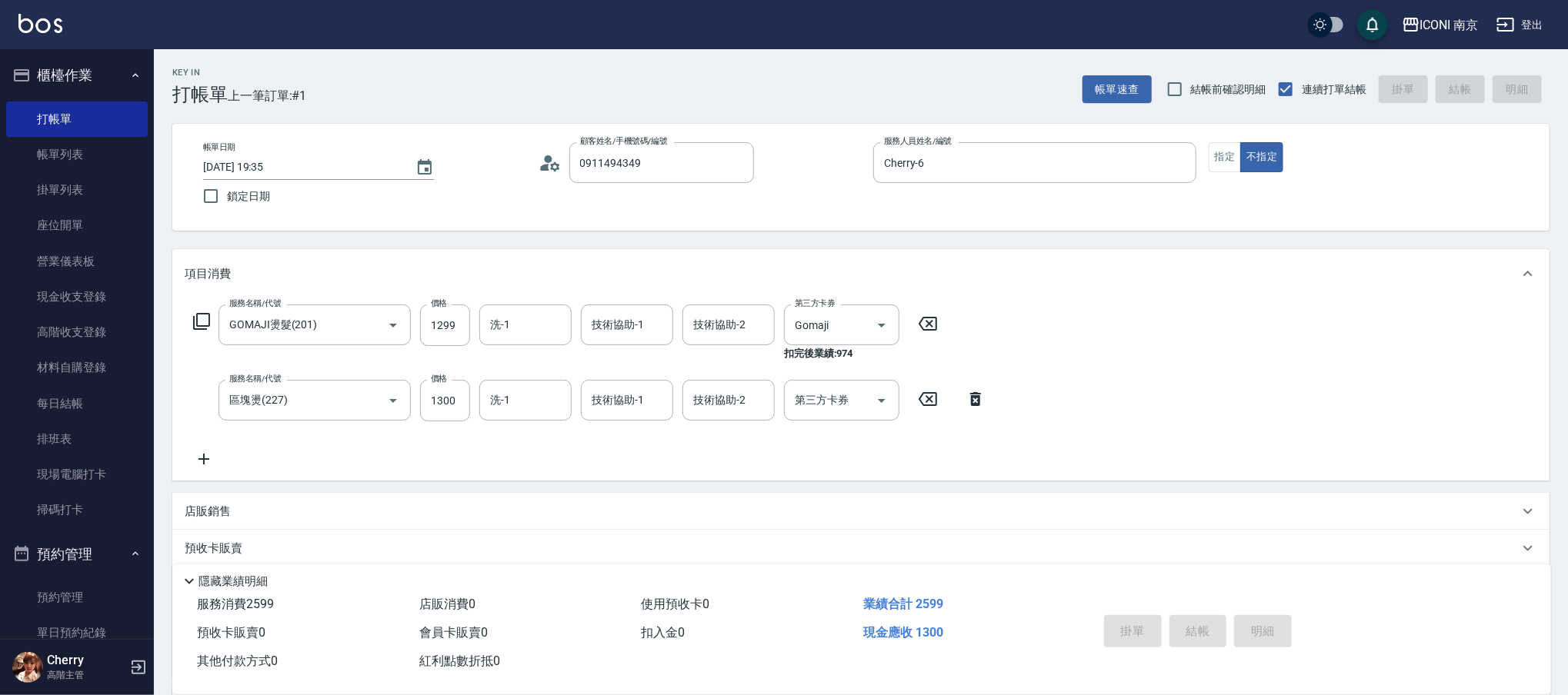
type input "2025/10/15 19:36"
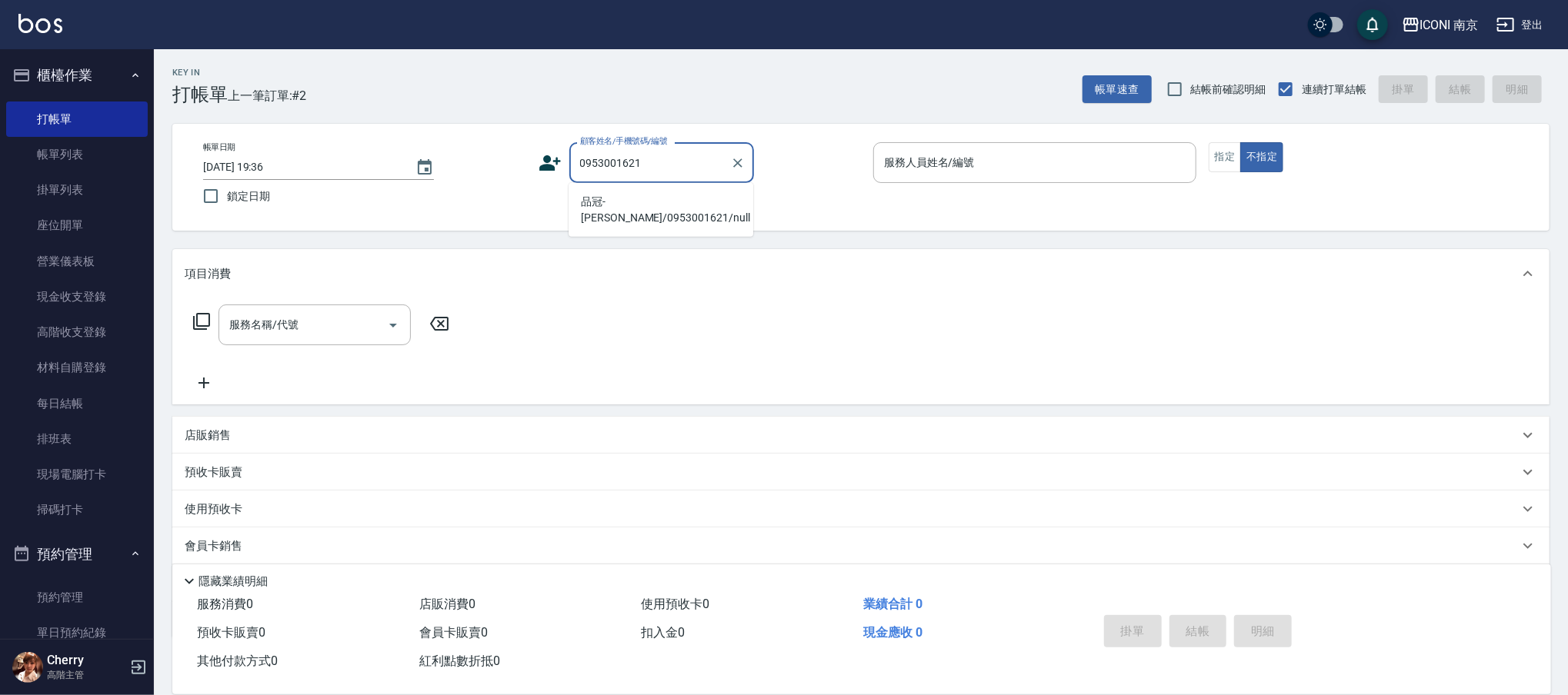
click at [645, 200] on li "品冠-Luna瑋娜/0953001621/null" at bounding box center [661, 209] width 184 height 41
click at [645, 200] on div "帳單日期 2025/10/15 19:36 鎖定日期 顧客姓名/手機號碼/編號 0953001621 顧客姓名/手機號碼/編號 服務人員姓名/編號 服務人員姓…" at bounding box center [861, 177] width 1340 height 70
type input "品冠-Luna瑋娜/0953001621/null"
click at [645, 200] on div "帳單日期 2025/10/15 19:36 鎖定日期 顧客姓名/手機號碼/編號 品冠-Luna瑋娜/0953001621/null 顧客姓名/手機號碼/編號 …" at bounding box center [861, 177] width 1340 height 70
click at [548, 165] on icon at bounding box center [550, 163] width 23 height 23
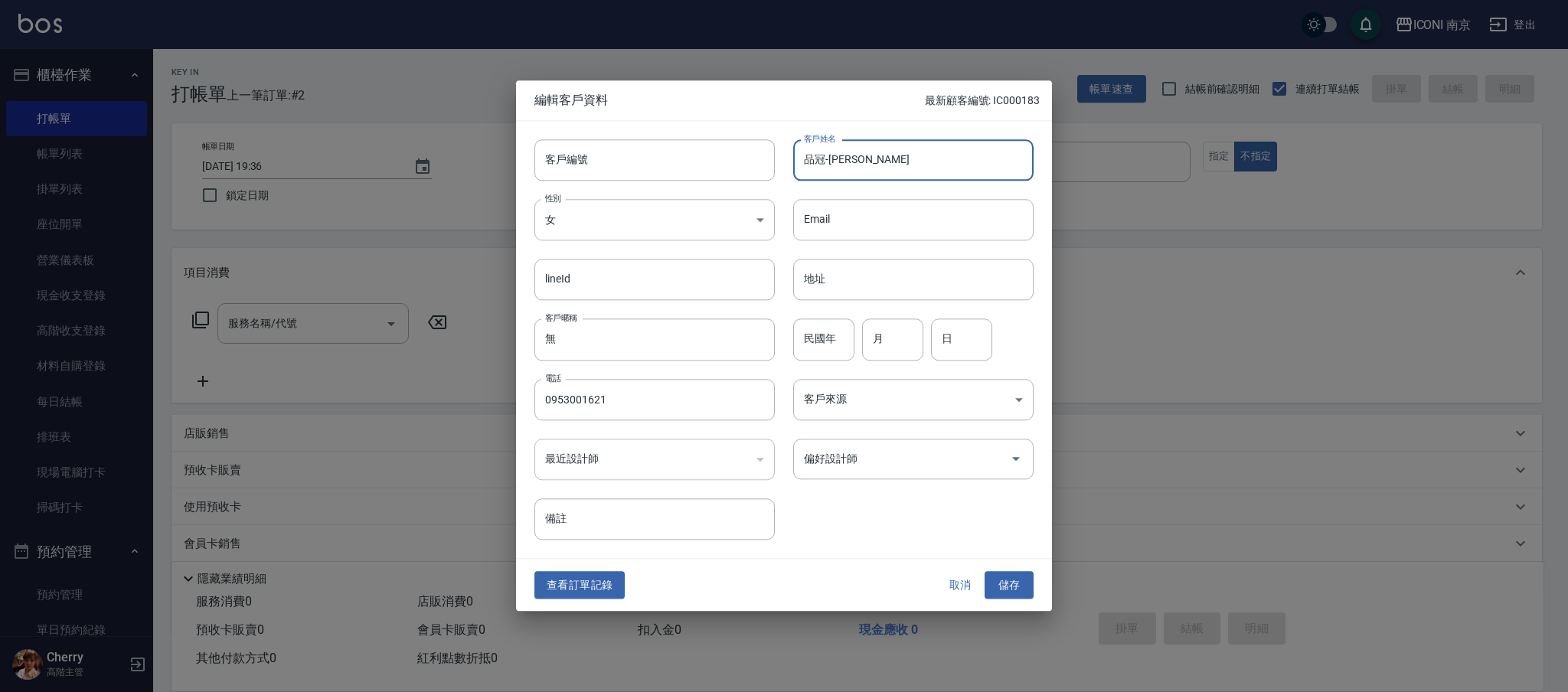
click at [853, 166] on input "品冠-Luna瑋娜" at bounding box center [913, 159] width 240 height 41
type input "品冠-Luna盧瑋娜"
click at [827, 335] on input "民國年" at bounding box center [823, 340] width 61 height 41
type input "58"
type input "02"
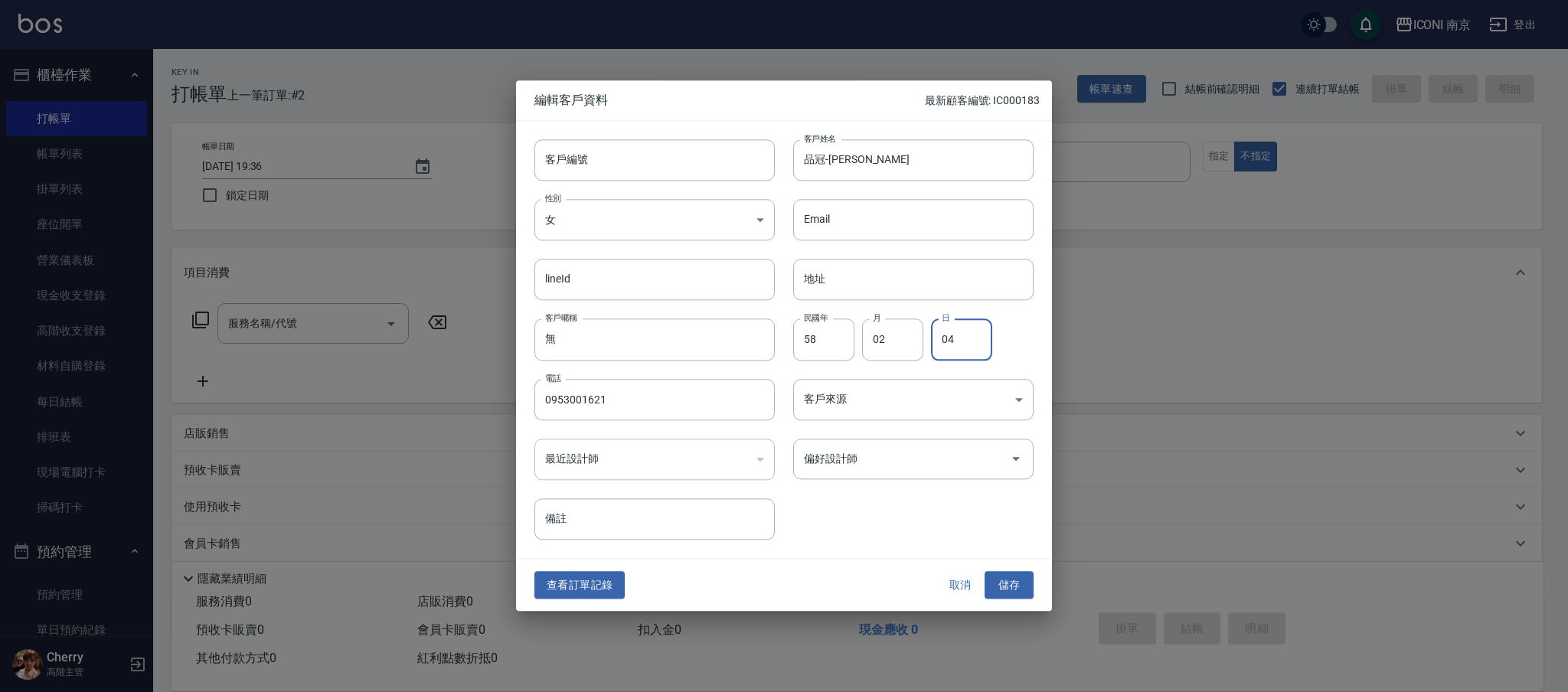
type input "04"
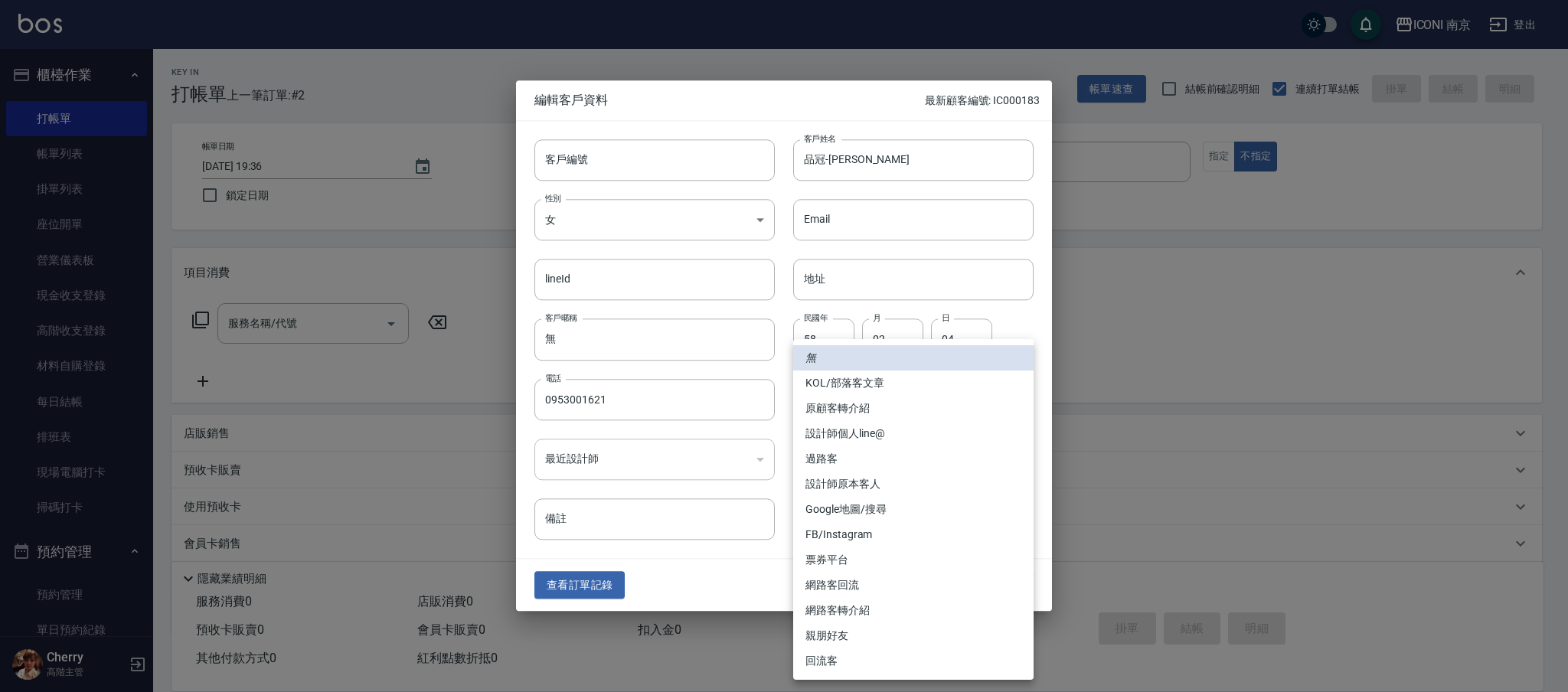
click at [884, 384] on body "ICONI 南京 登出 櫃檯作業 打帳單 帳單列表 掛單列表 座位開單 營業儀表板 現金收支登錄 高階收支登錄 材料自購登錄 每日結帳 排班表 現場電腦打卡 …" at bounding box center [784, 389] width 1568 height 778
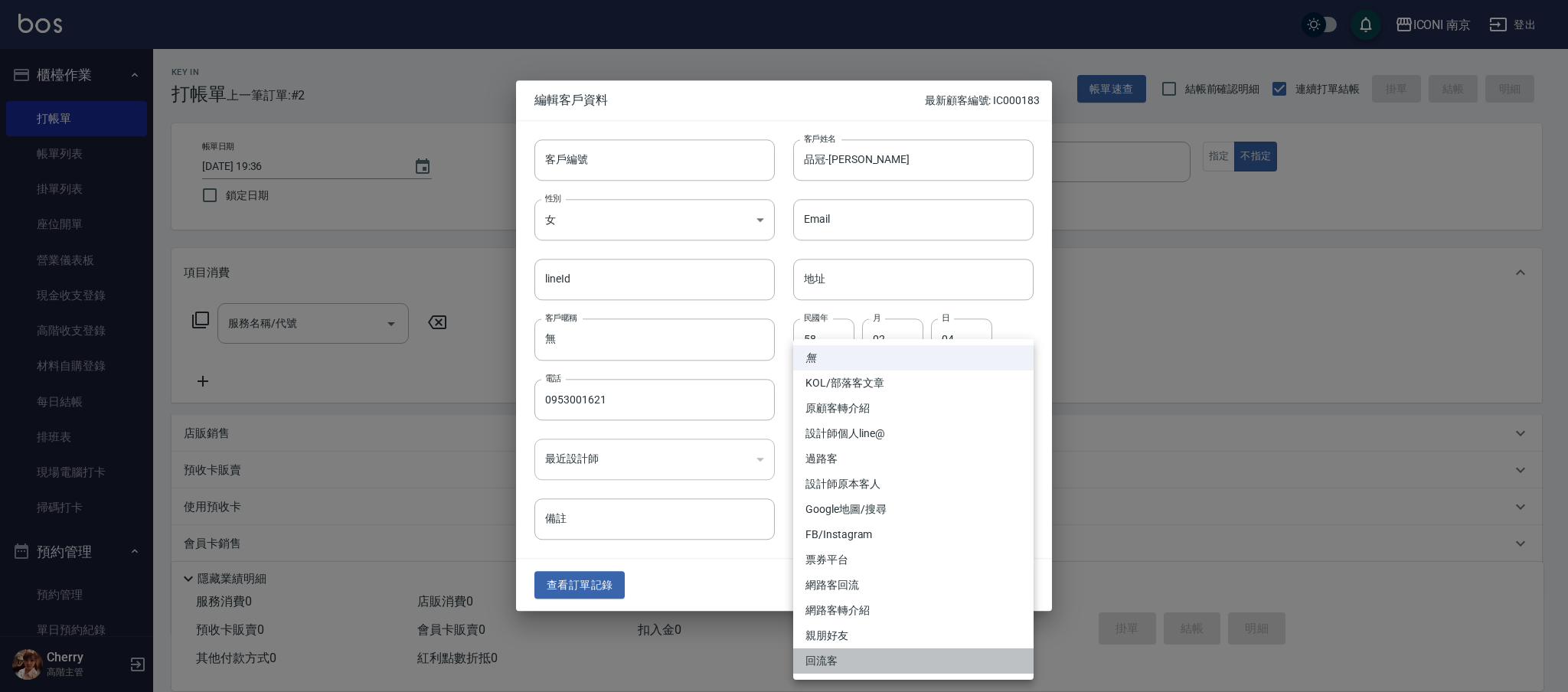
click at [847, 660] on li "回流客" at bounding box center [913, 661] width 240 height 25
type input "回流客"
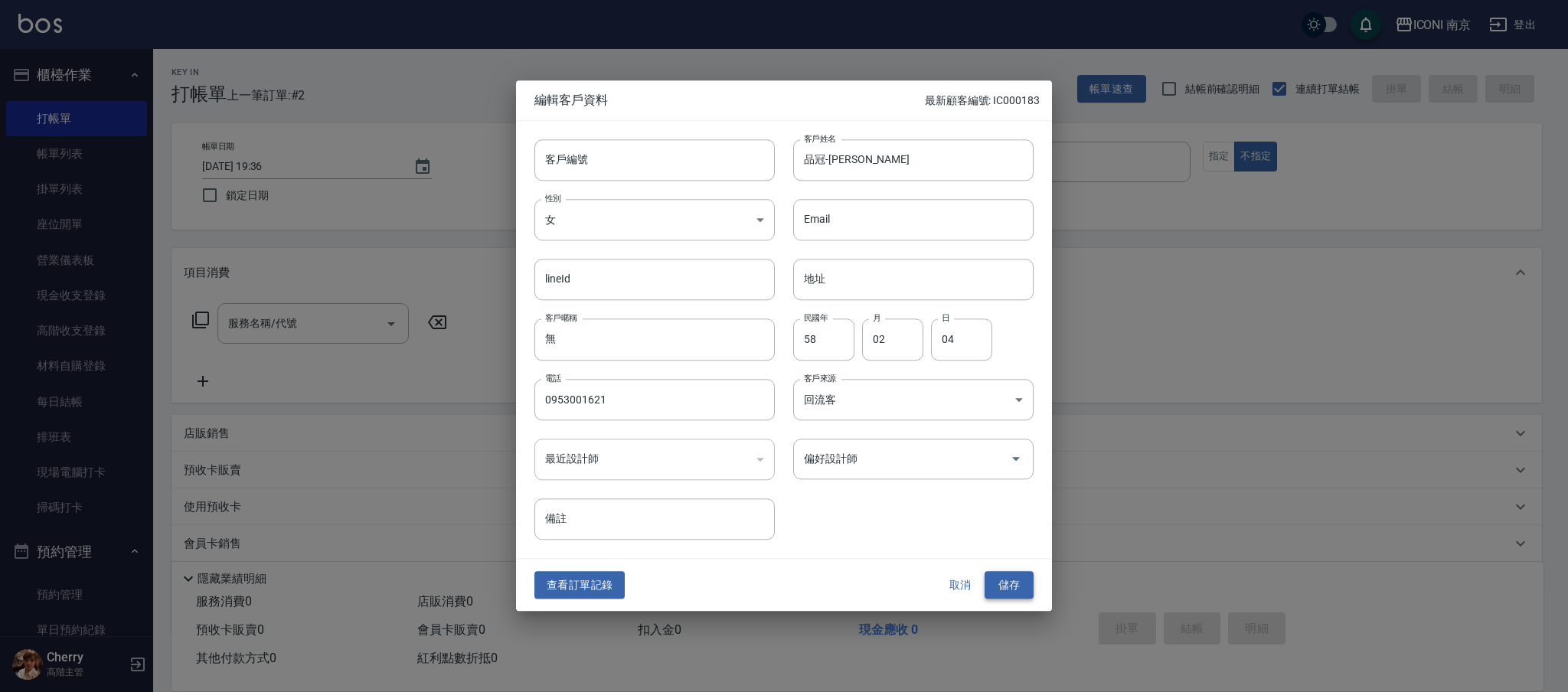
click at [1005, 579] on button "儲存" at bounding box center [1009, 585] width 49 height 29
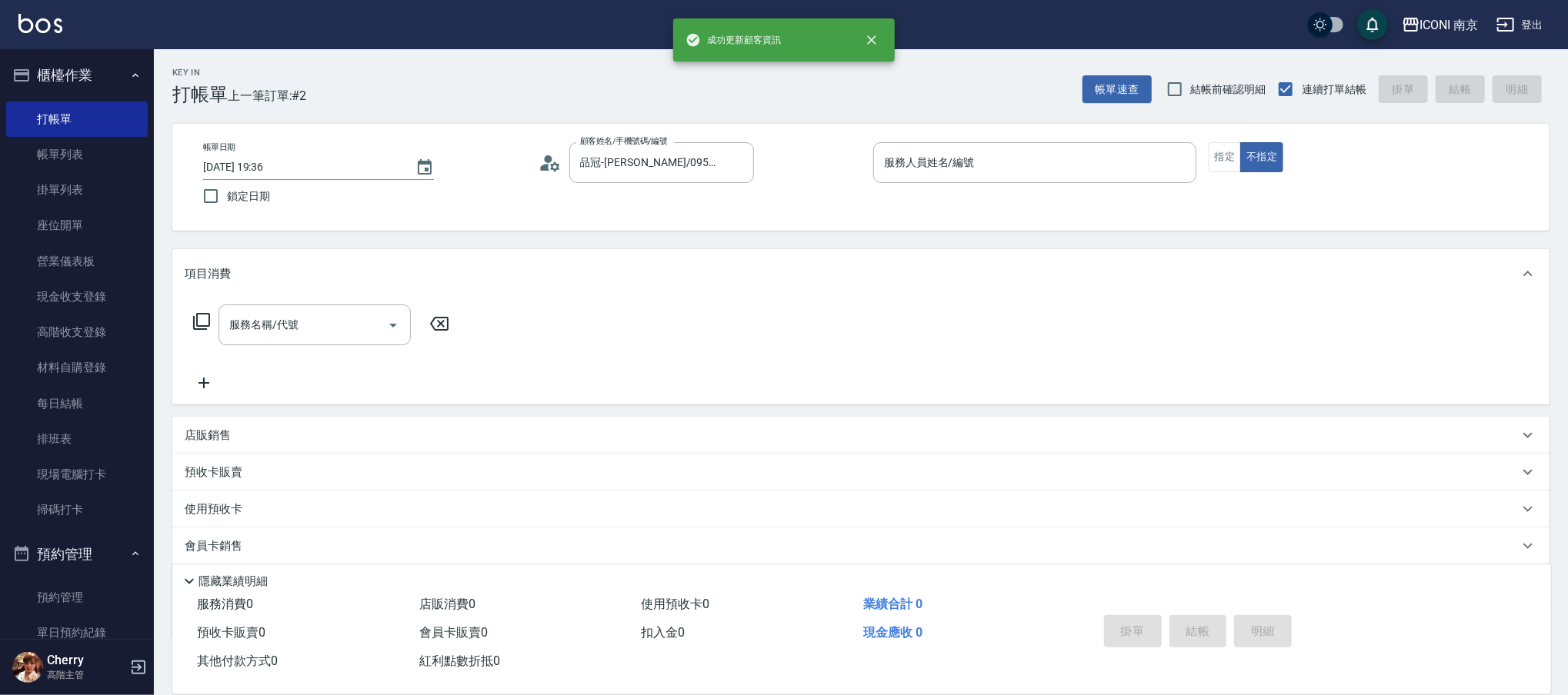
drag, startPoint x: 918, startPoint y: 166, endPoint x: 933, endPoint y: 88, distance: 79.4
click at [919, 162] on input "服務人員姓名/編號" at bounding box center [1035, 163] width 310 height 27
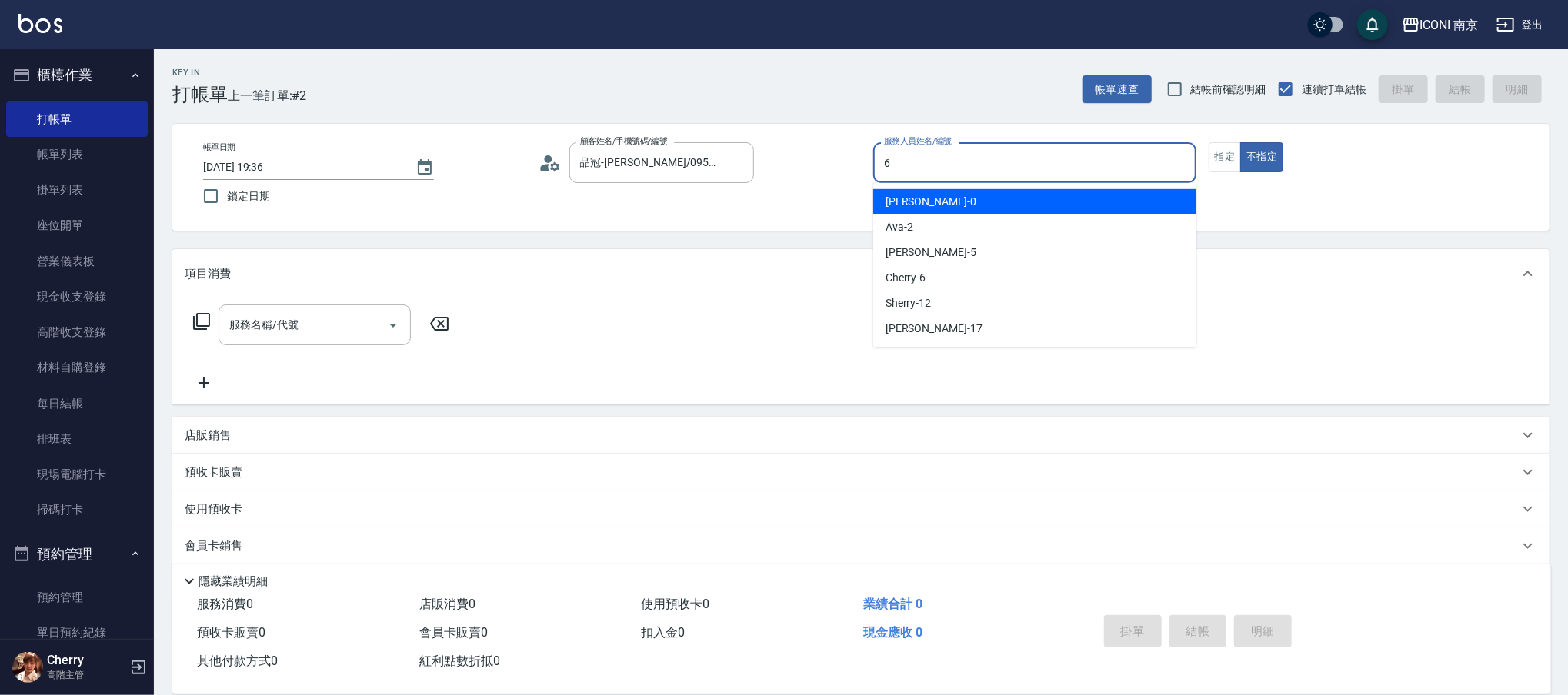
type input "Cherry-6"
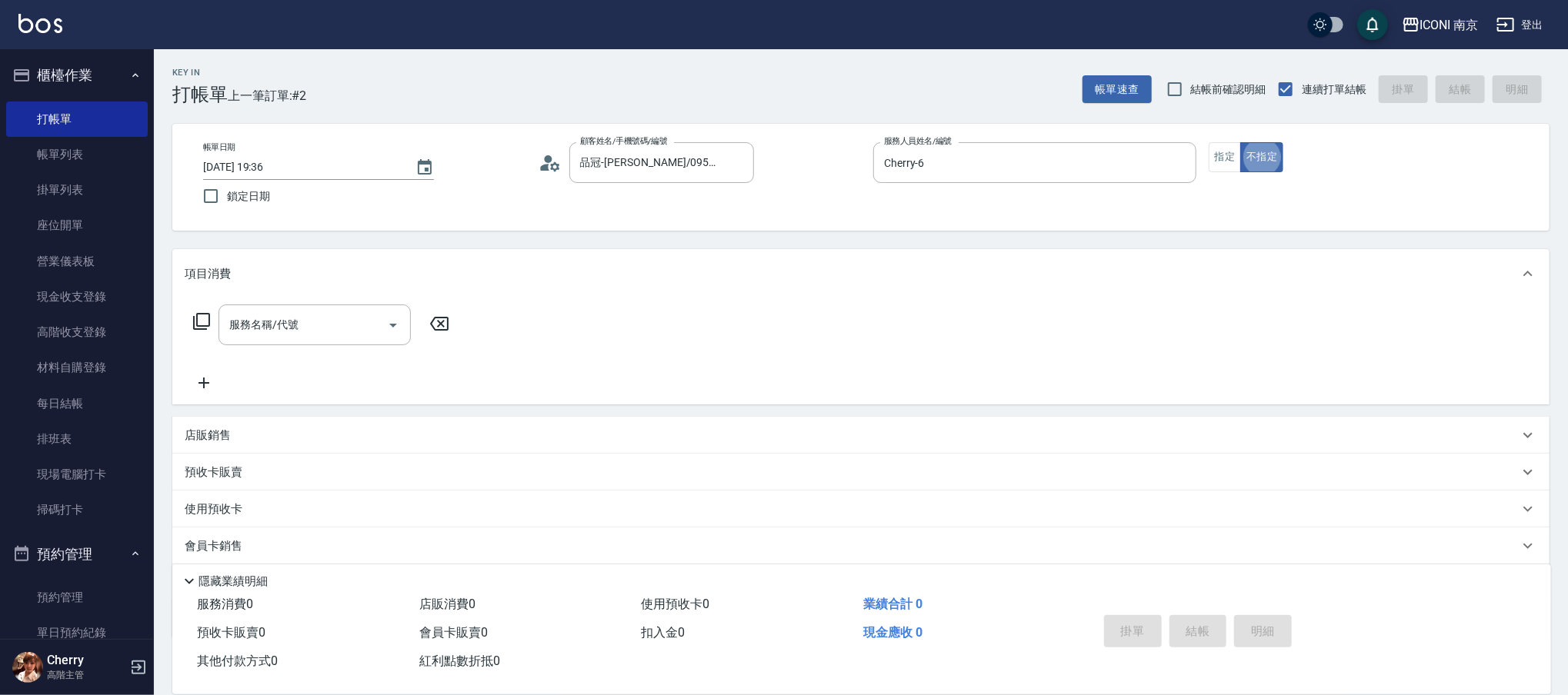
type button "false"
click at [200, 325] on icon at bounding box center [202, 322] width 17 height 17
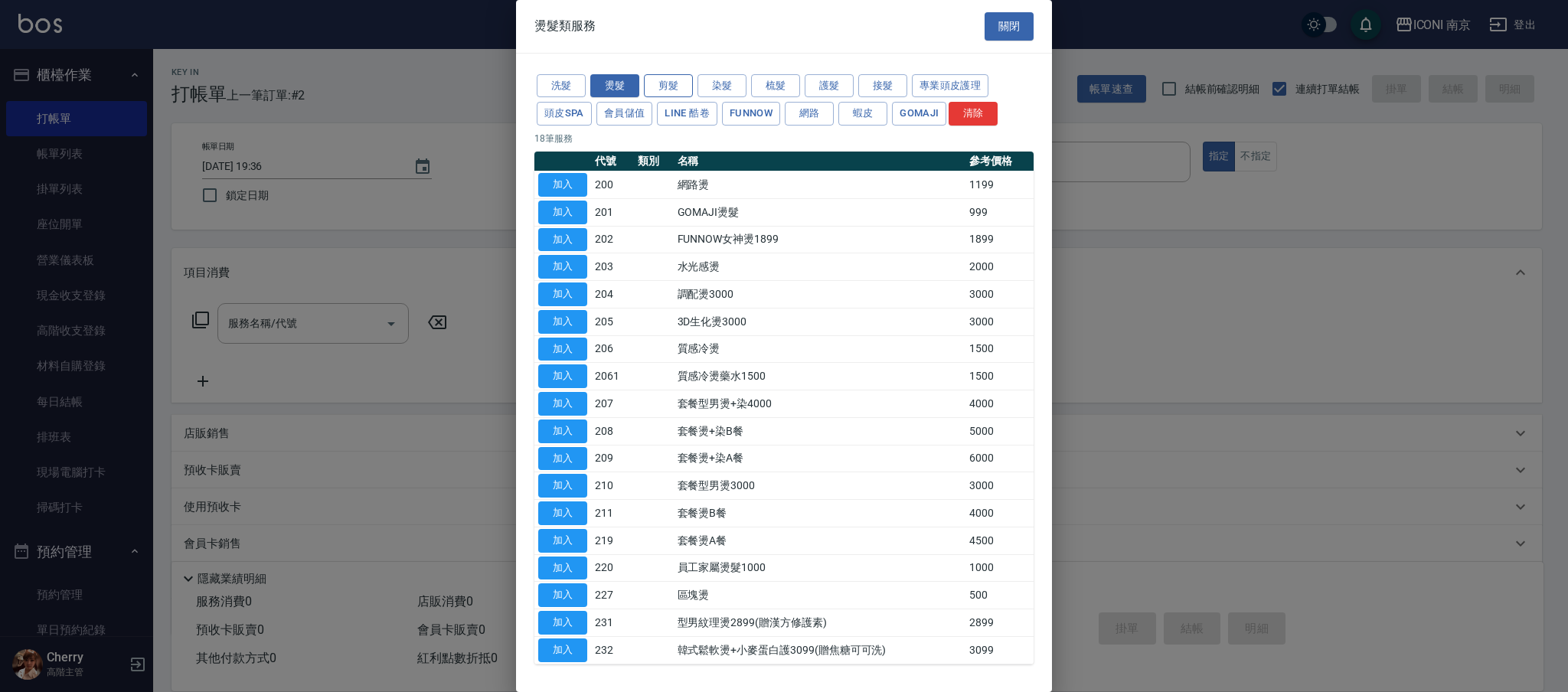
click at [669, 90] on button "剪髮" at bounding box center [668, 85] width 49 height 24
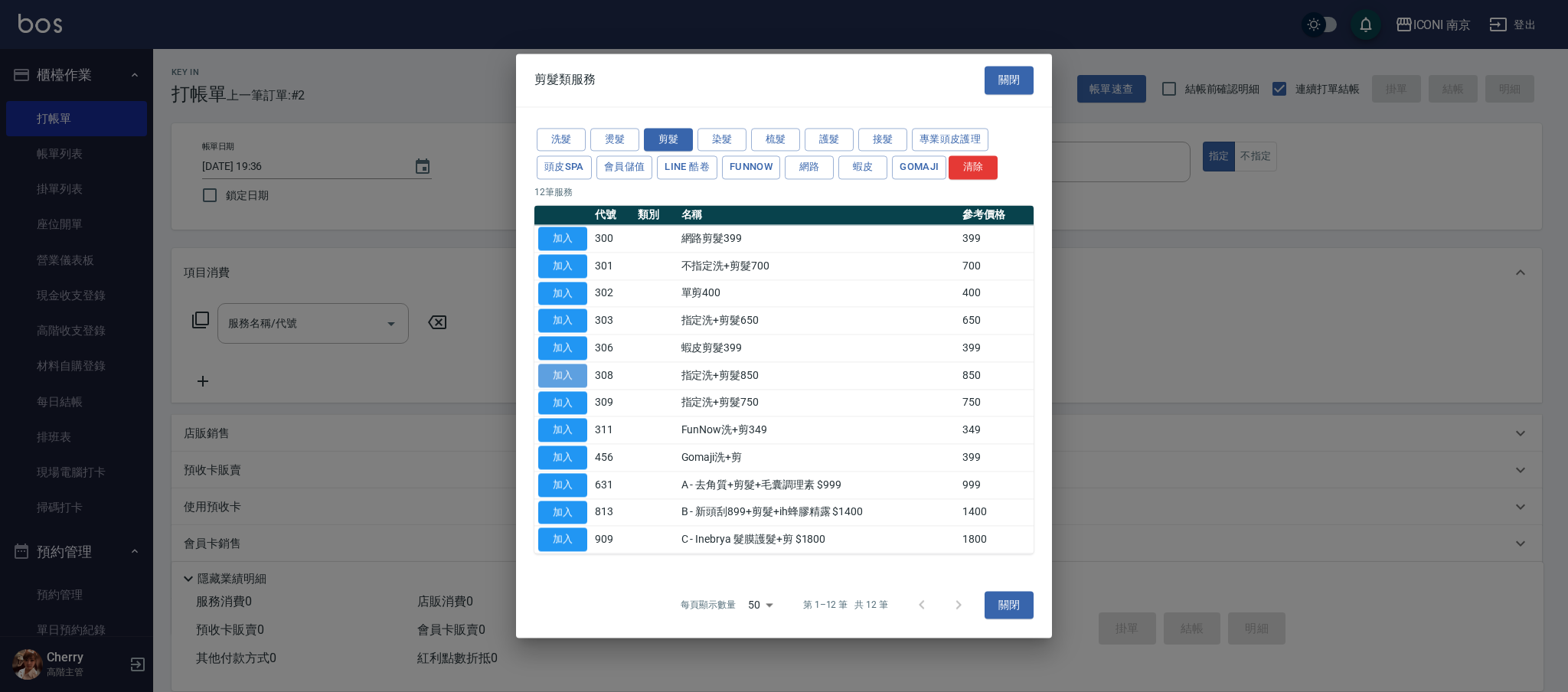
click at [581, 379] on button "加入" at bounding box center [562, 375] width 49 height 24
type input "指定洗+剪髮850(308)"
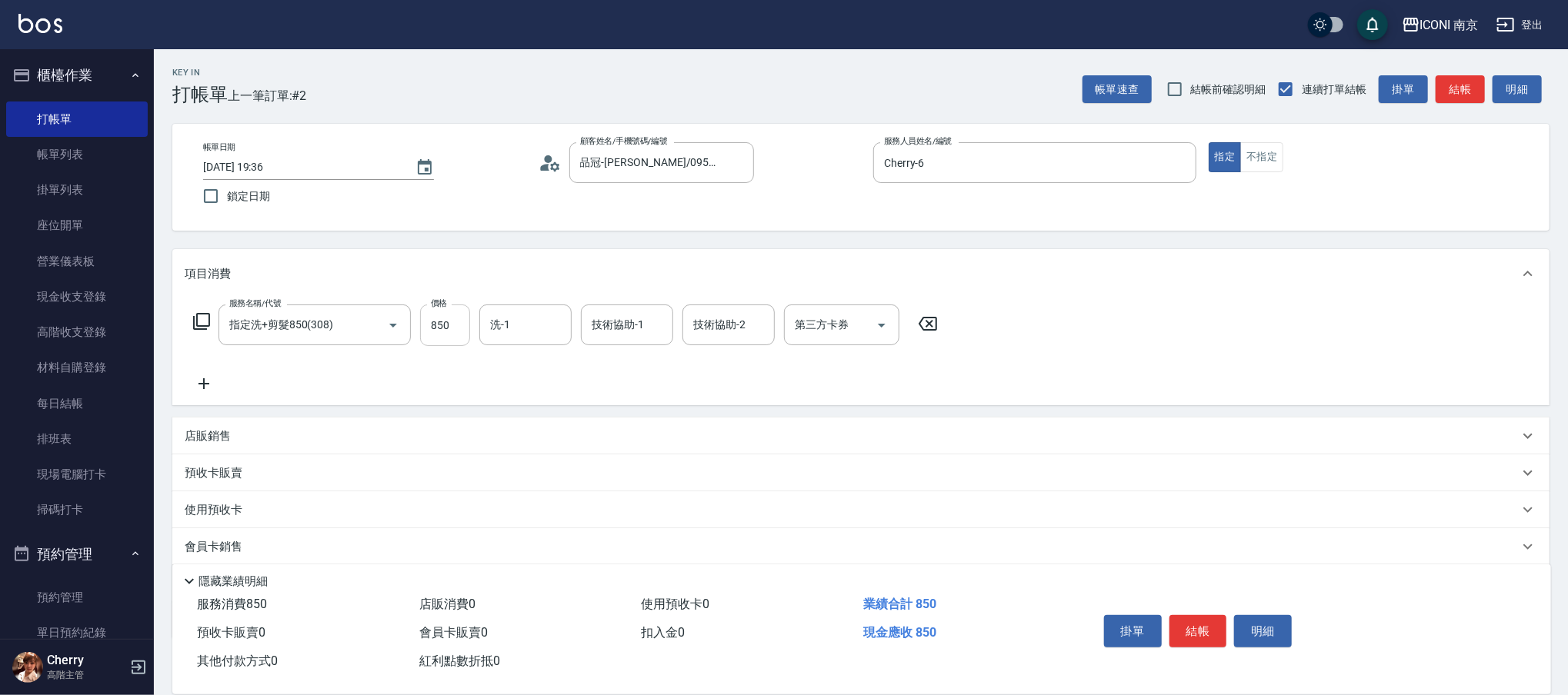
click at [448, 331] on input "850" at bounding box center [446, 325] width 50 height 41
type input "1000"
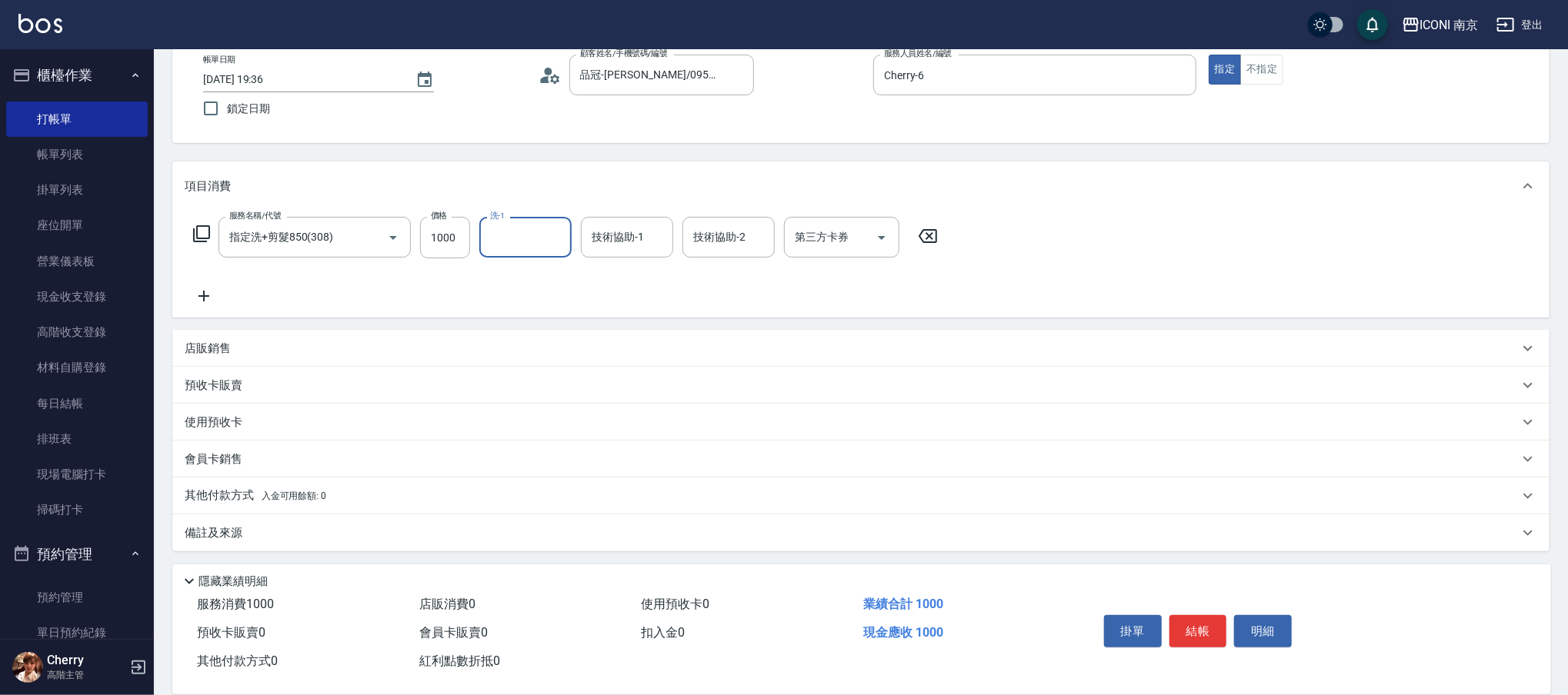
click at [291, 556] on div "Key In 打帳單 上一筆訂單:#2 帳單速查 結帳前確認明細 連續打單結帳 掛單 結帳 明細 帳單日期 2025/10/15 19:36 鎖定日期 顧客姓…" at bounding box center [861, 328] width 1414 height 734
click at [306, 525] on div "備註及來源" at bounding box center [851, 533] width 1334 height 16
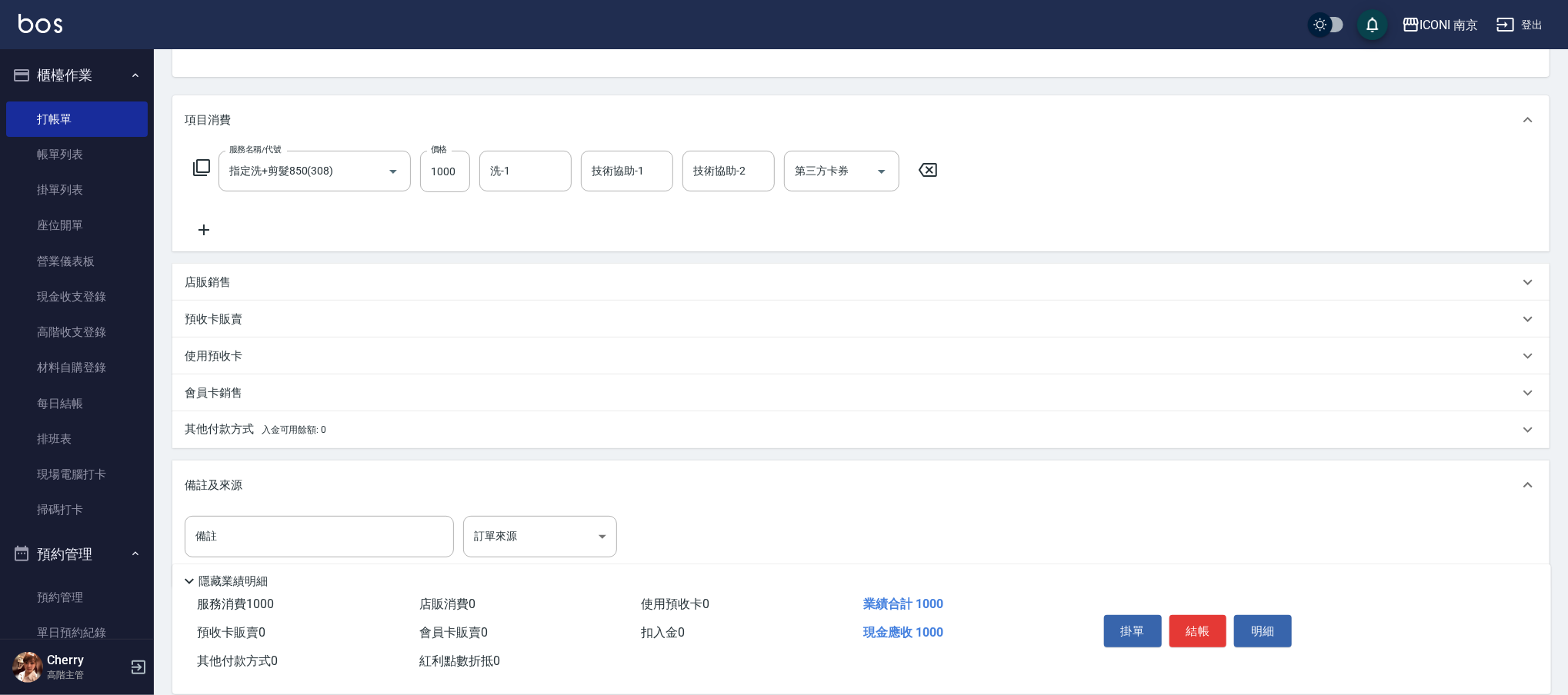
scroll to position [190, 0]
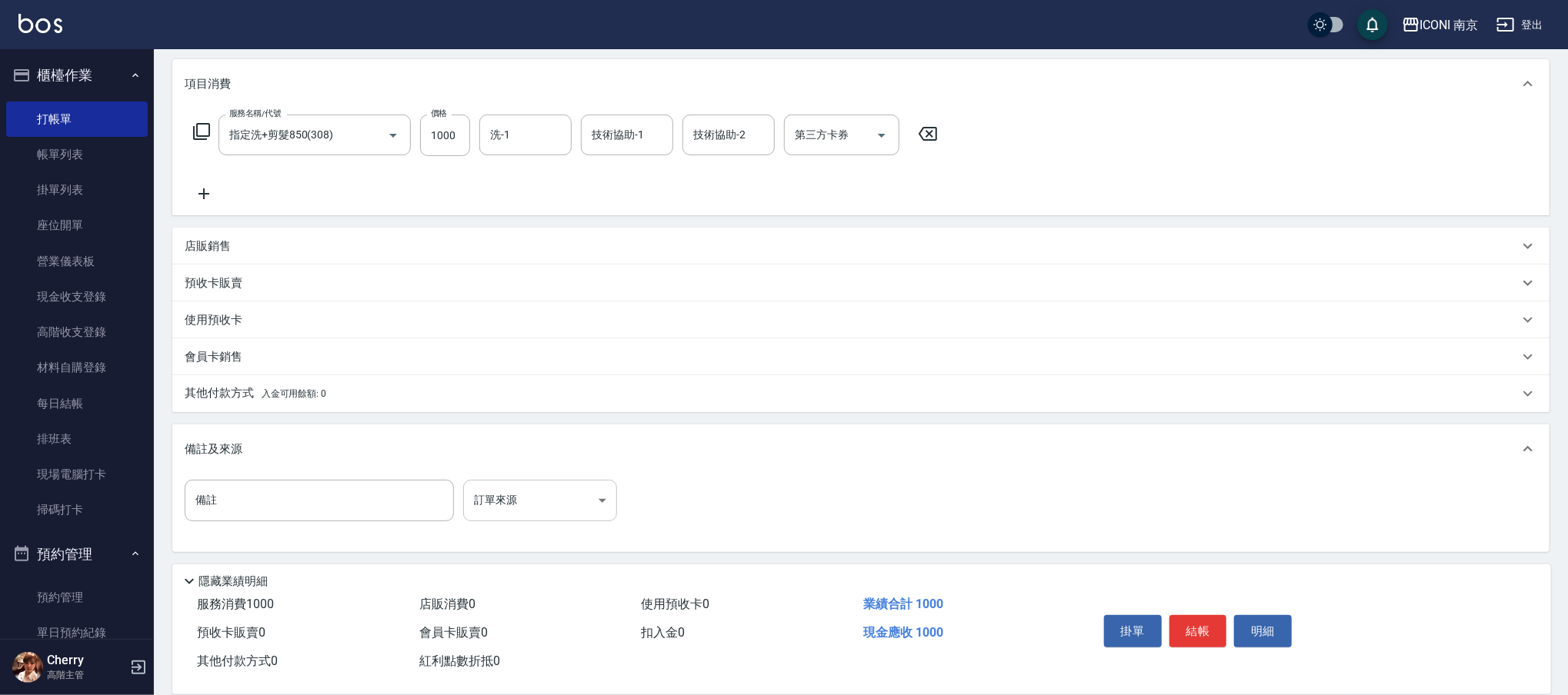
click at [542, 498] on body "ICONI 南京 登出 櫃檯作業 打帳單 帳單列表 掛單列表 座位開單 營業儀表板 現金收支登錄 高階收支登錄 材料自購登錄 每日結帳 排班表 現場電腦打卡 …" at bounding box center [784, 253] width 1568 height 886
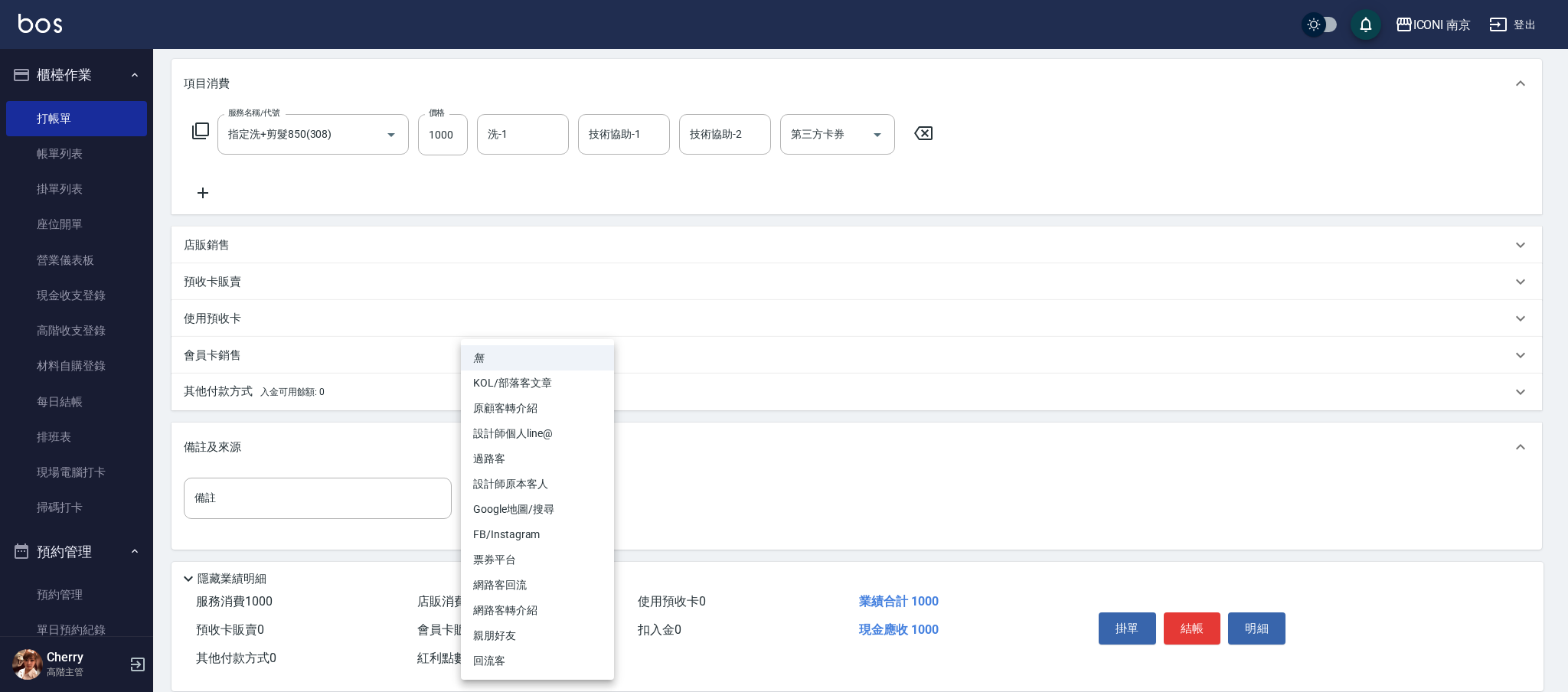
click at [494, 656] on li "回流客" at bounding box center [537, 661] width 154 height 25
type input "回流客"
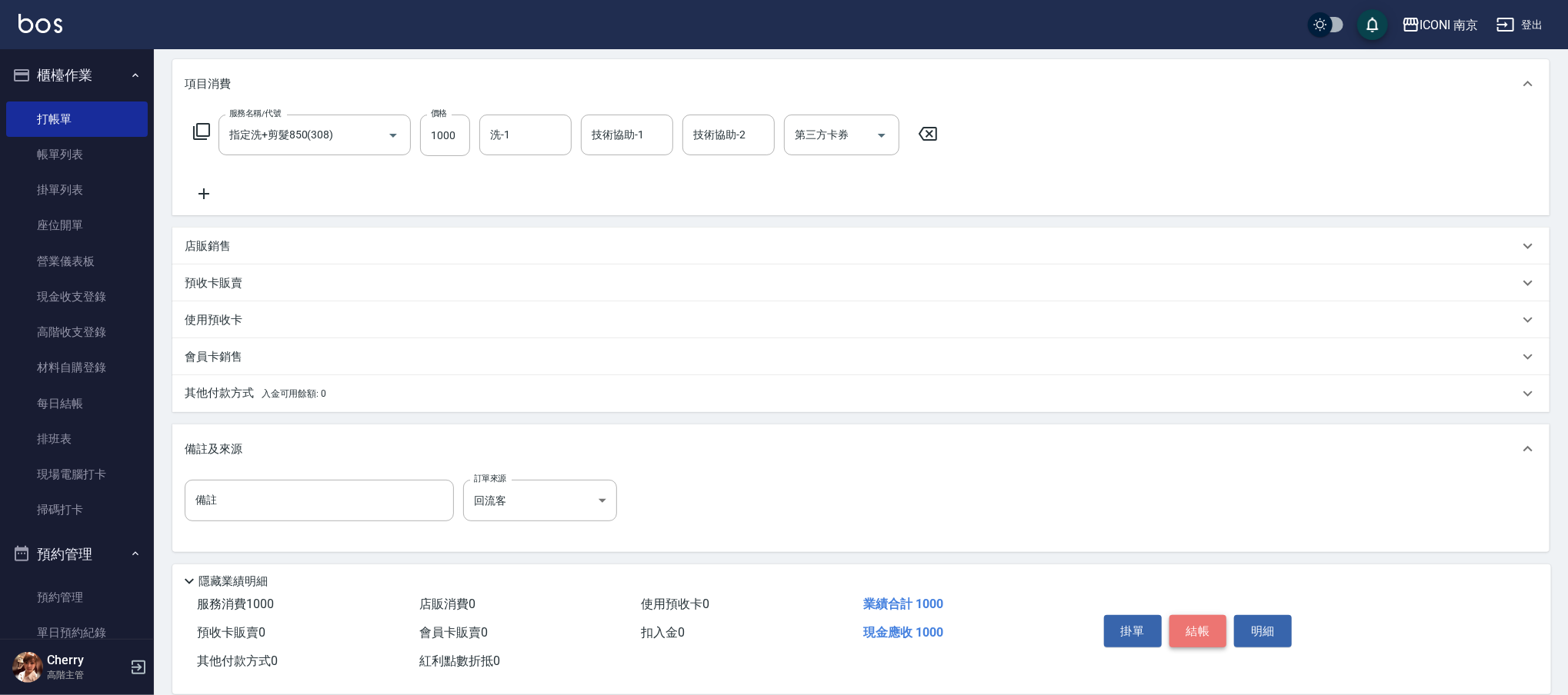
click at [1201, 638] on button "結帳" at bounding box center [1199, 631] width 58 height 33
type input "2025/10/15 19:37"
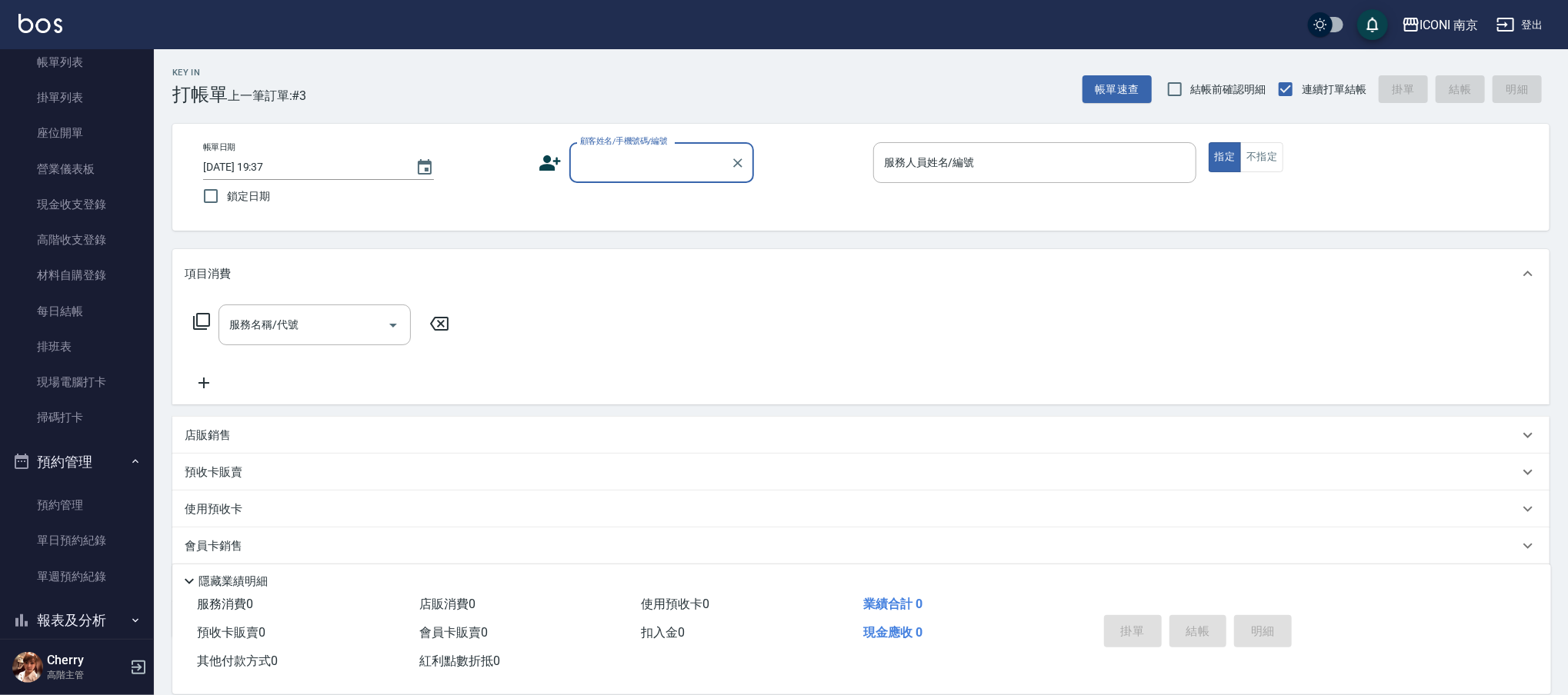
scroll to position [204, 0]
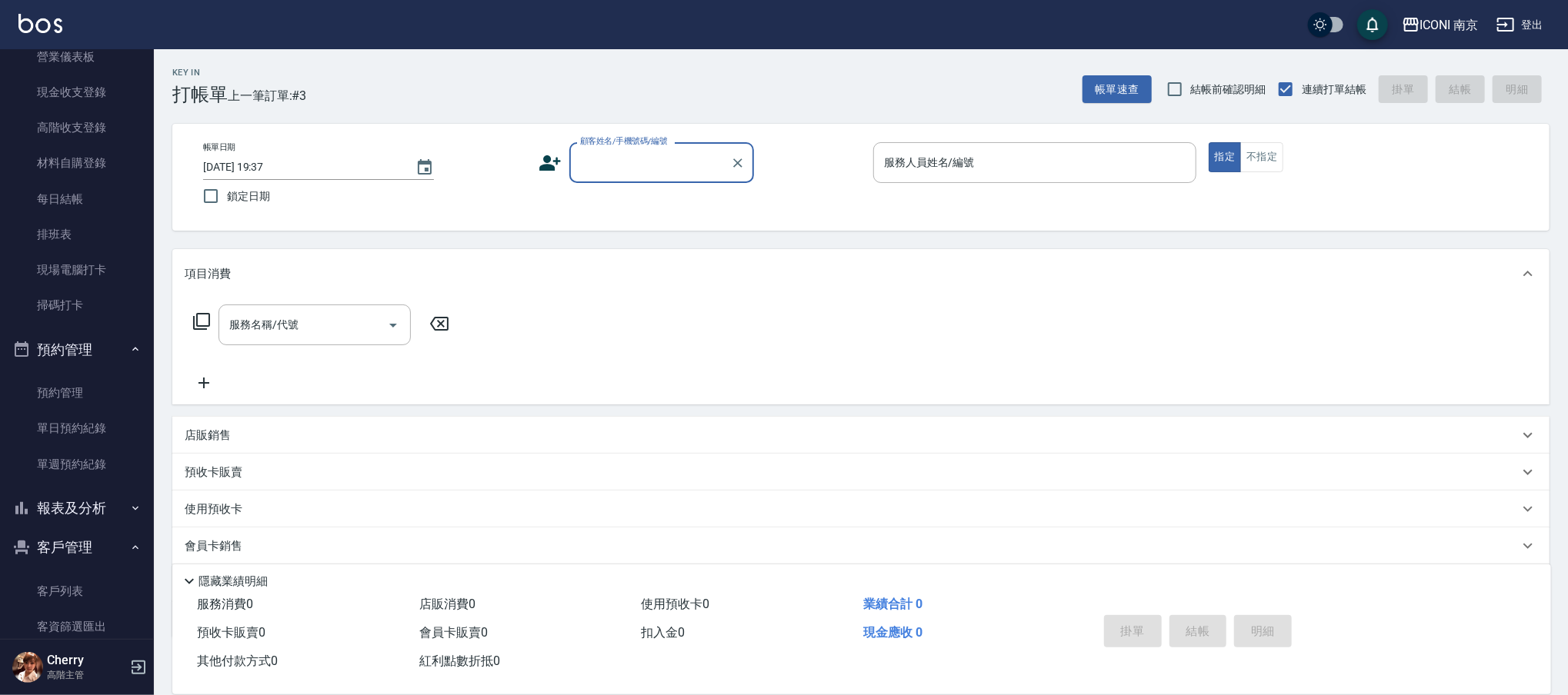
click at [618, 178] on div "顧客姓名/手機號碼/編號" at bounding box center [661, 163] width 184 height 40
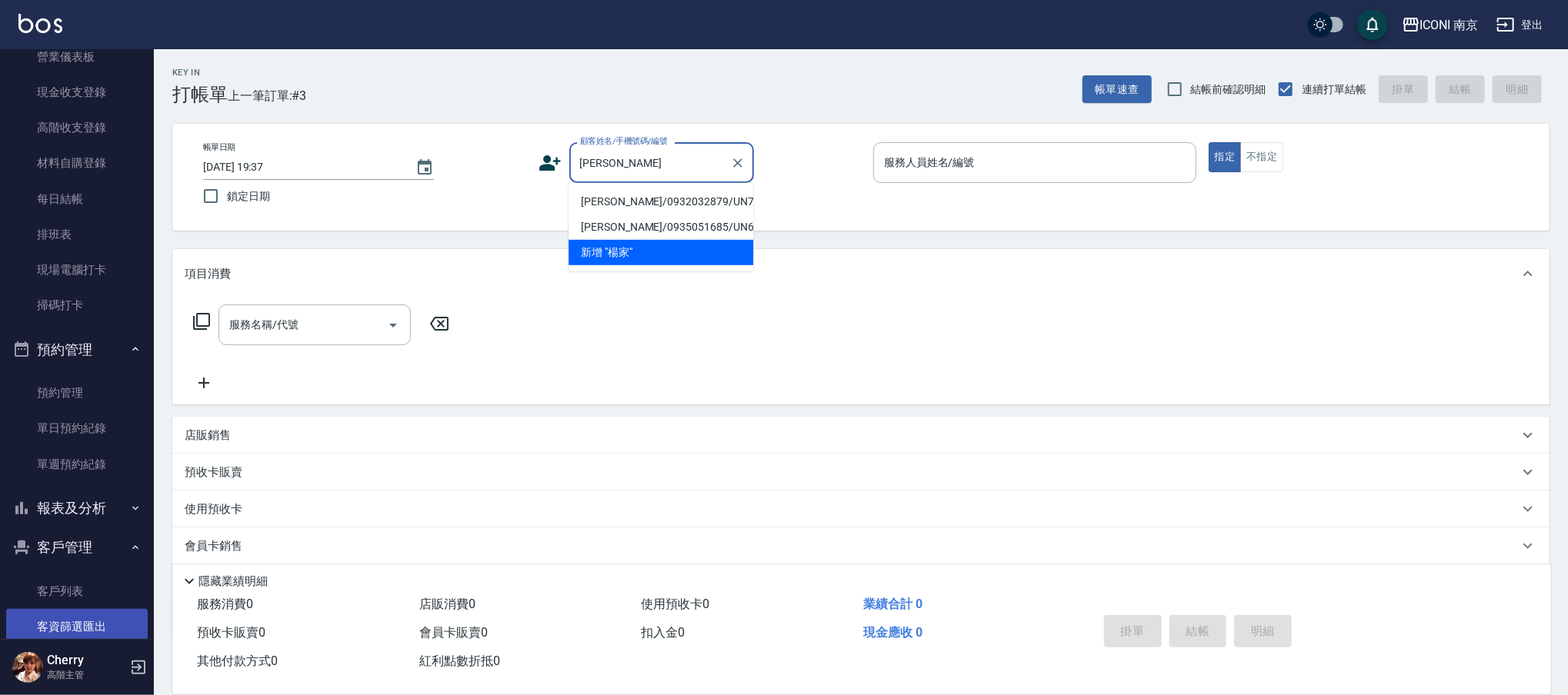
type input "楊家"
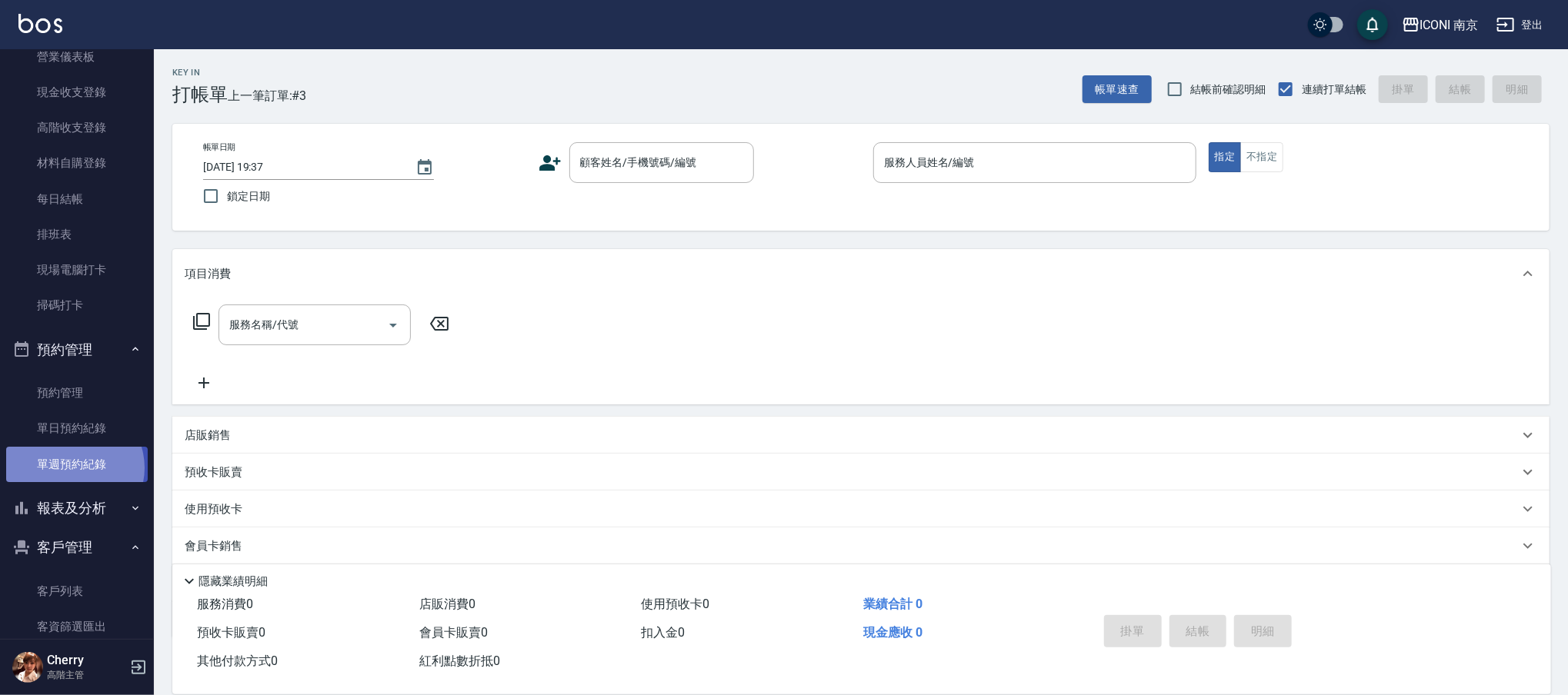
click at [72, 468] on link "單週預約紀錄" at bounding box center [76, 465] width 142 height 36
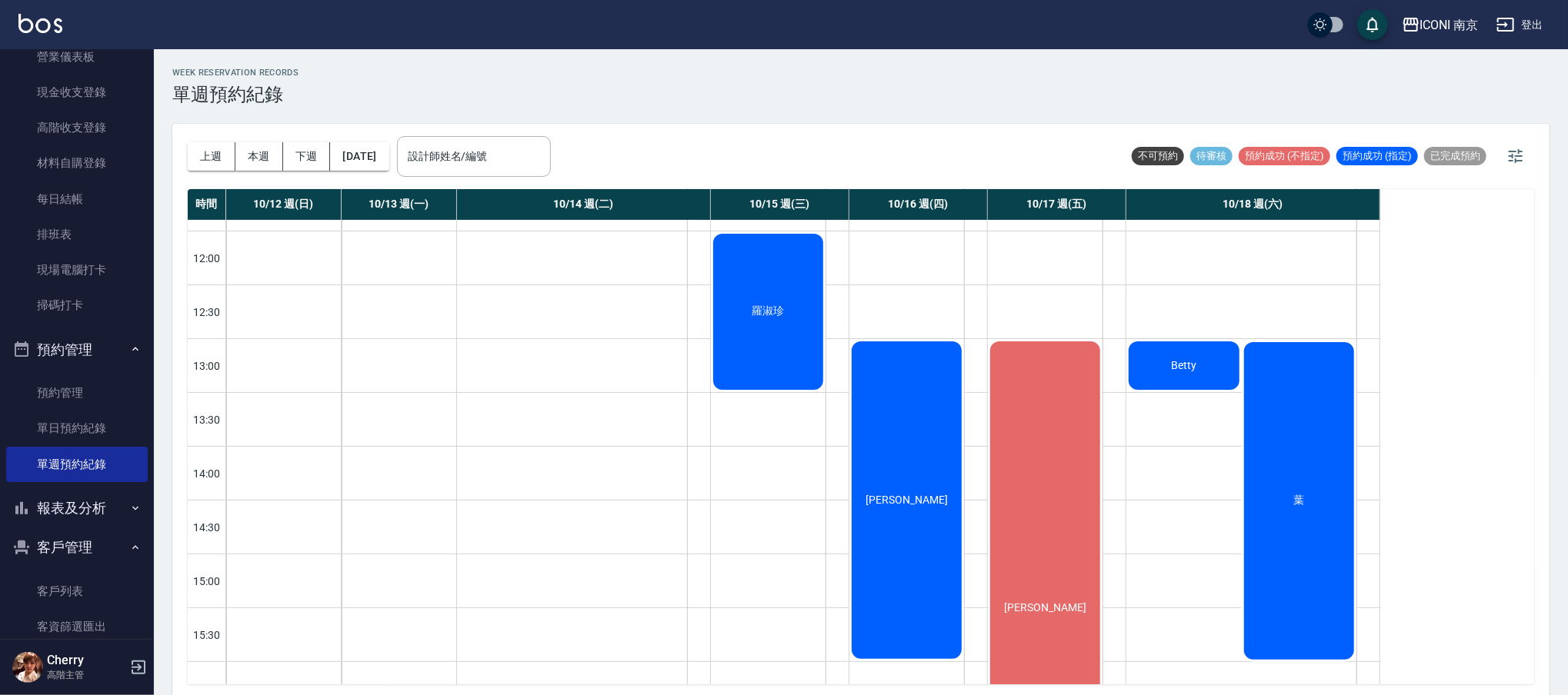
scroll to position [512, 0]
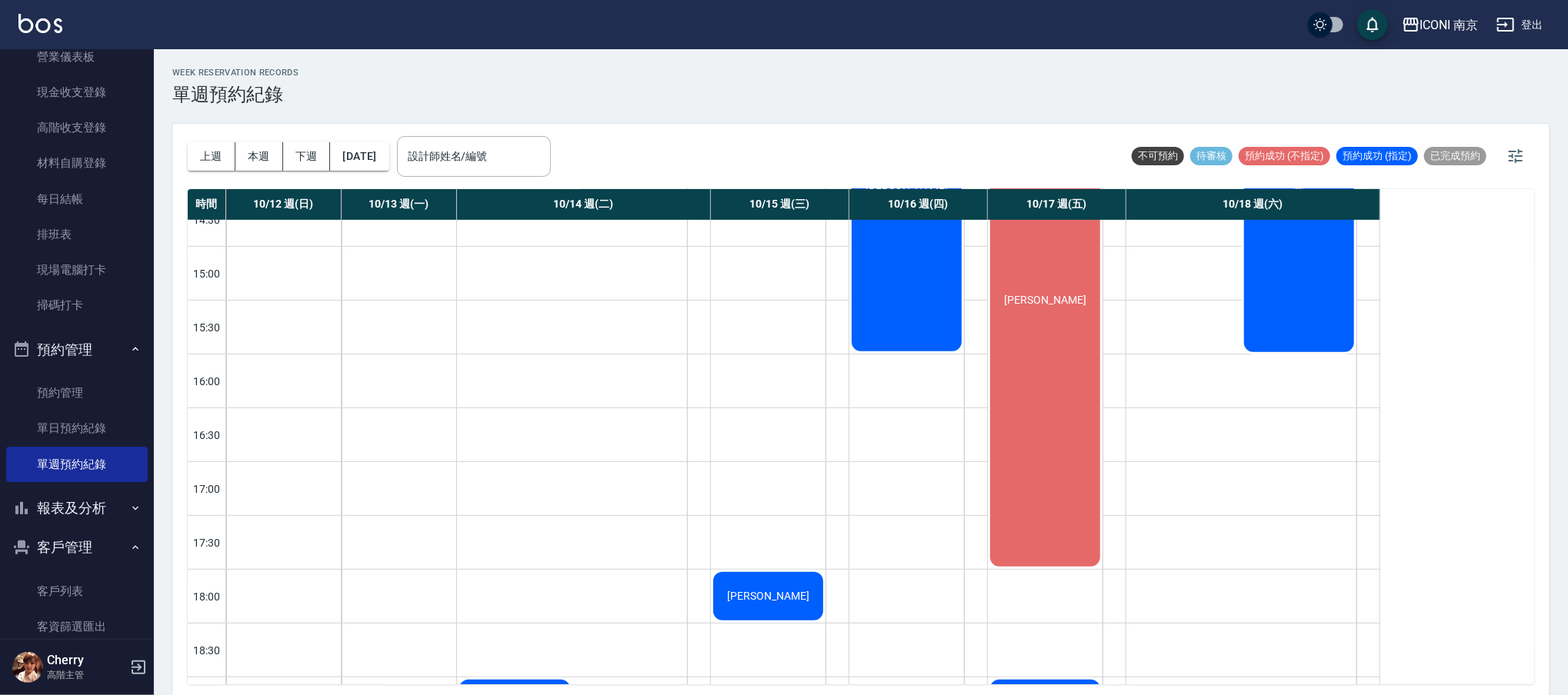
click at [1074, 459] on div "楊" at bounding box center [1044, 301] width 115 height 538
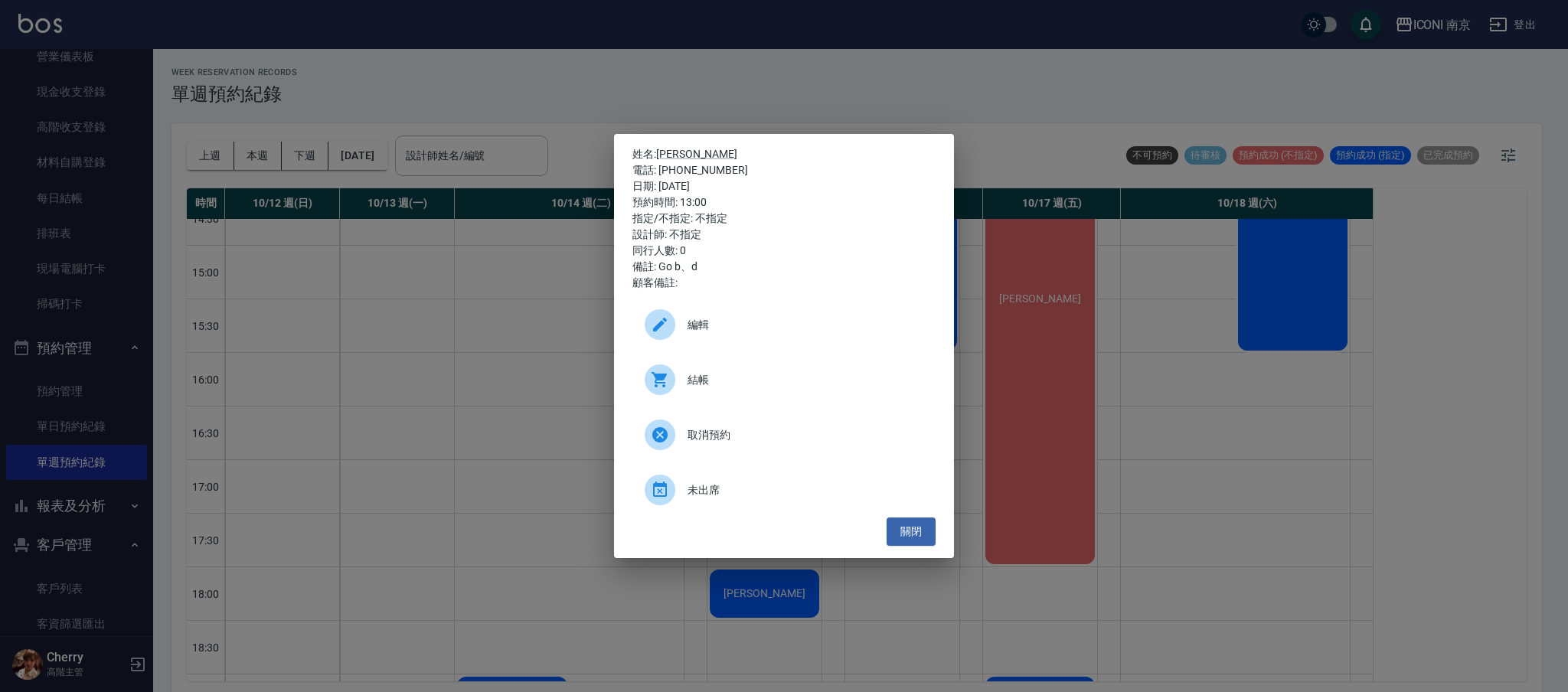
click at [1222, 421] on div "姓名: 楊 電話: 0953519533 日期: 2025/10/17 預約時間: 13:00 指定/不指定: 不指定 設計師: 不指定 同行人數: 0 備註…" at bounding box center [784, 346] width 1568 height 692
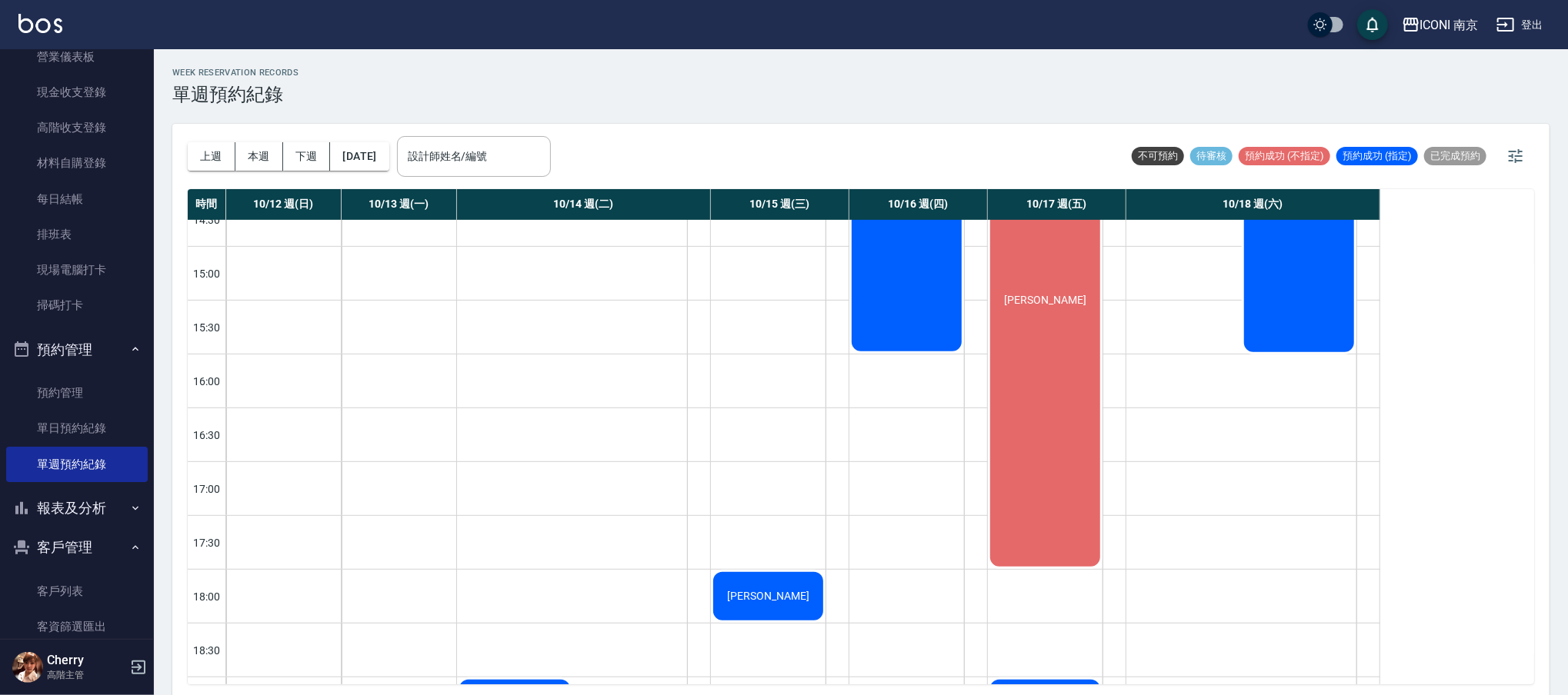
click at [769, 585] on div "張家揚" at bounding box center [768, 596] width 115 height 53
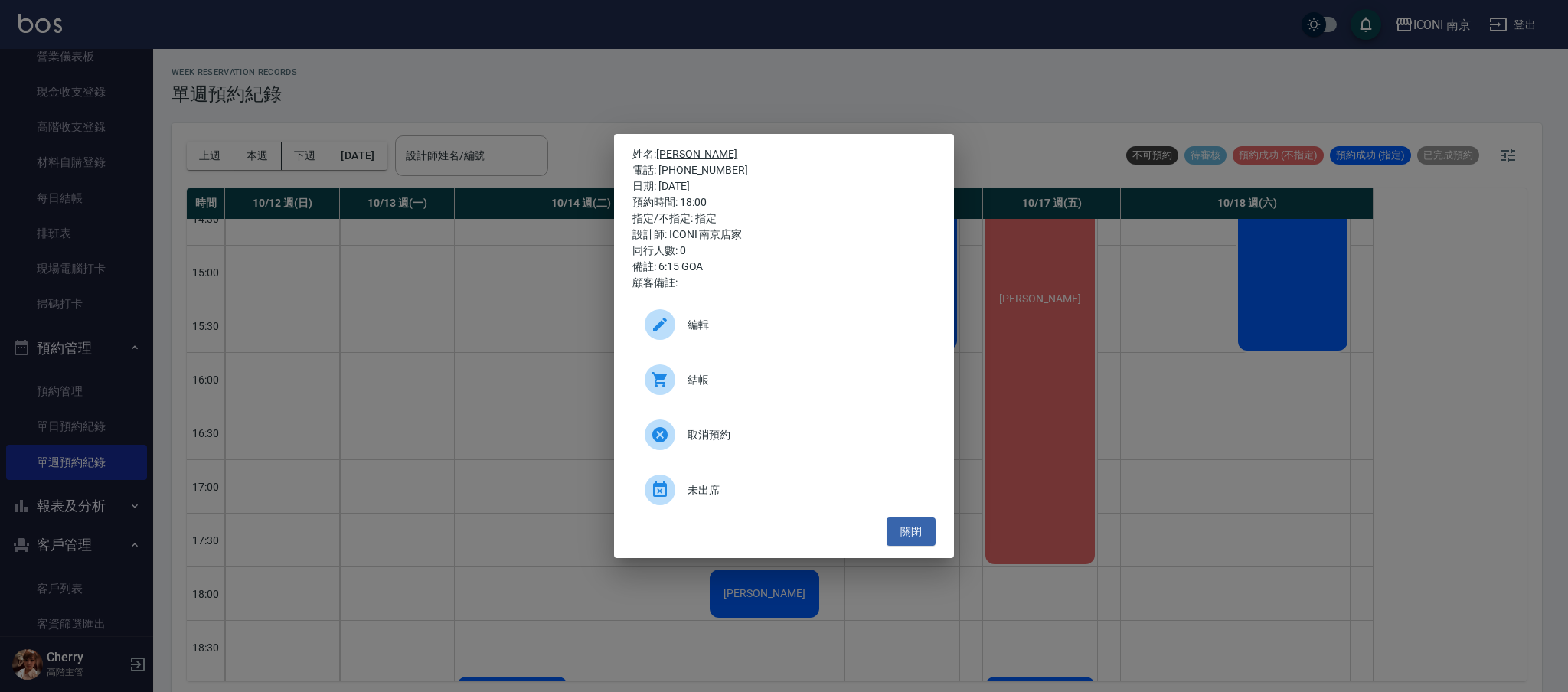
click at [659, 157] on link "張家揚" at bounding box center [697, 154] width 82 height 12
click at [910, 528] on button "關閉" at bounding box center [911, 532] width 49 height 29
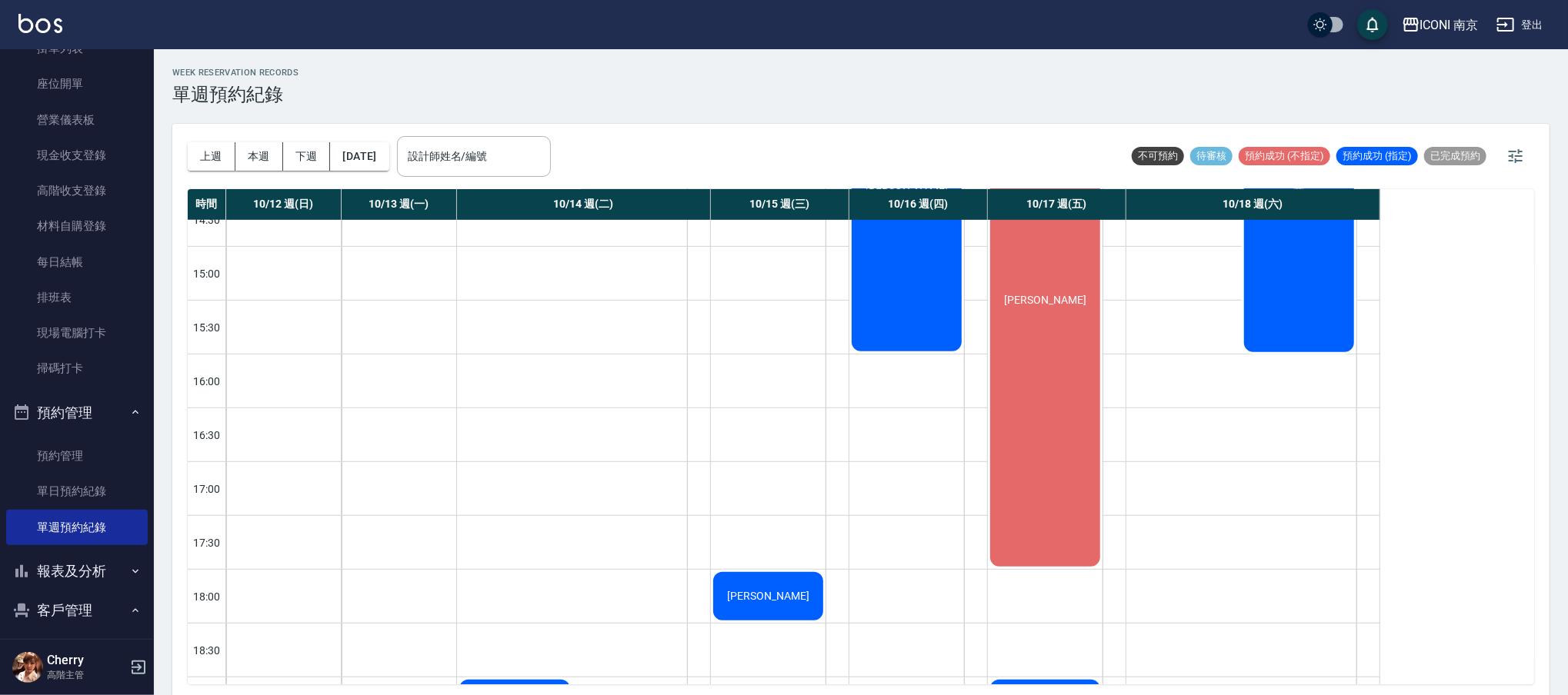
scroll to position [0, 0]
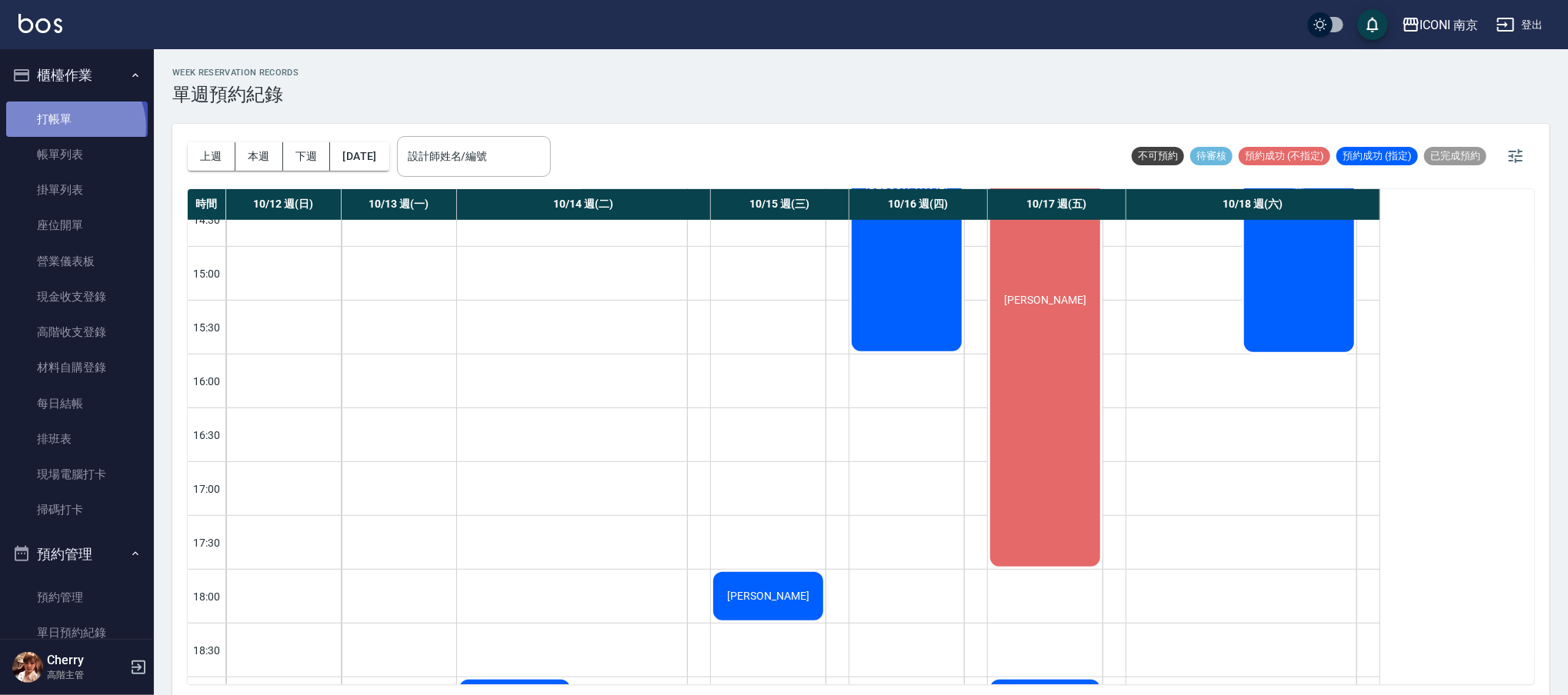
click at [70, 127] on link "打帳單" at bounding box center [76, 119] width 142 height 36
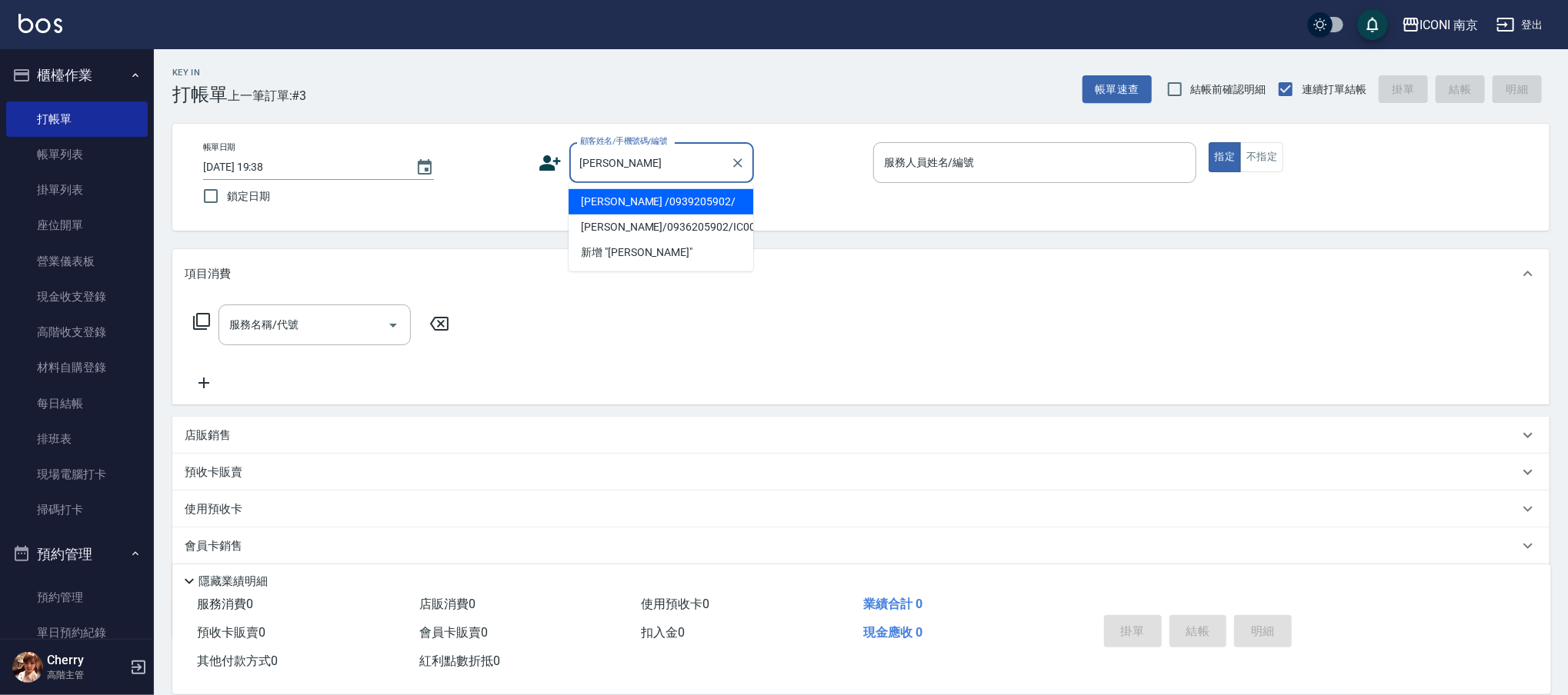
click at [717, 216] on li "張家揚/0936205902/IC00078" at bounding box center [661, 227] width 184 height 25
type input "張家揚/0936205902/IC00078"
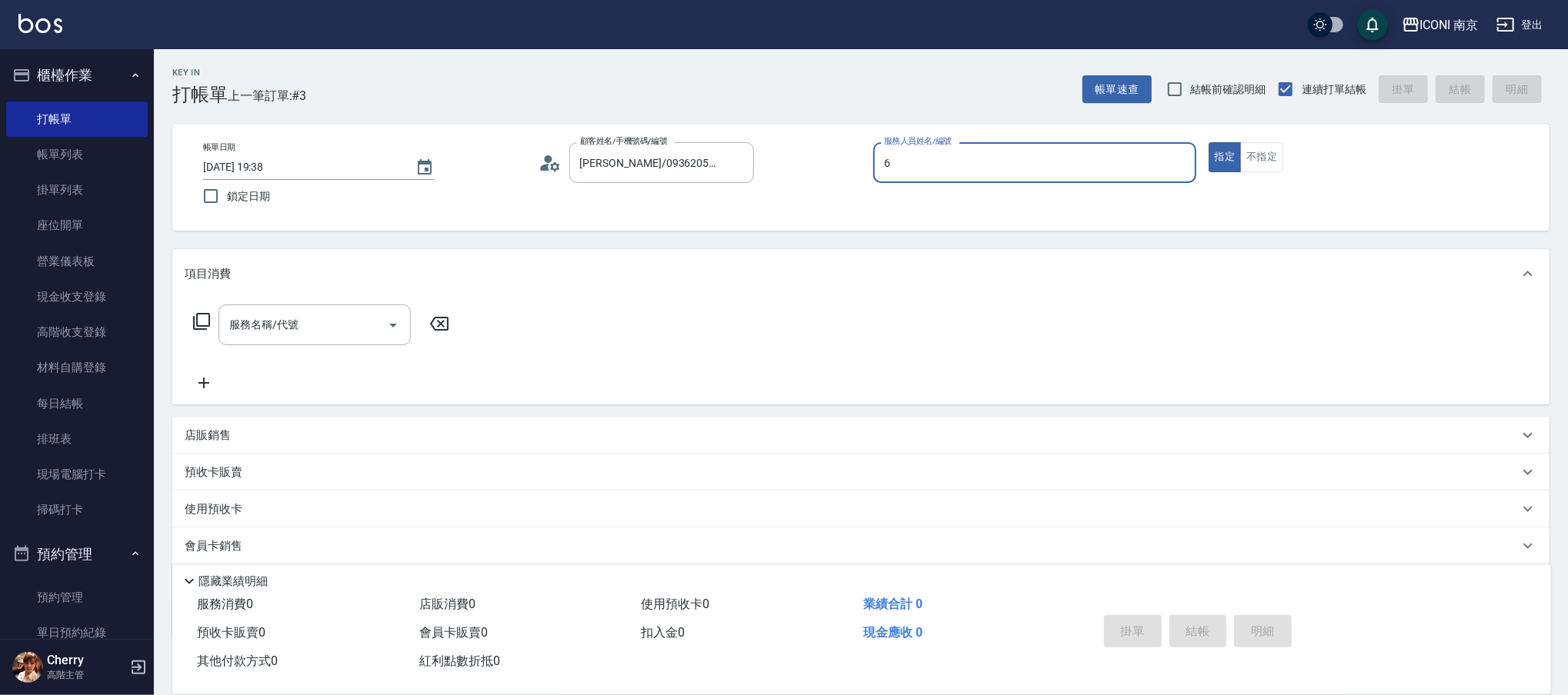
type input "6"
type button "true"
type input "Cherry-6"
click at [203, 313] on icon at bounding box center [202, 322] width 17 height 17
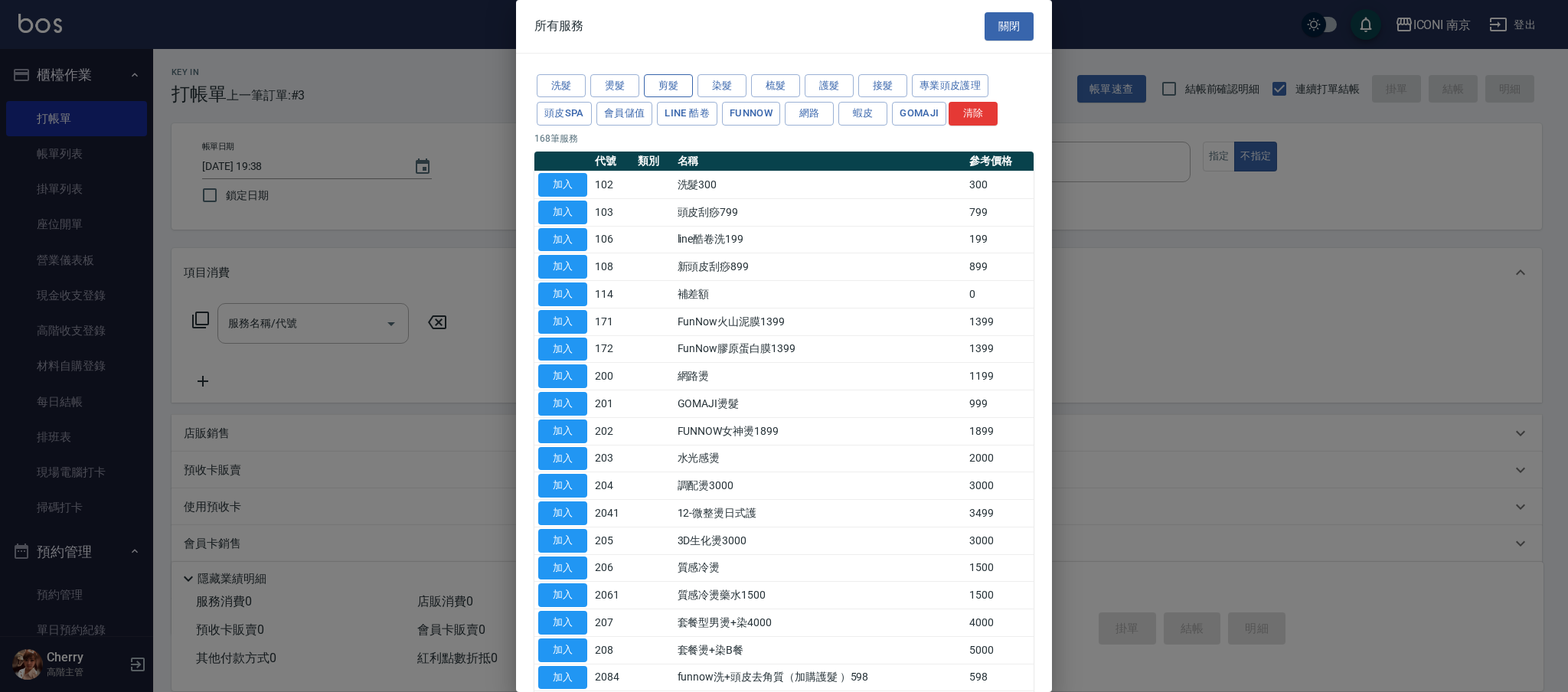
click at [663, 78] on button "剪髮" at bounding box center [668, 85] width 49 height 24
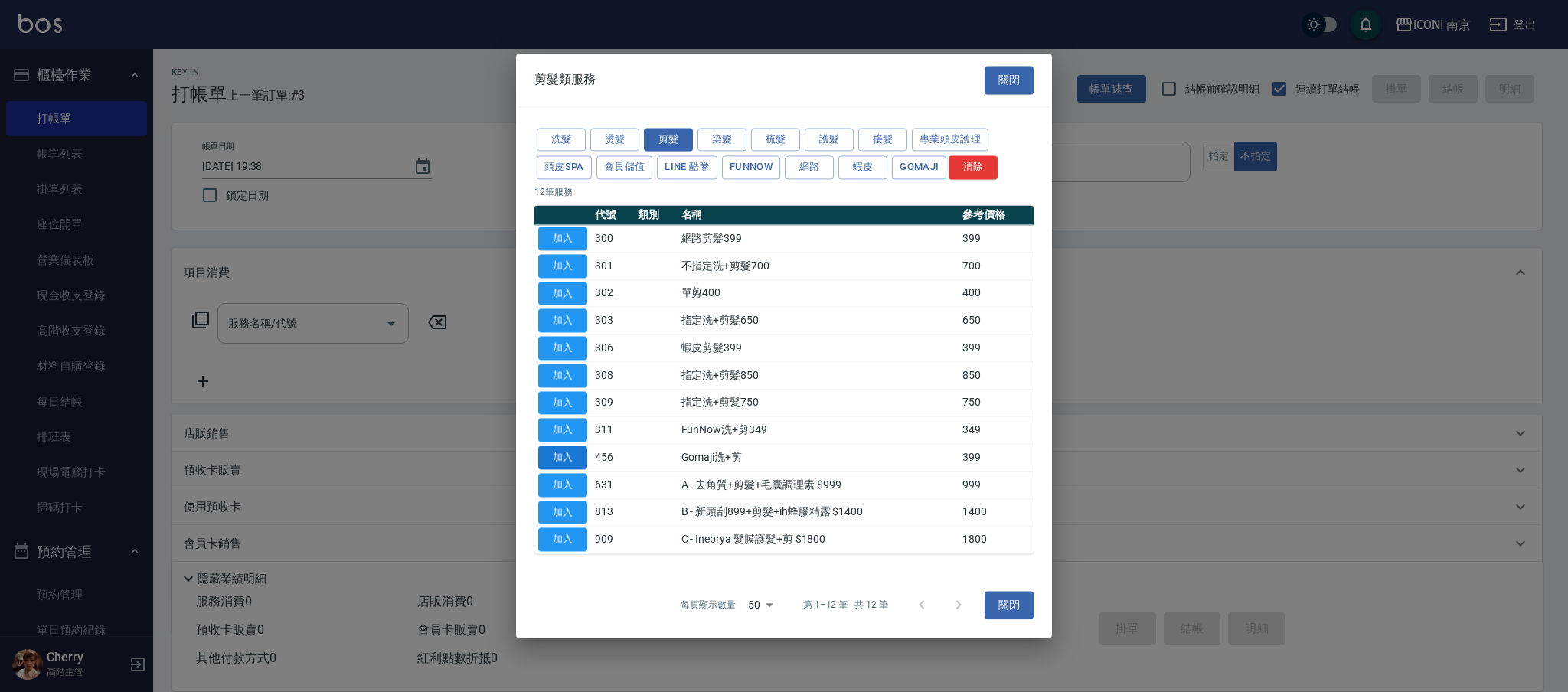
click at [554, 460] on button "加入" at bounding box center [562, 457] width 49 height 24
type input "Gomaji洗+剪(456)"
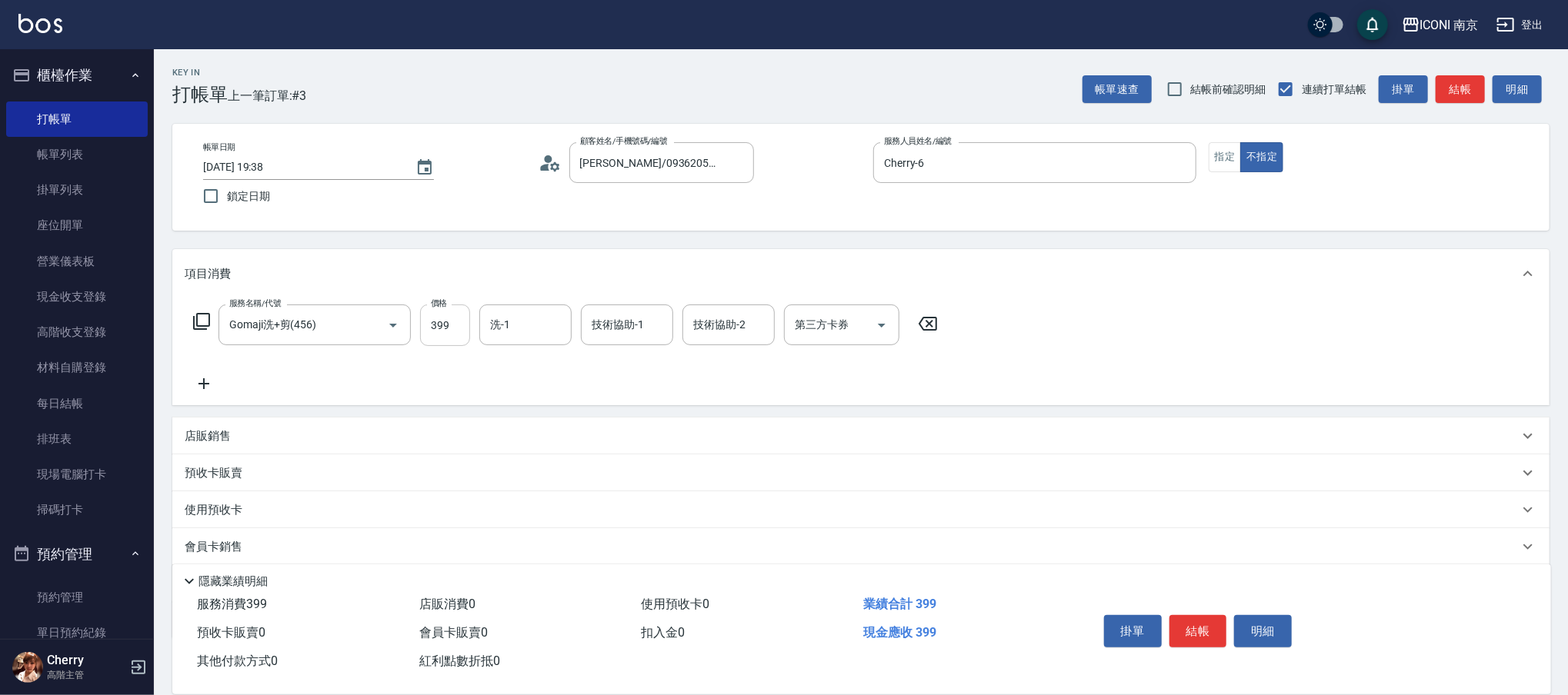
click at [446, 323] on input "399" at bounding box center [446, 325] width 50 height 41
type input "499"
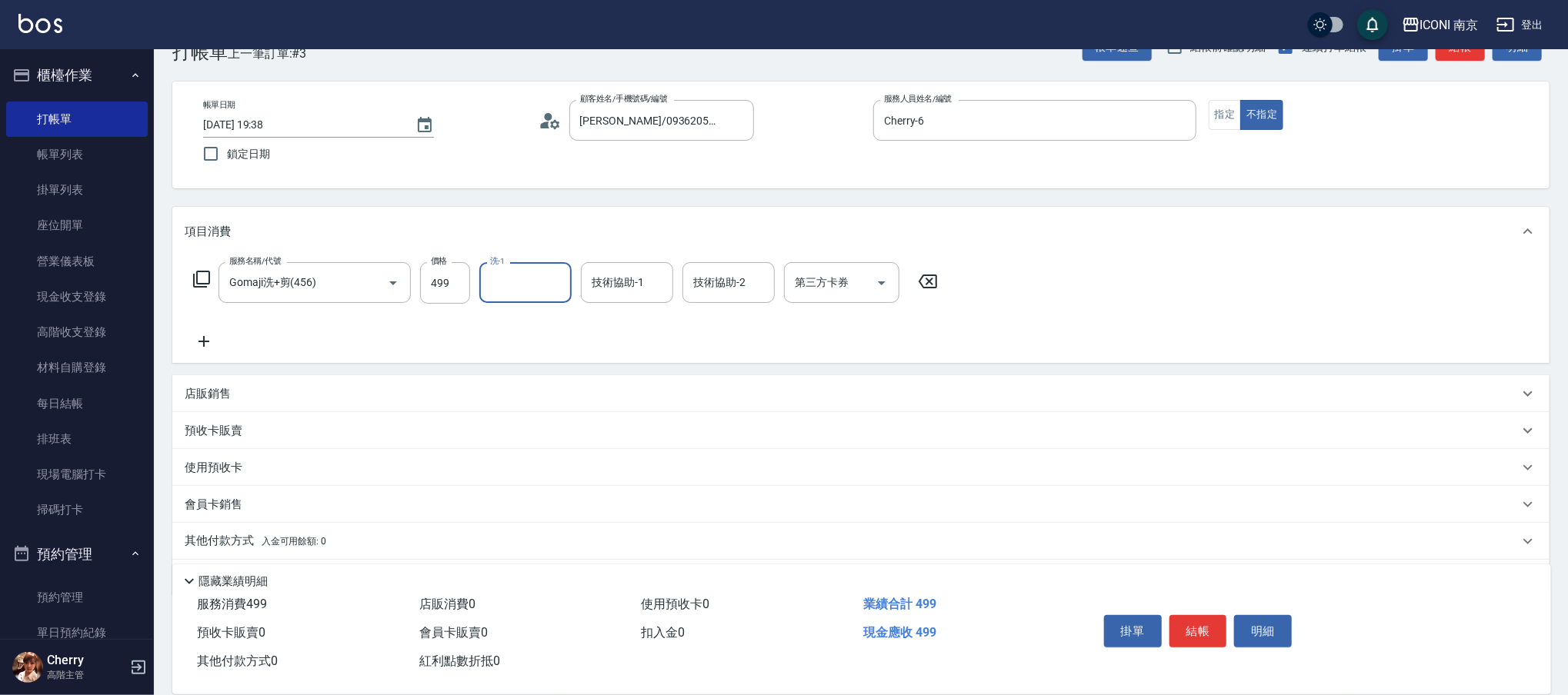
scroll to position [88, 0]
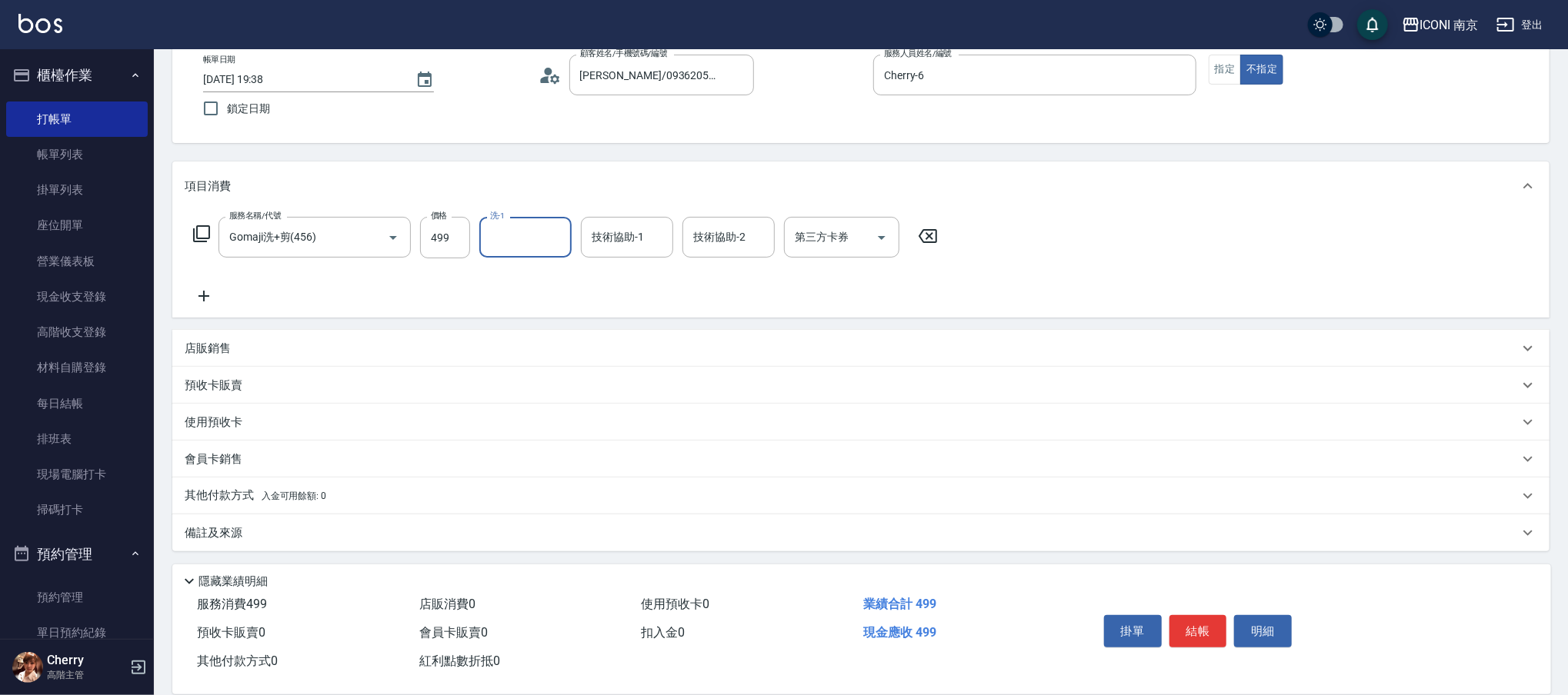
click at [264, 530] on div "備註及來源" at bounding box center [851, 533] width 1334 height 16
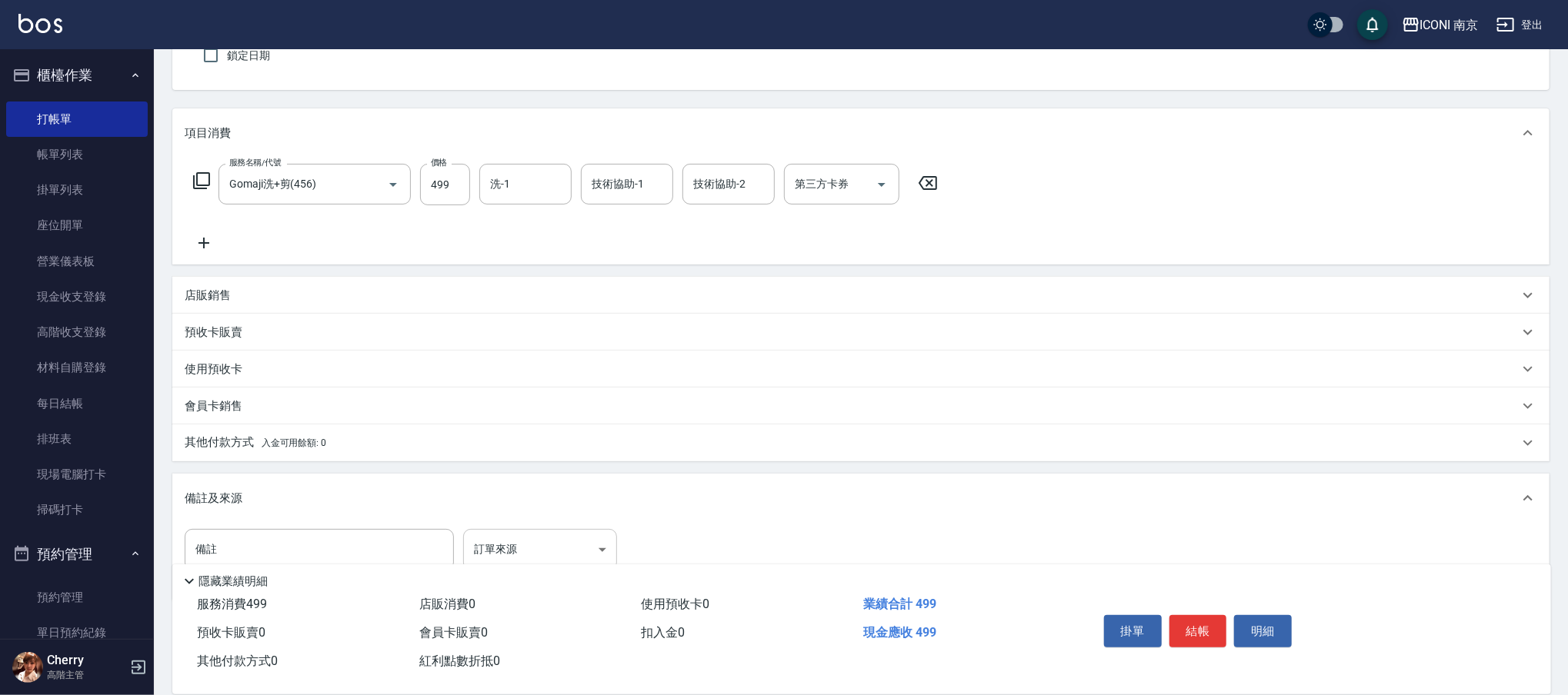
scroll to position [190, 0]
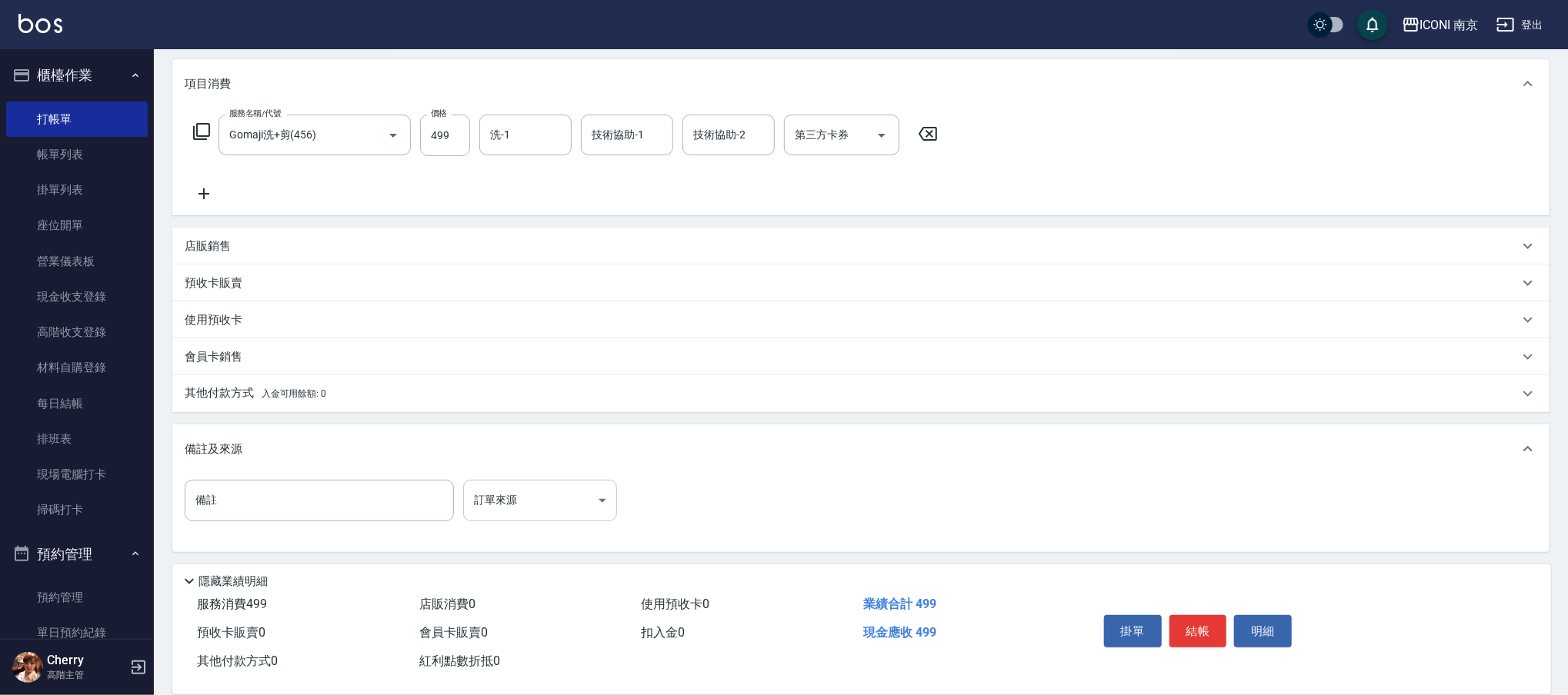
click at [543, 501] on body "ICONI 南京 登出 櫃檯作業 打帳單 帳單列表 掛單列表 座位開單 營業儀表板 現金收支登錄 高階收支登錄 材料自購登錄 每日結帳 排班表 現場電腦打卡 …" at bounding box center [784, 253] width 1568 height 886
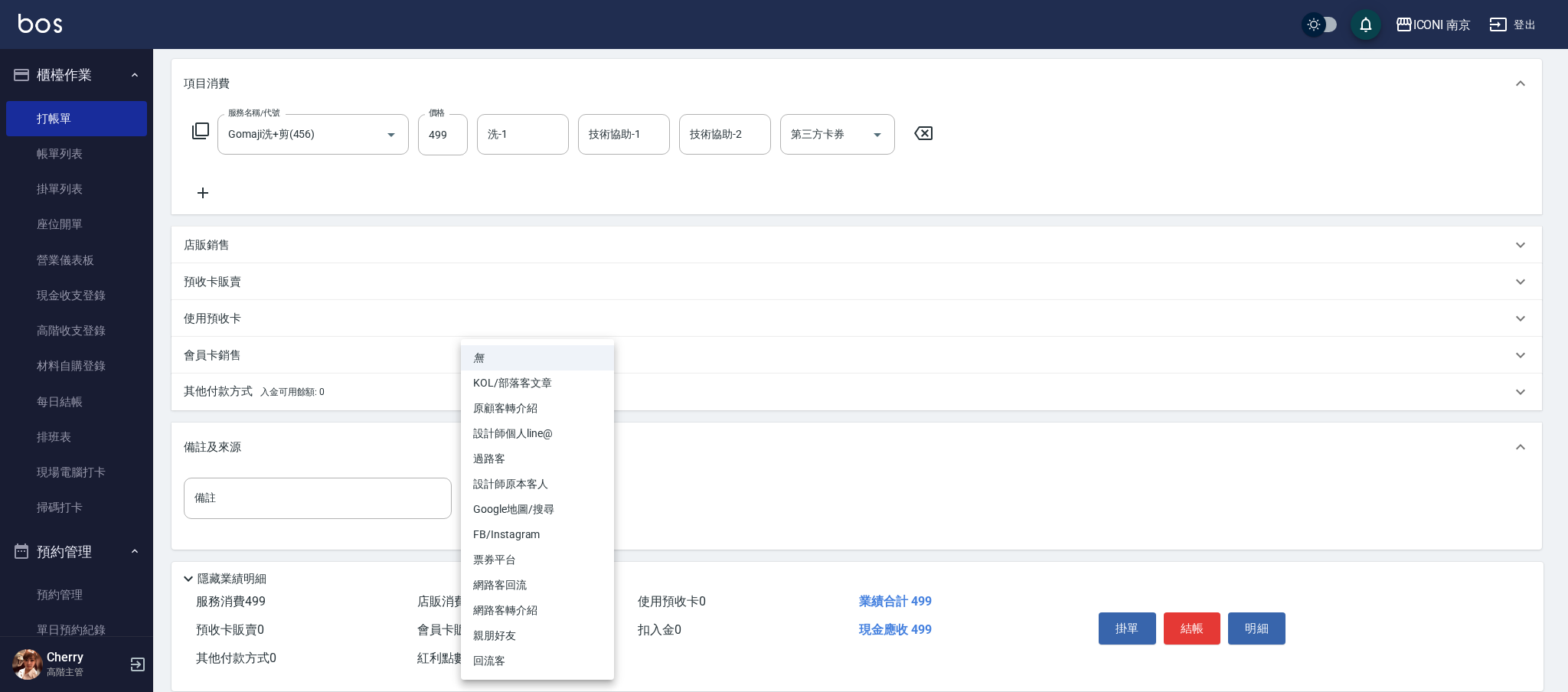
click at [540, 556] on li "票券平台" at bounding box center [537, 560] width 154 height 25
type input "票券平台"
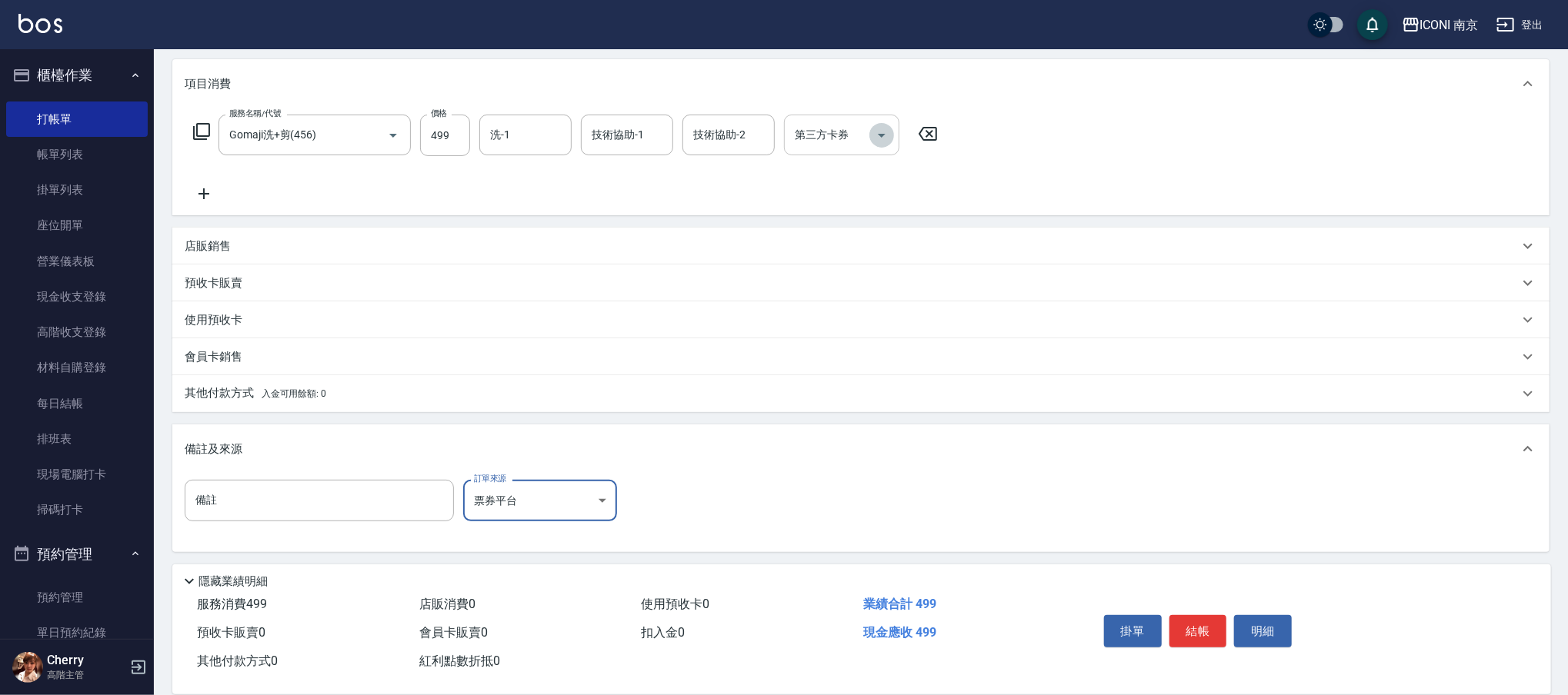
click at [871, 132] on button "Open" at bounding box center [881, 136] width 25 height 25
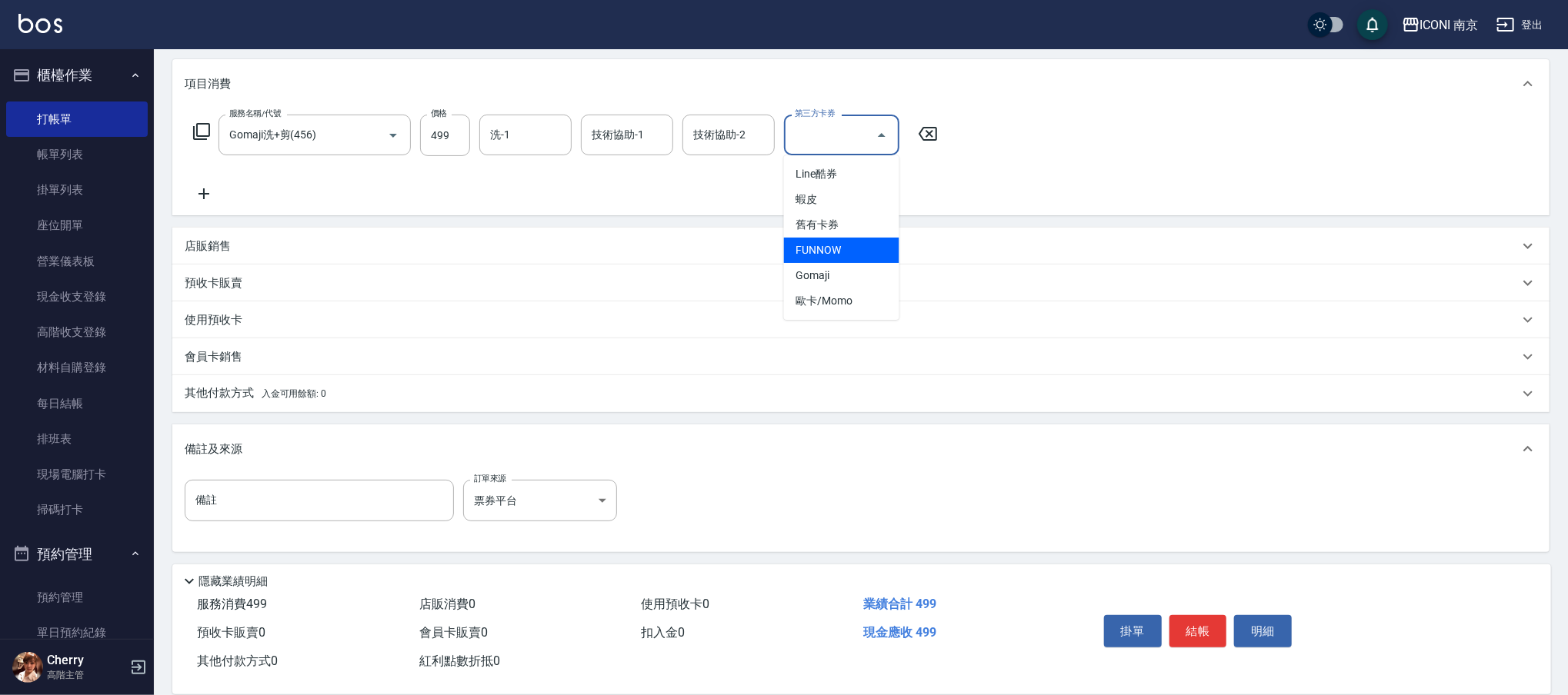
click at [837, 275] on span "Gomaji" at bounding box center [842, 276] width 116 height 25
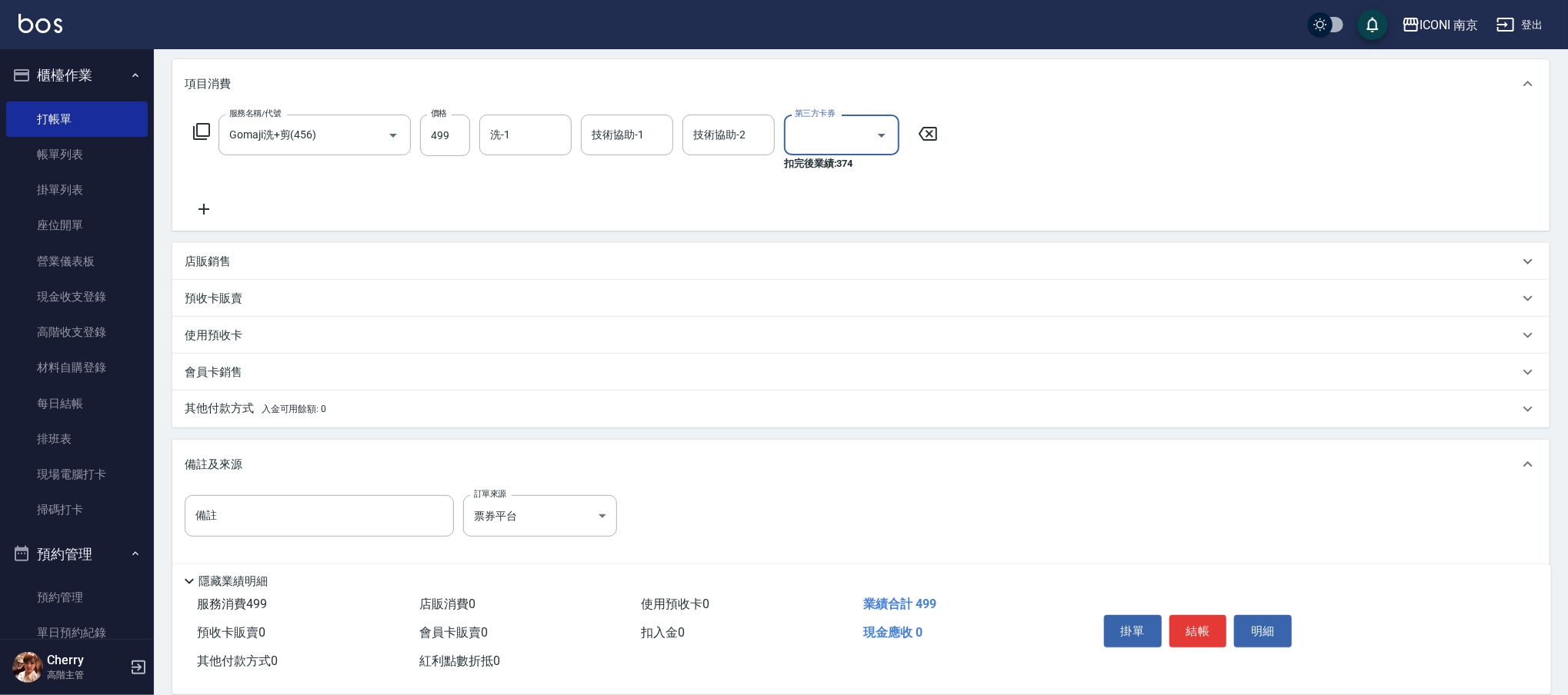
type input "Gomaji"
click at [1199, 640] on button "結帳" at bounding box center [1199, 631] width 58 height 33
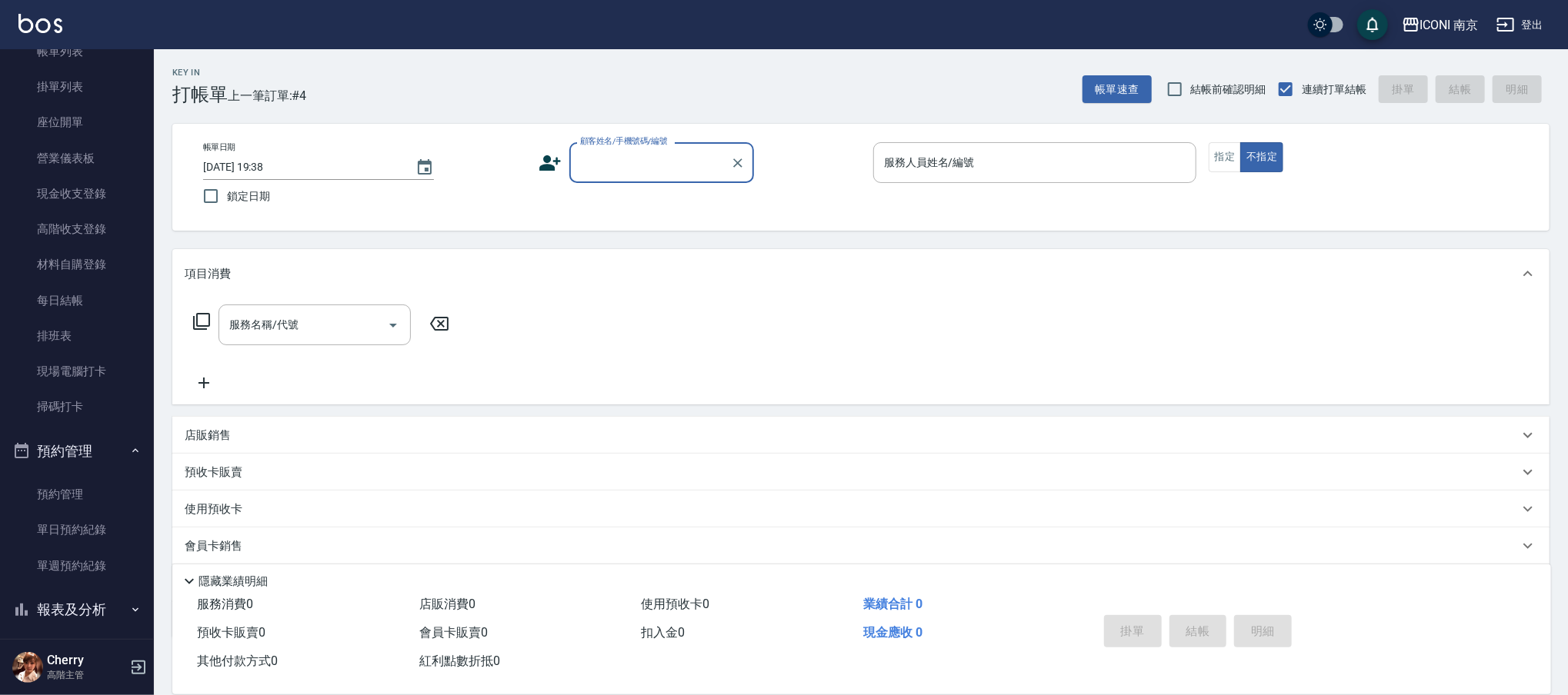
scroll to position [307, 0]
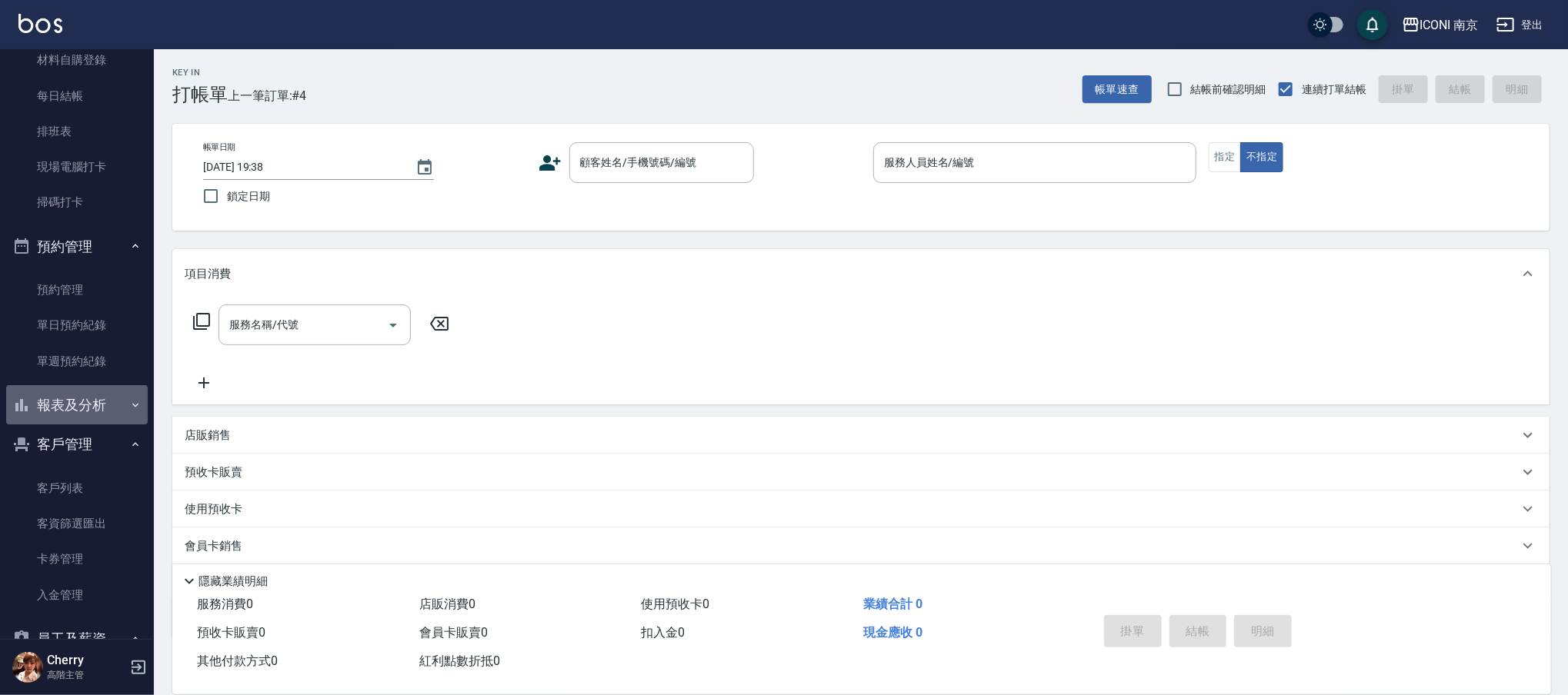
click at [78, 408] on button "報表及分析" at bounding box center [76, 405] width 142 height 40
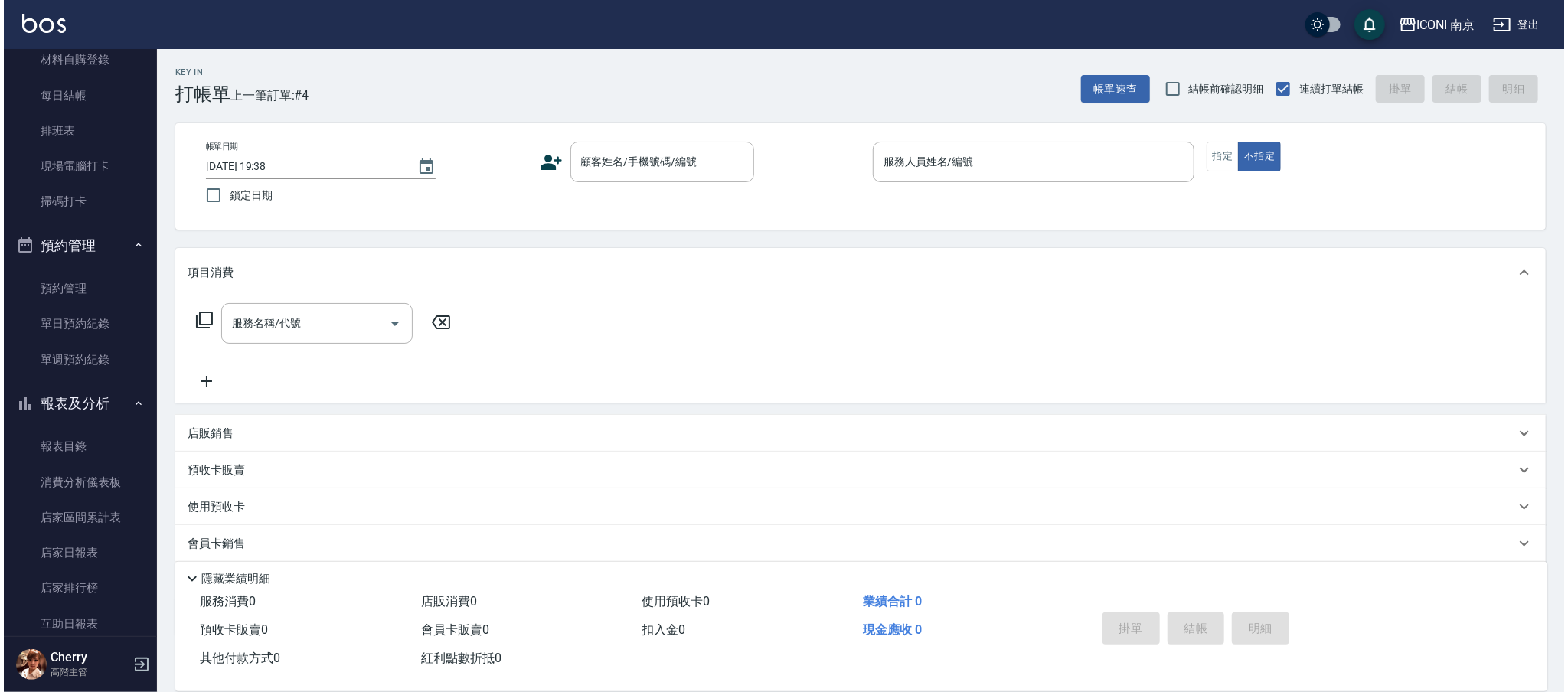
scroll to position [510, 0]
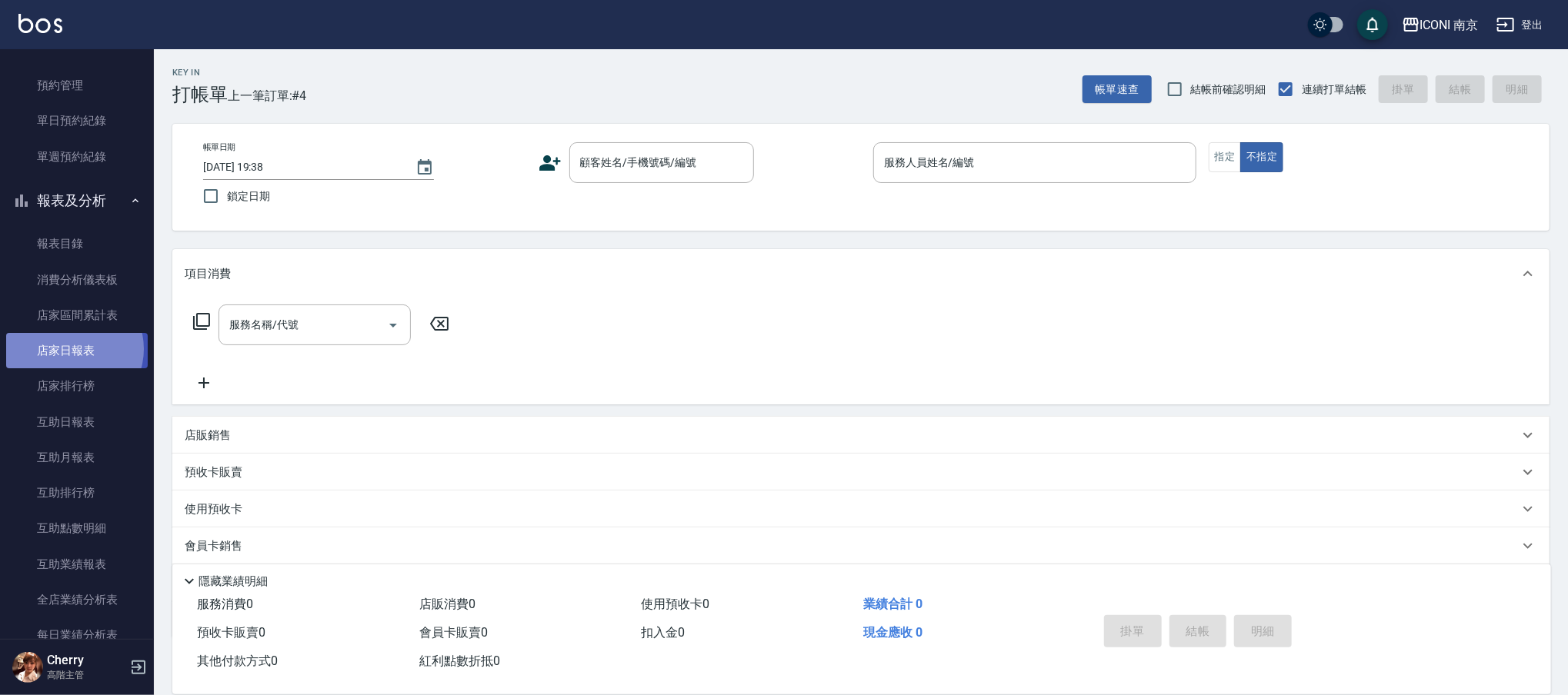
click at [72, 348] on link "店家日報表" at bounding box center [76, 350] width 142 height 36
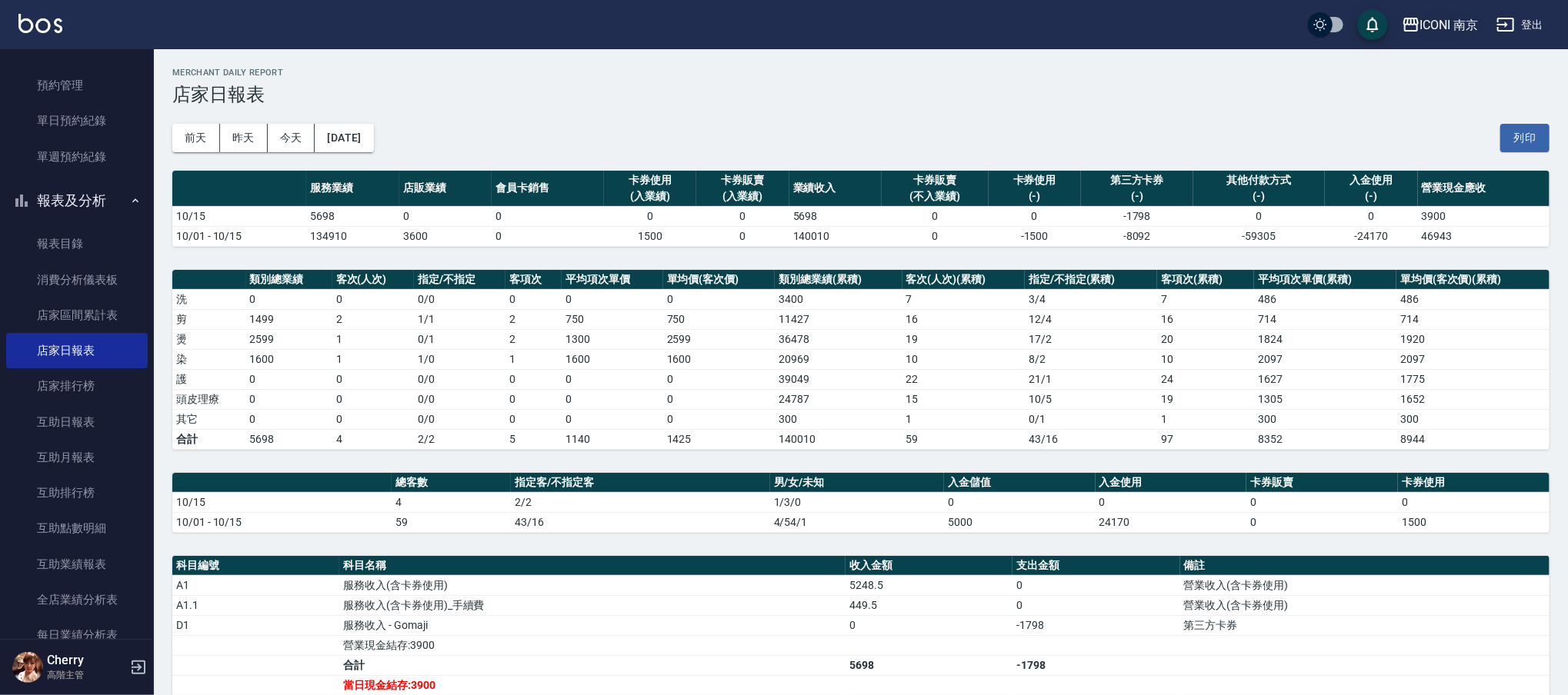
click at [1462, 31] on div "ICONI 南京" at bounding box center [1449, 25] width 59 height 19
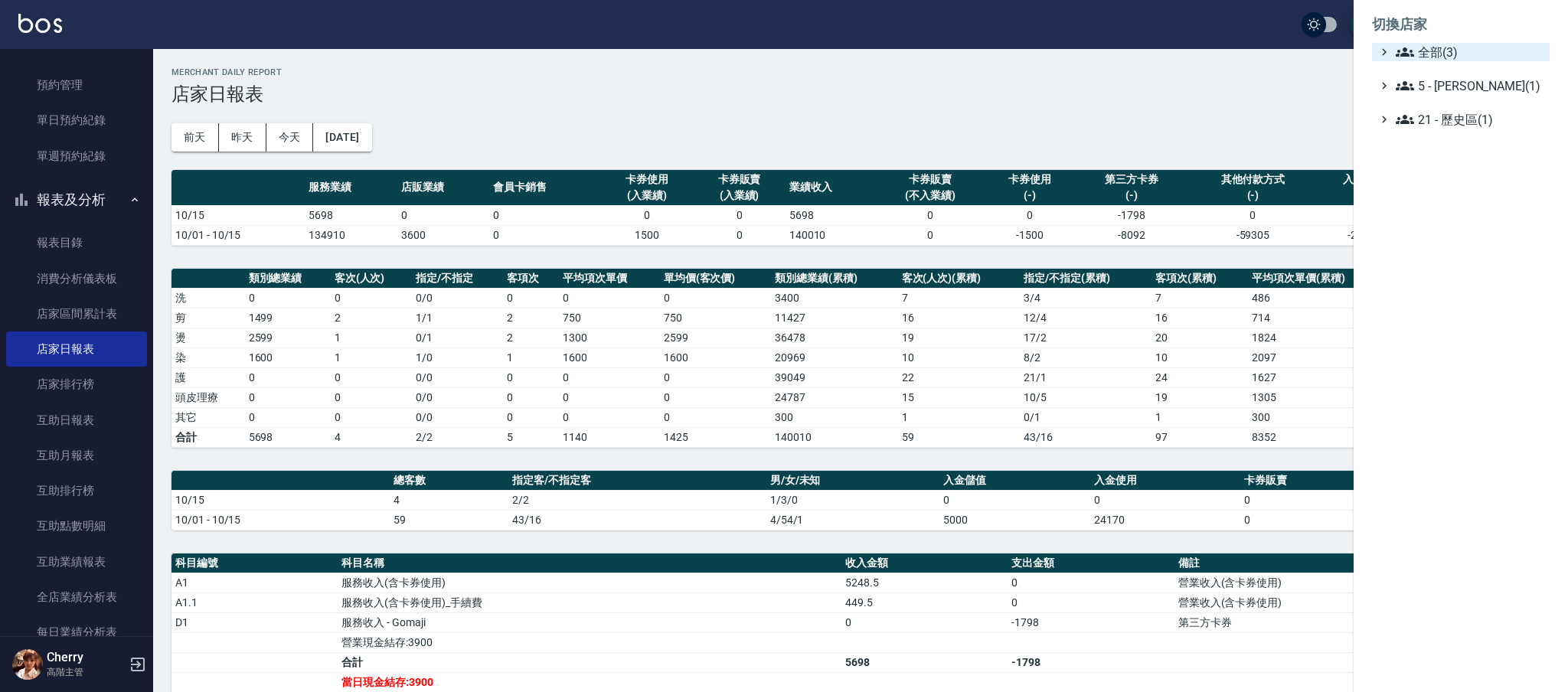
click at [1425, 57] on span "全部(3)" at bounding box center [1469, 52] width 148 height 18
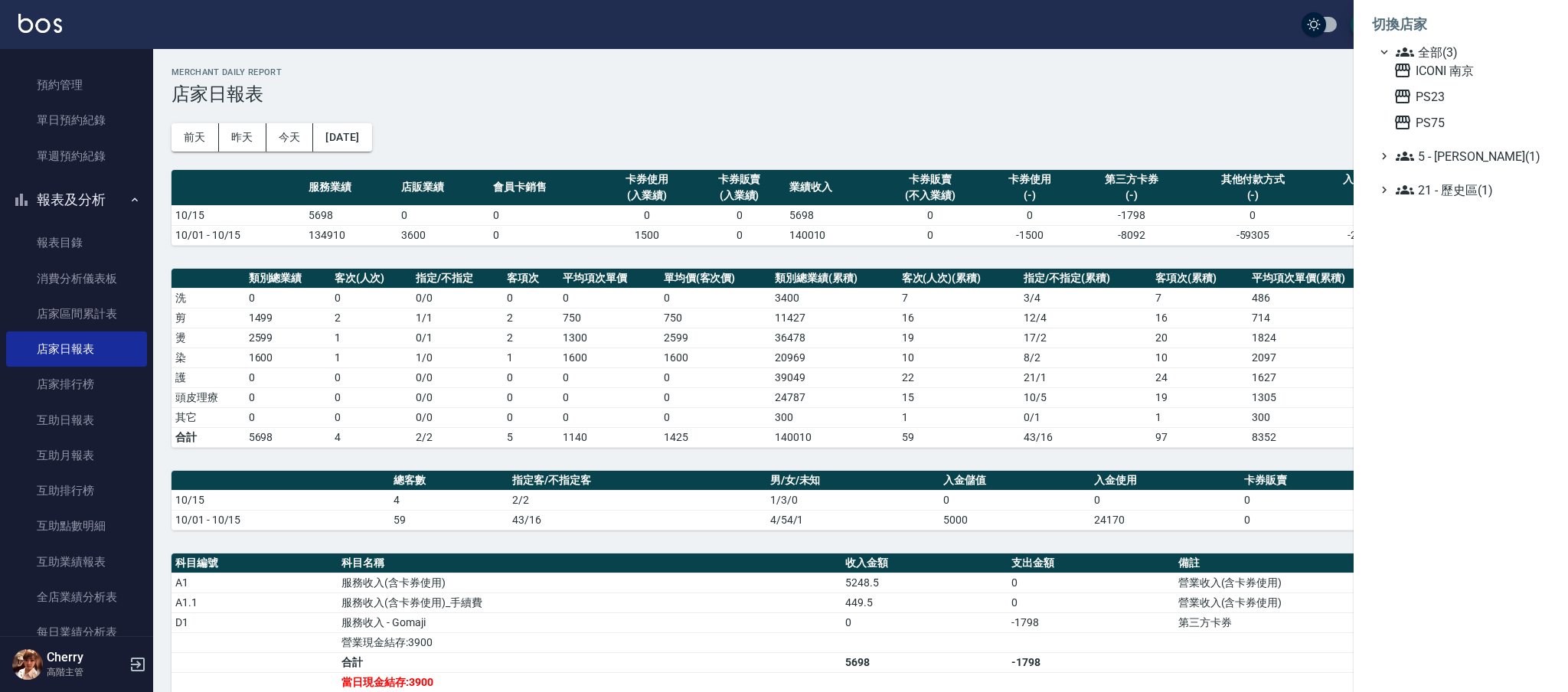
click at [1424, 85] on div "ICONI 南京 PS23 PS75" at bounding box center [1468, 96] width 162 height 70
click at [1424, 90] on span "PS23" at bounding box center [1468, 96] width 150 height 18
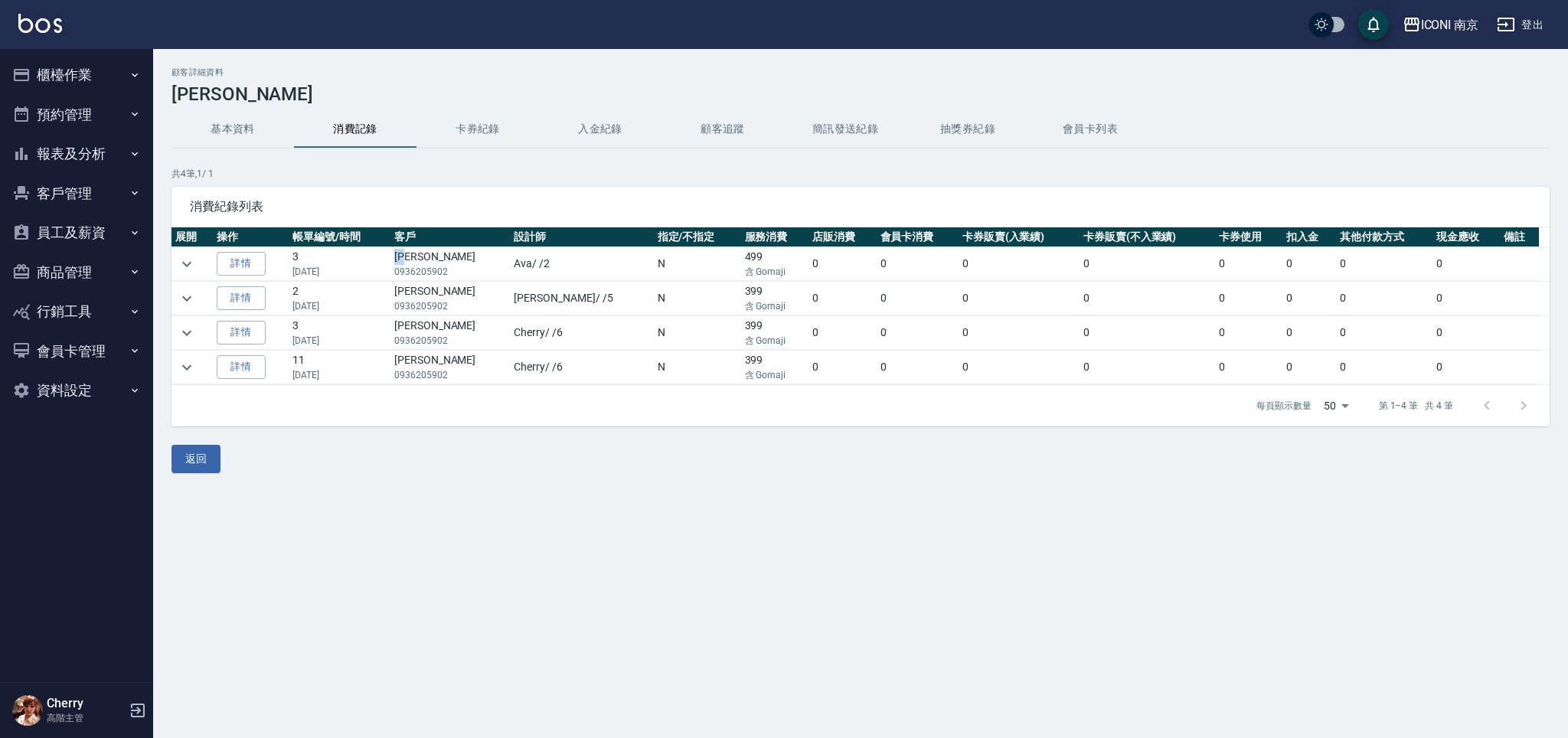
drag, startPoint x: 440, startPoint y: 258, endPoint x: 415, endPoint y: 253, distance: 25.5
click at [415, 253] on td "張家揚 0936205902" at bounding box center [450, 264] width 119 height 34
click at [411, 263] on td "張家揚 0936205902" at bounding box center [450, 264] width 119 height 34
click at [415, 256] on td "張家揚 0936205902" at bounding box center [450, 264] width 119 height 34
click at [457, 252] on td "張家揚 0936205902" at bounding box center [450, 264] width 119 height 34
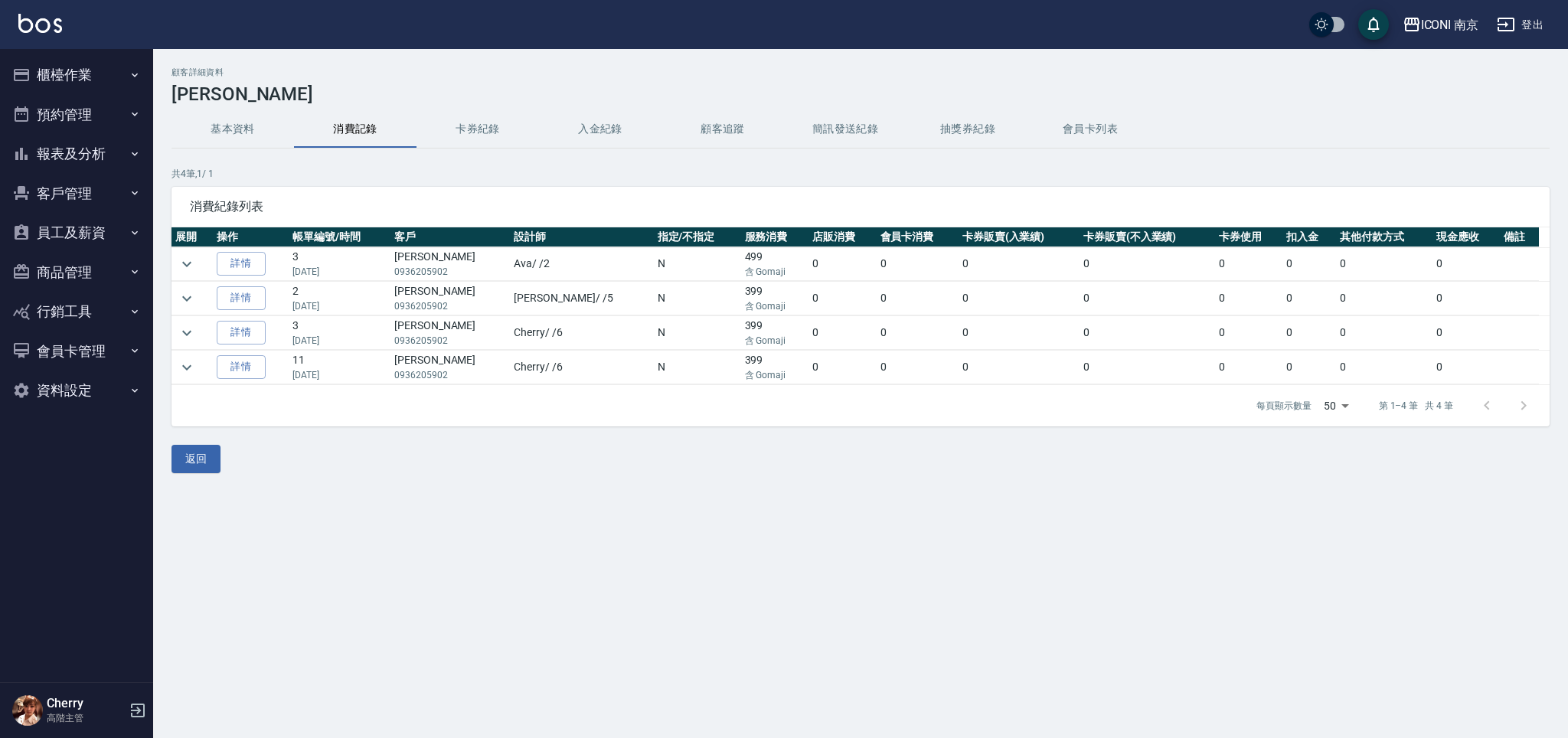
click at [457, 252] on td "張家揚 0936205902" at bounding box center [450, 264] width 119 height 34
click at [450, 252] on td "張家揚 0936205902" at bounding box center [450, 264] width 119 height 34
drag, startPoint x: 450, startPoint y: 253, endPoint x: 416, endPoint y: 252, distance: 34.0
click at [419, 252] on td "張家揚 0936205902" at bounding box center [450, 264] width 119 height 34
click at [415, 251] on td "張家揚 0936205902" at bounding box center [450, 264] width 119 height 34
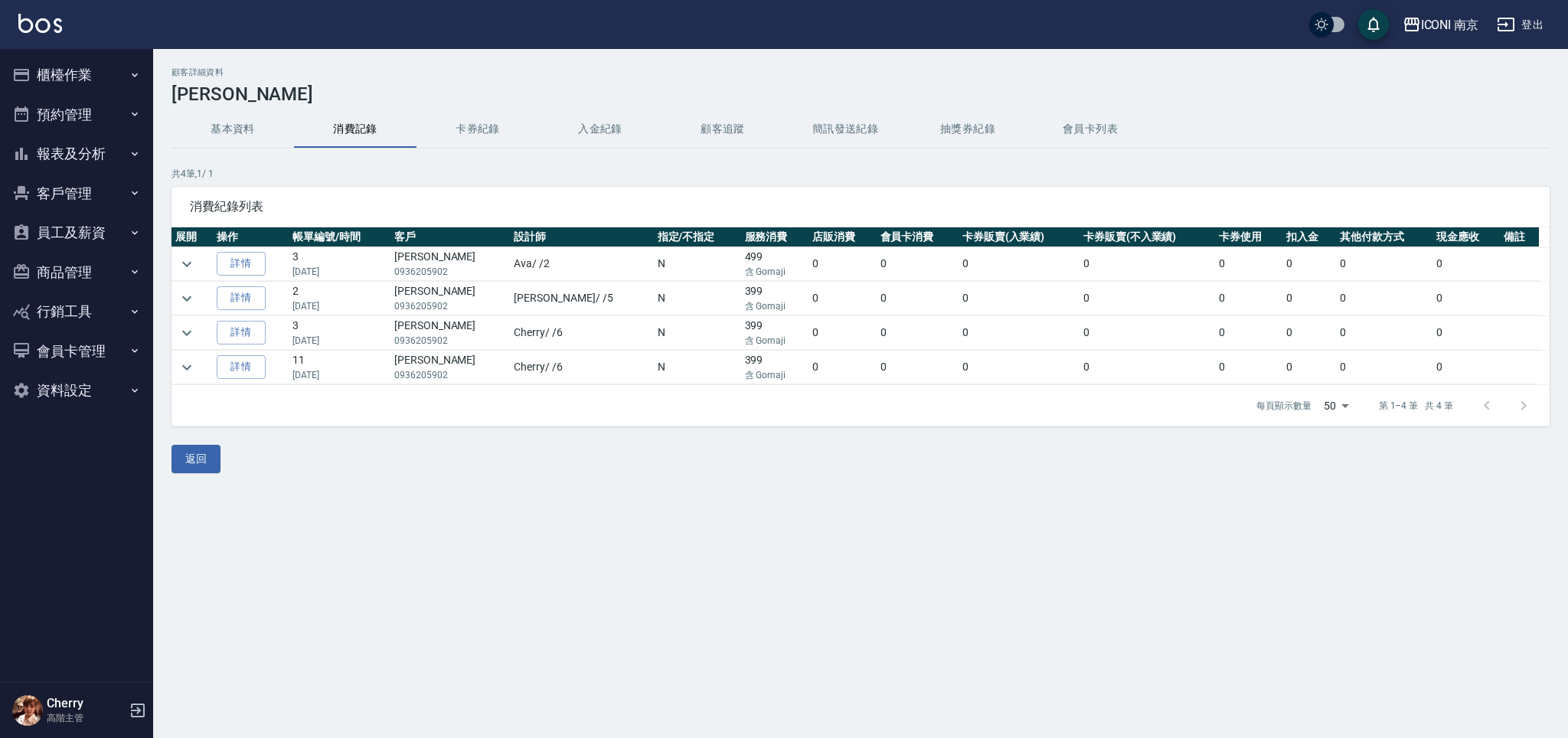
click at [412, 253] on td "張家揚 0936205902" at bounding box center [450, 264] width 119 height 34
click at [445, 248] on td "張家揚 0936205902" at bounding box center [450, 264] width 119 height 34
click at [415, 256] on td "張家揚 0936205902" at bounding box center [450, 264] width 119 height 34
click at [445, 256] on td "張家揚 0936205902" at bounding box center [450, 264] width 119 height 34
click at [446, 255] on td "張家揚 0936205902" at bounding box center [450, 264] width 119 height 34
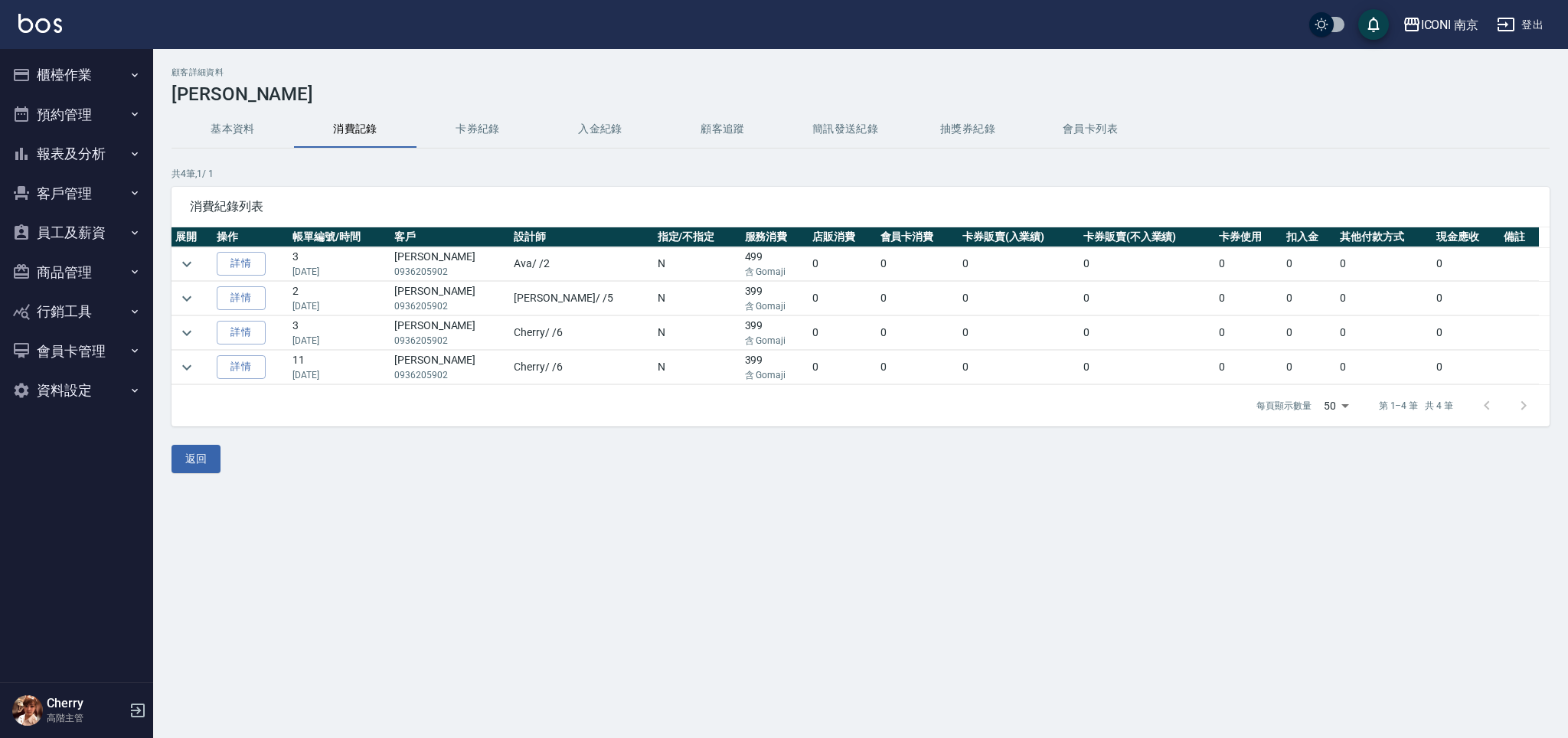
click at [446, 255] on td "張家揚 0936205902" at bounding box center [450, 264] width 119 height 34
click at [437, 256] on td "張家揚 0936205902" at bounding box center [450, 264] width 119 height 34
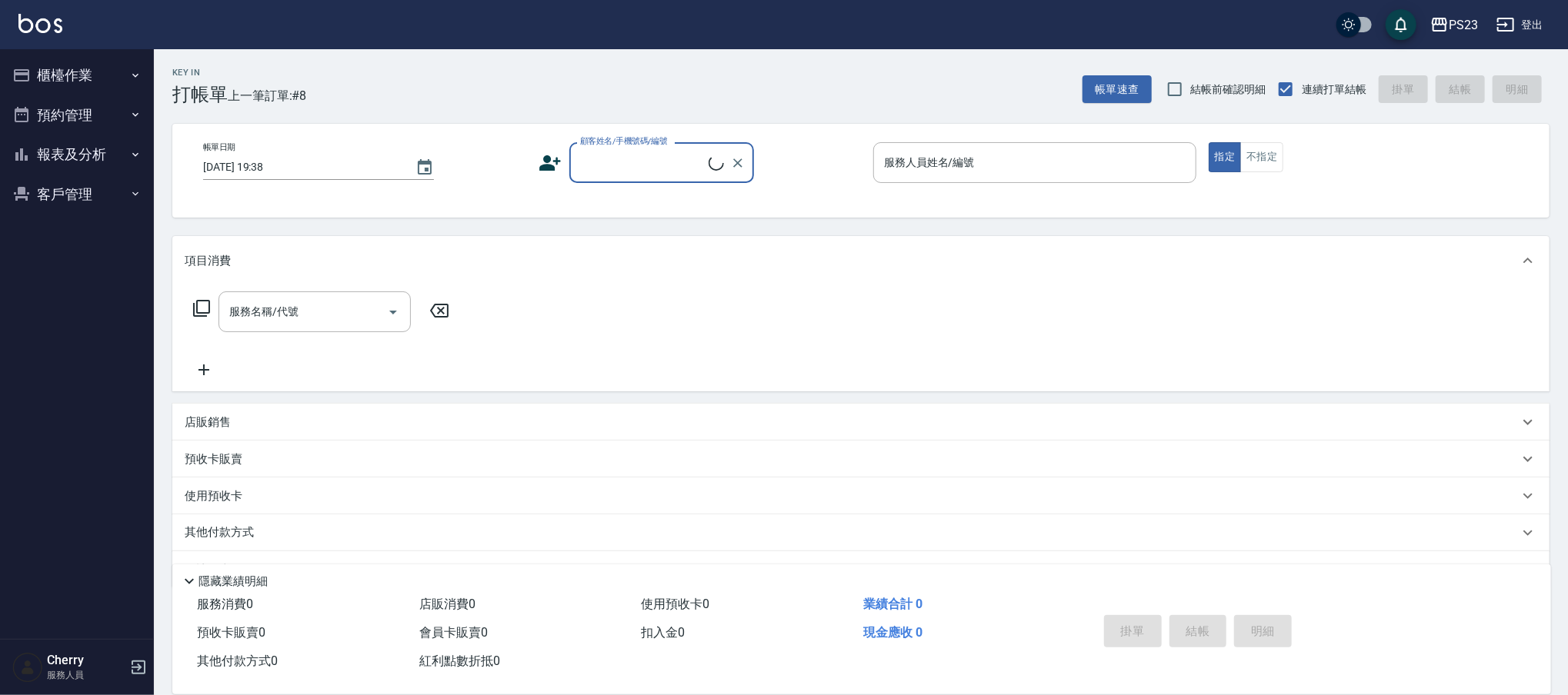
click at [117, 158] on button "報表及分析" at bounding box center [76, 154] width 142 height 40
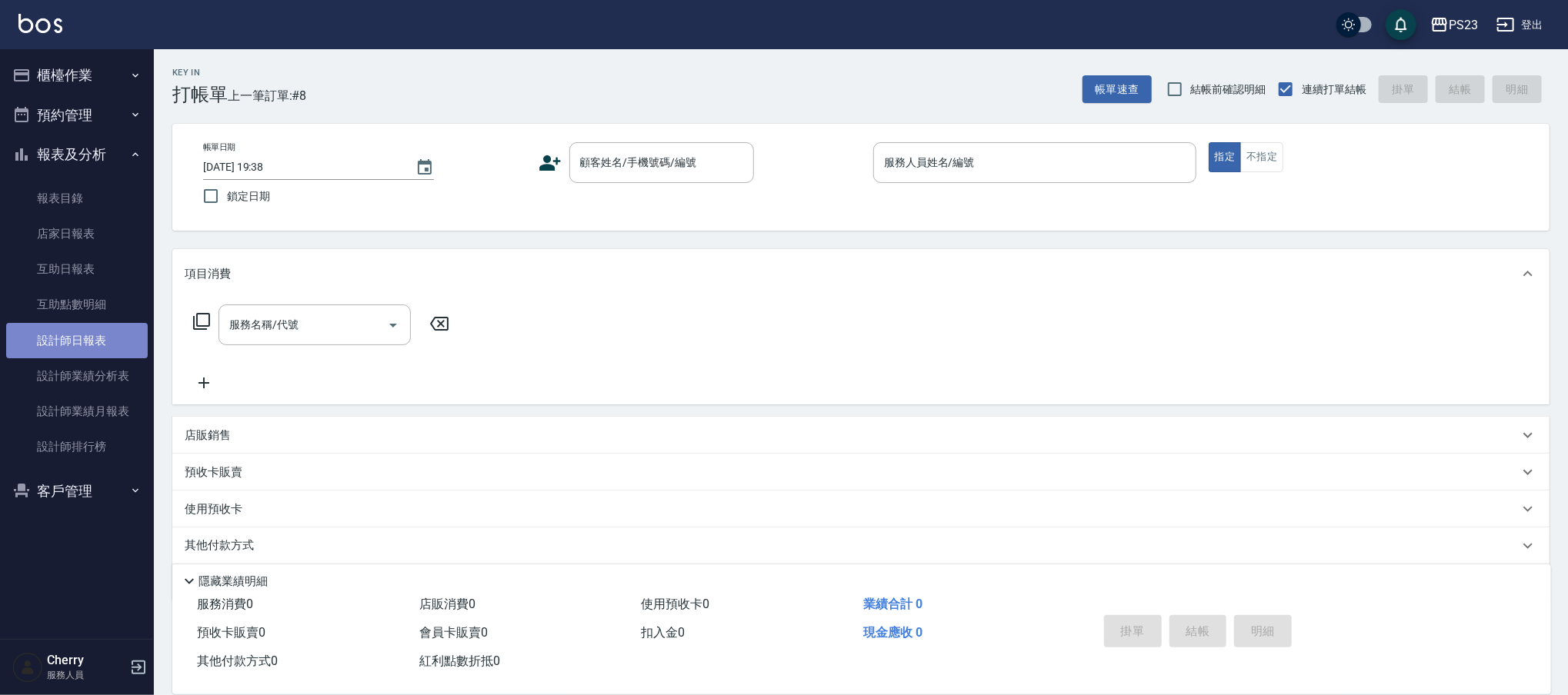
click at [90, 342] on link "設計師日報表" at bounding box center [76, 340] width 142 height 36
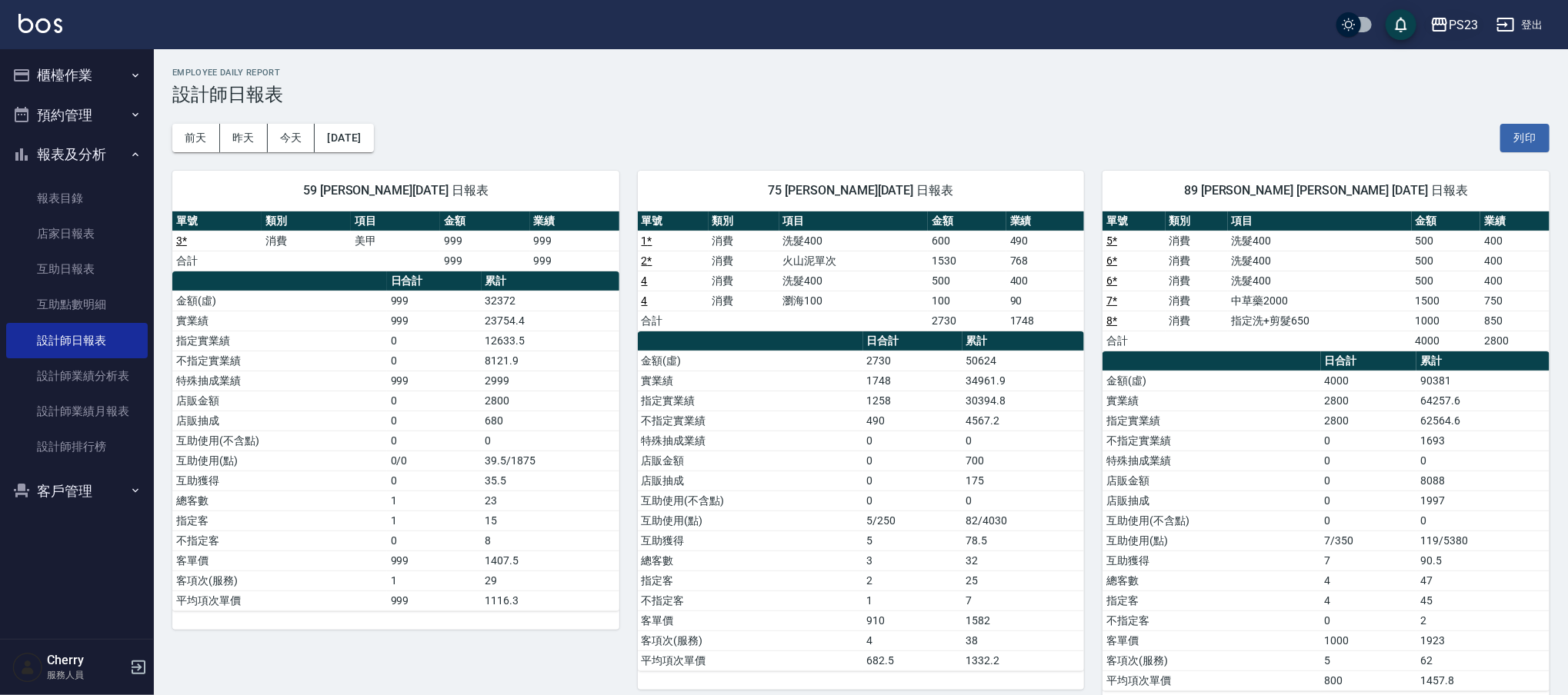
click at [1454, 31] on div "PS23" at bounding box center [1463, 25] width 29 height 19
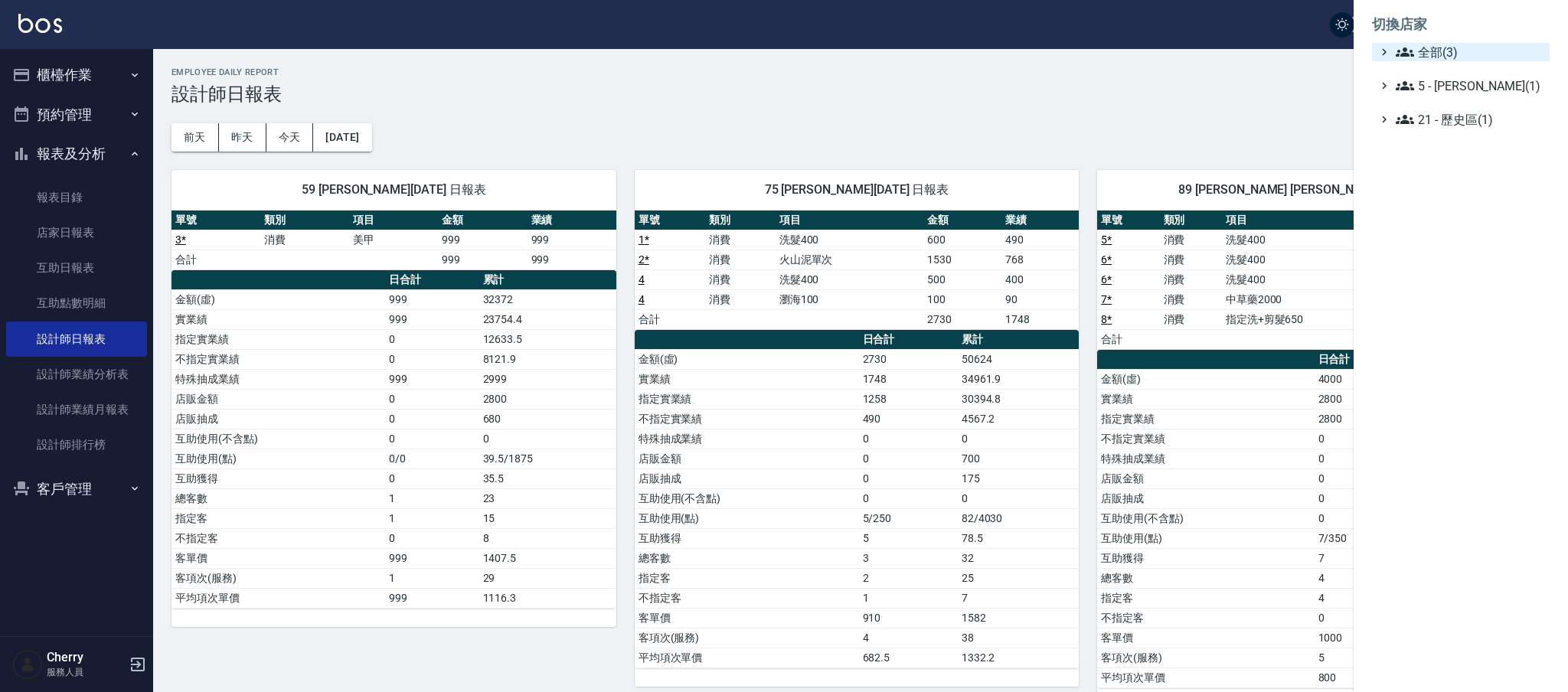
click at [1443, 47] on span "全部(3)" at bounding box center [1469, 52] width 148 height 18
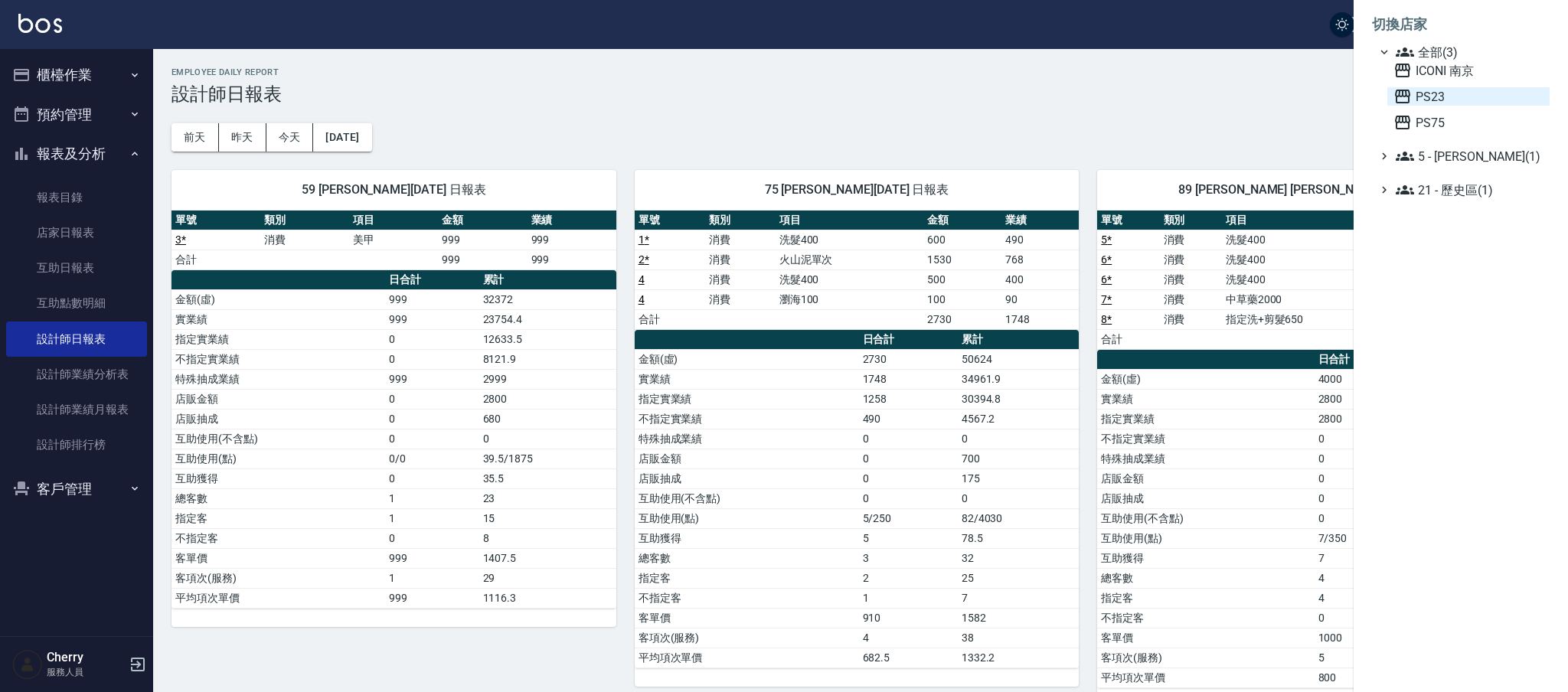
click at [1429, 93] on span "PS23" at bounding box center [1468, 96] width 150 height 18
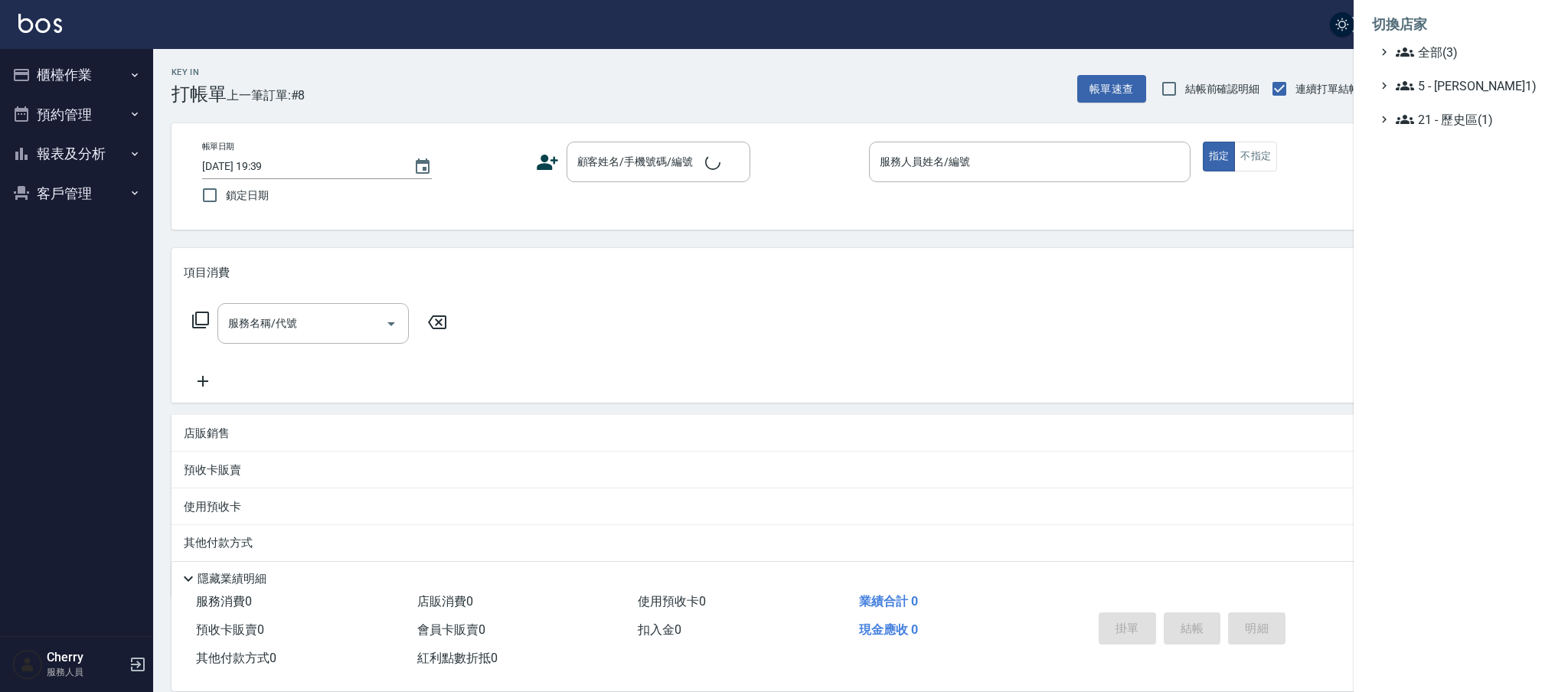
click at [1452, 51] on span "全部(3)" at bounding box center [1469, 52] width 148 height 18
click at [1437, 75] on span "ICONI 南京" at bounding box center [1468, 70] width 150 height 18
